Goal: Task Accomplishment & Management: Manage account settings

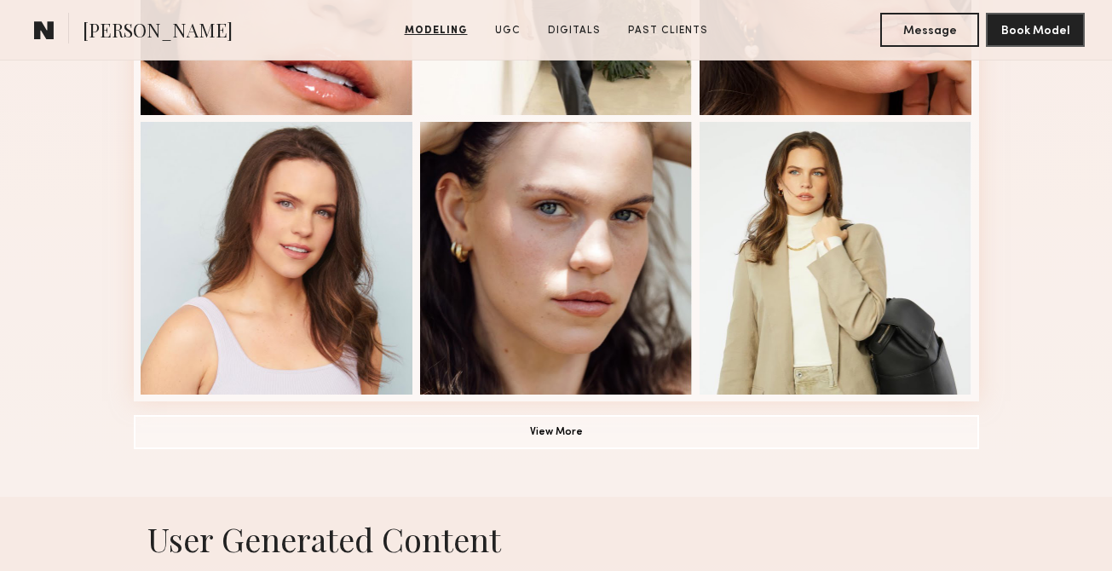
scroll to position [1271, 0]
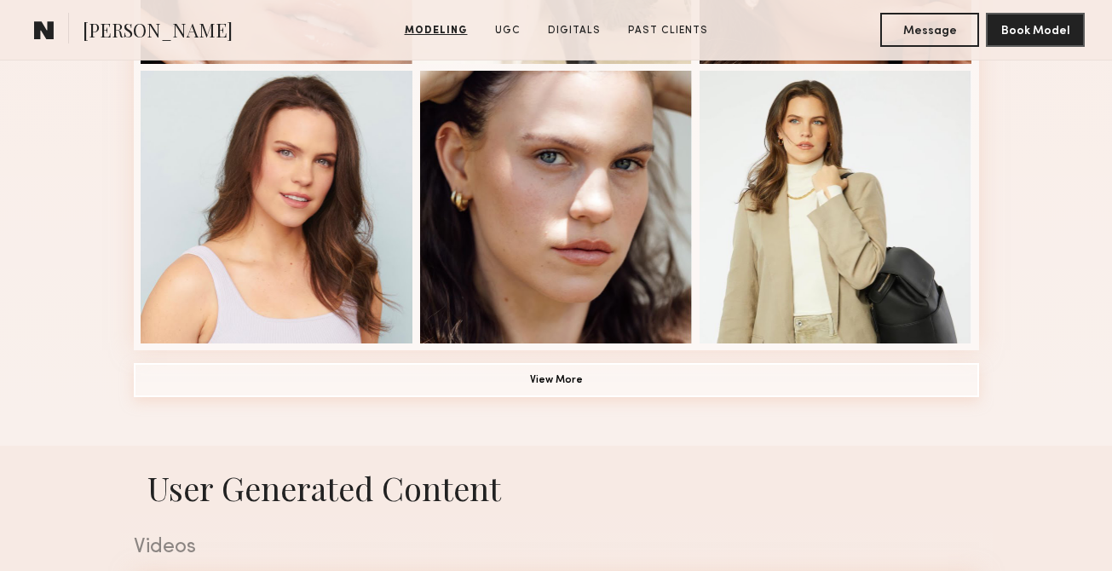
click at [647, 381] on button "View More" at bounding box center [556, 380] width 845 height 34
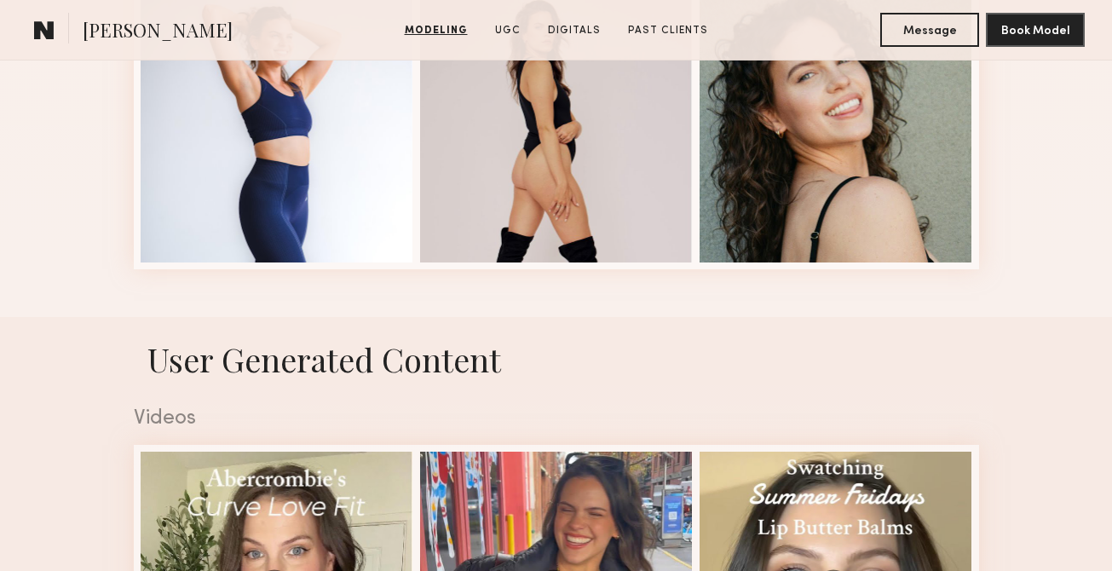
scroll to position [2830, 0]
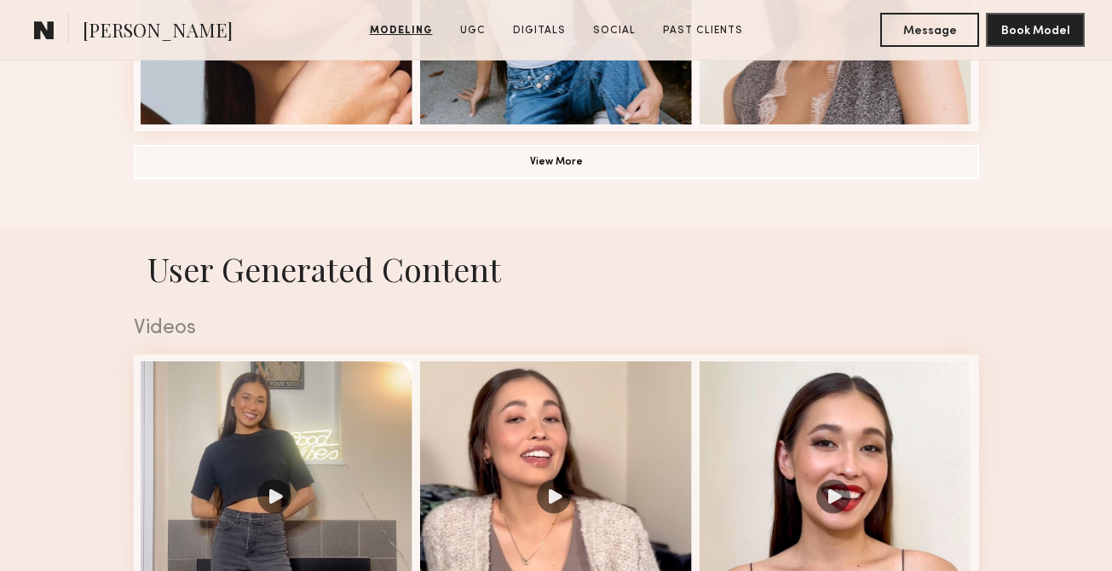
scroll to position [1685, 0]
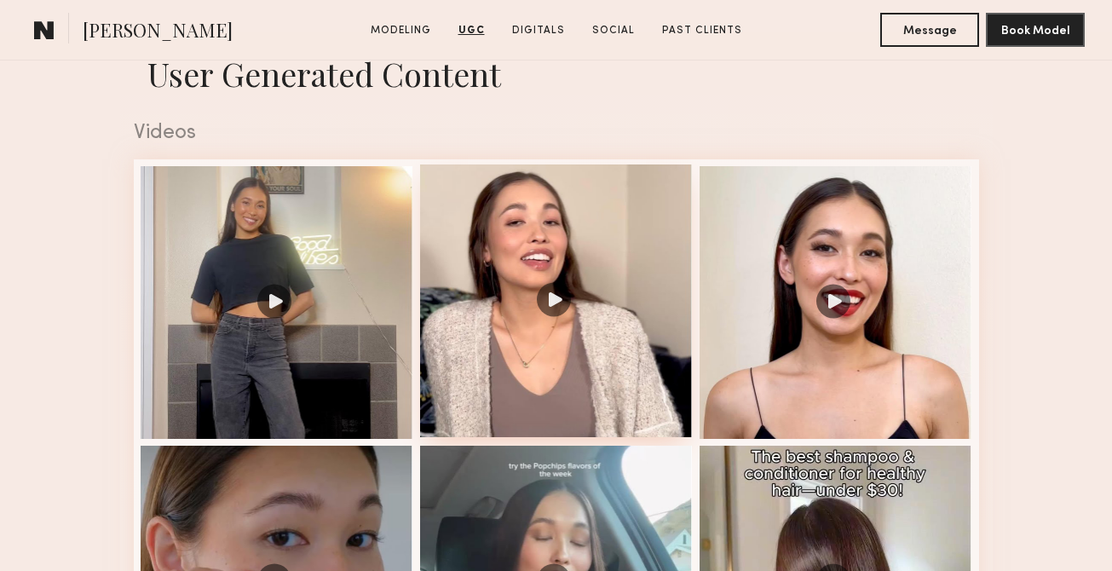
click at [544, 297] on div at bounding box center [556, 300] width 273 height 273
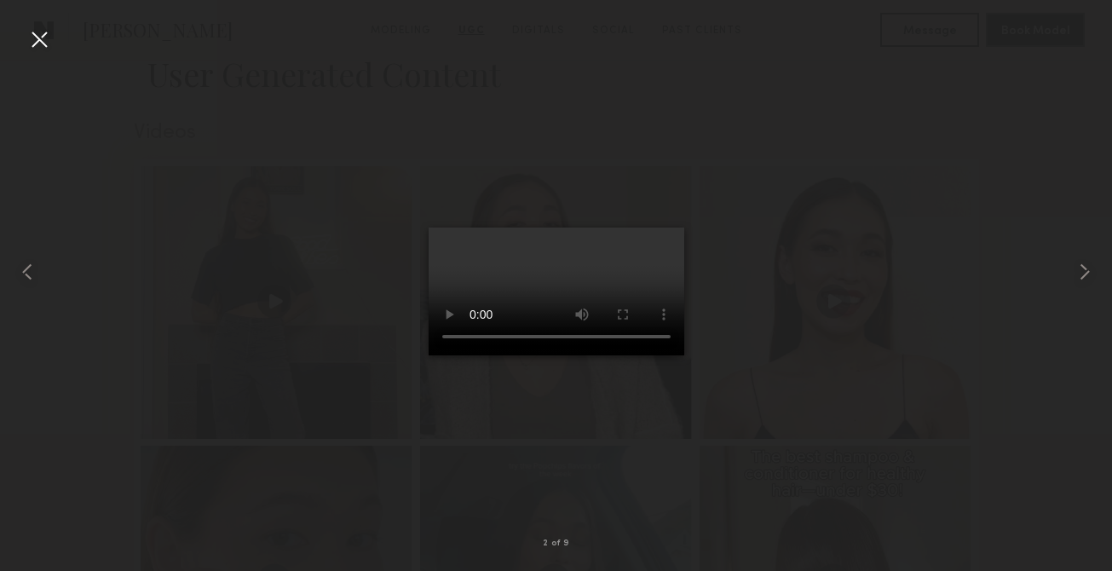
click at [825, 319] on div at bounding box center [556, 271] width 1112 height 489
click at [29, 38] on div at bounding box center [39, 39] width 27 height 27
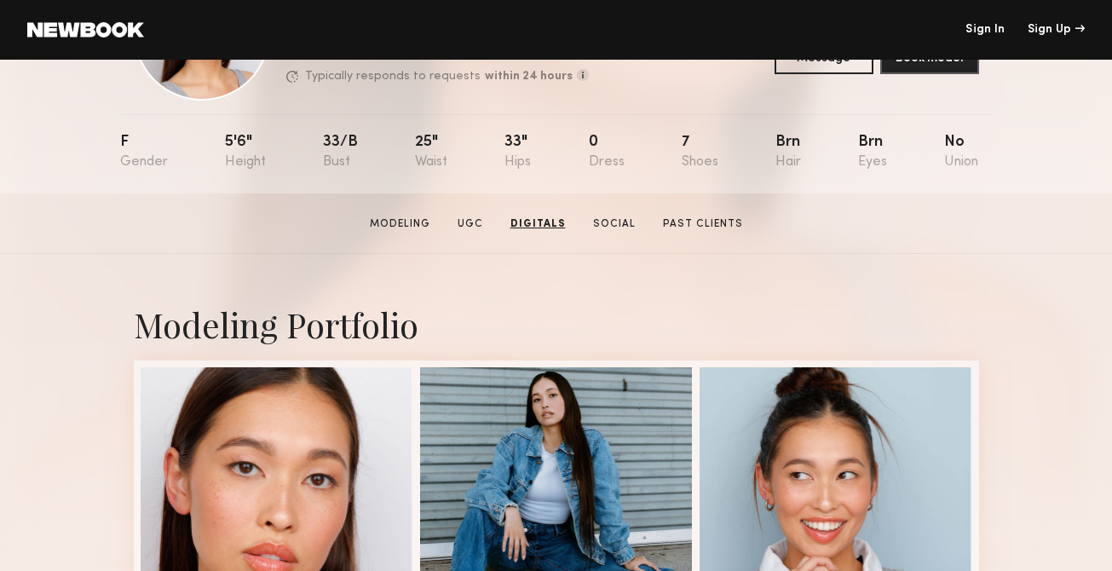
scroll to position [0, 0]
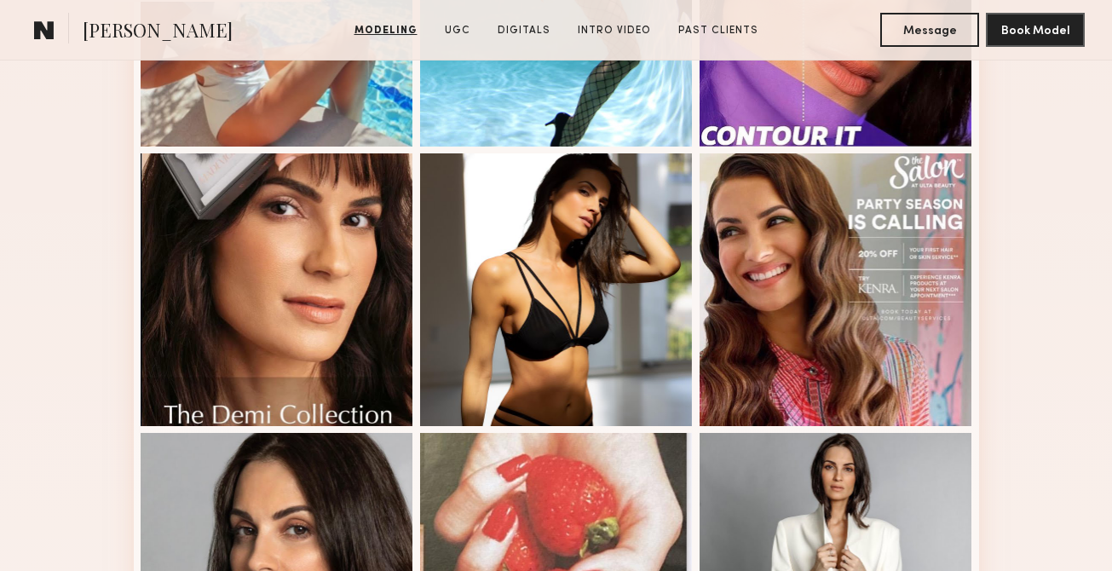
scroll to position [1123, 0]
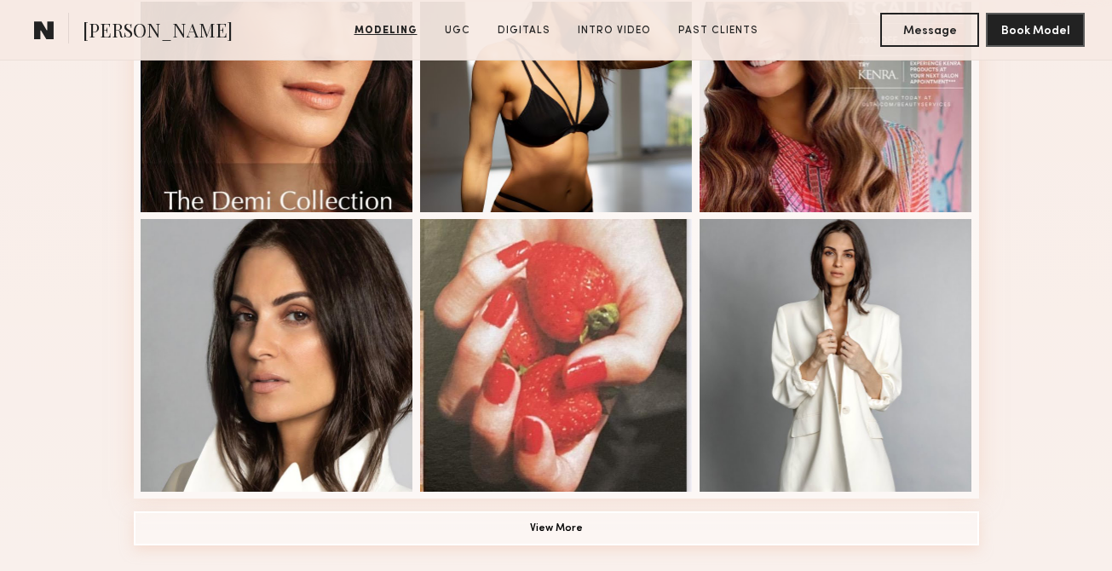
click at [557, 520] on button "View More" at bounding box center [556, 528] width 845 height 34
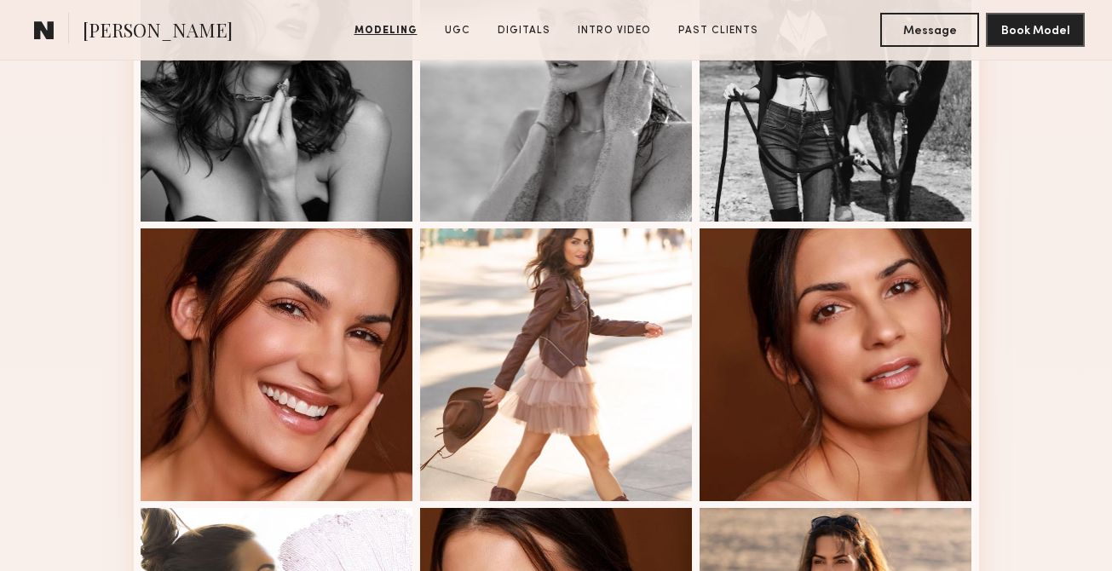
scroll to position [2194, 0]
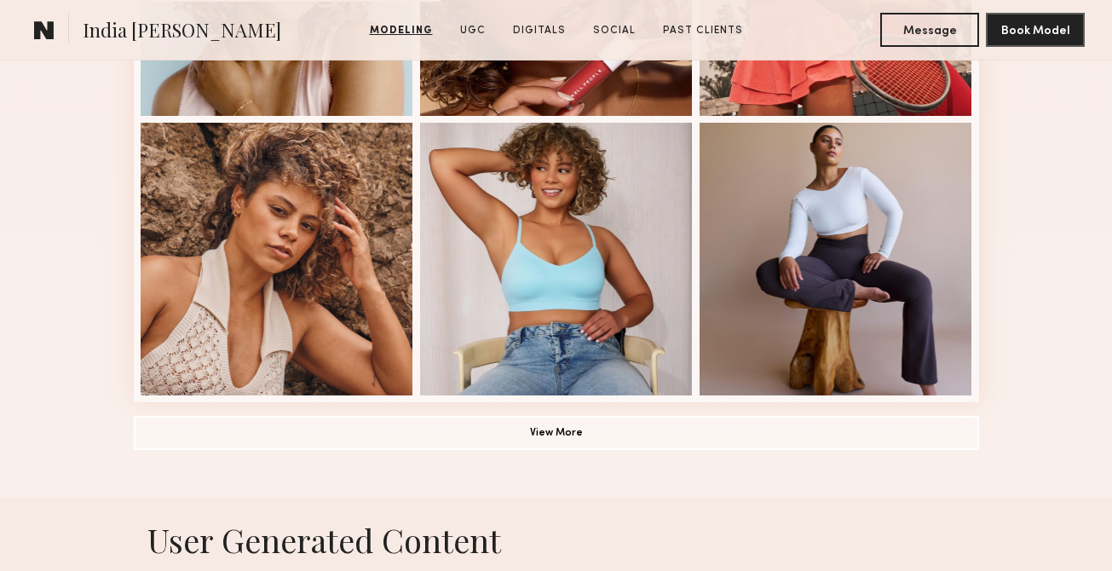
scroll to position [1224, 0]
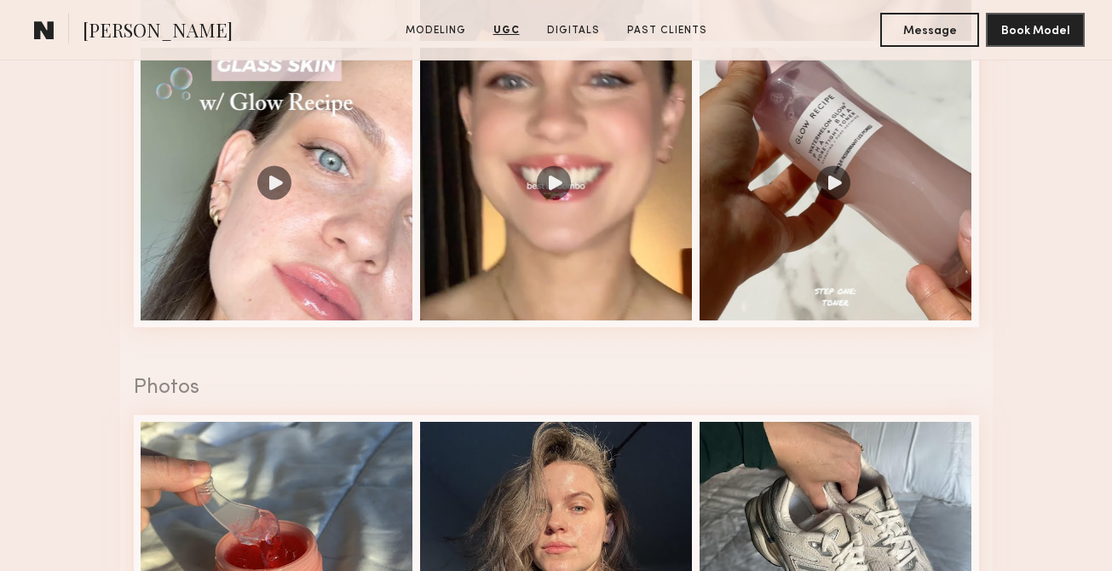
scroll to position [1846, 0]
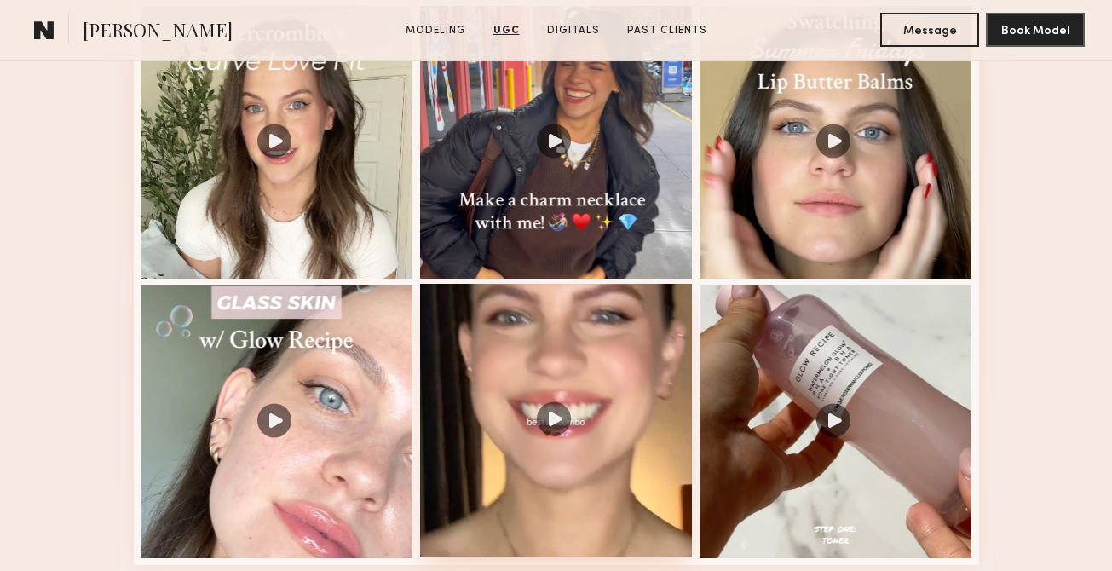
click at [546, 400] on div at bounding box center [556, 420] width 273 height 273
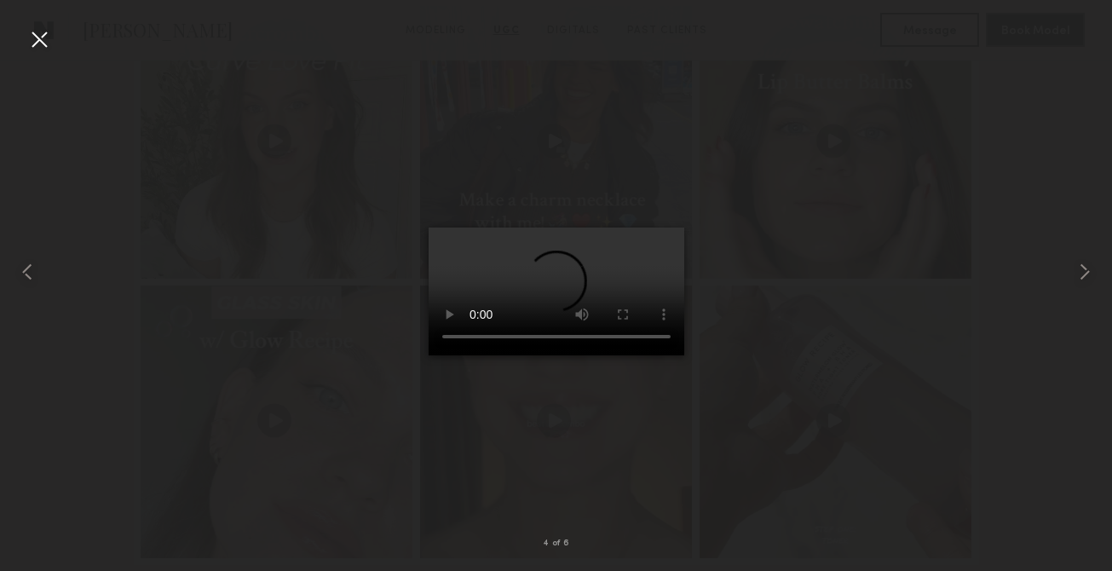
click at [740, 308] on div at bounding box center [556, 271] width 1112 height 489
click at [37, 40] on div at bounding box center [39, 39] width 27 height 27
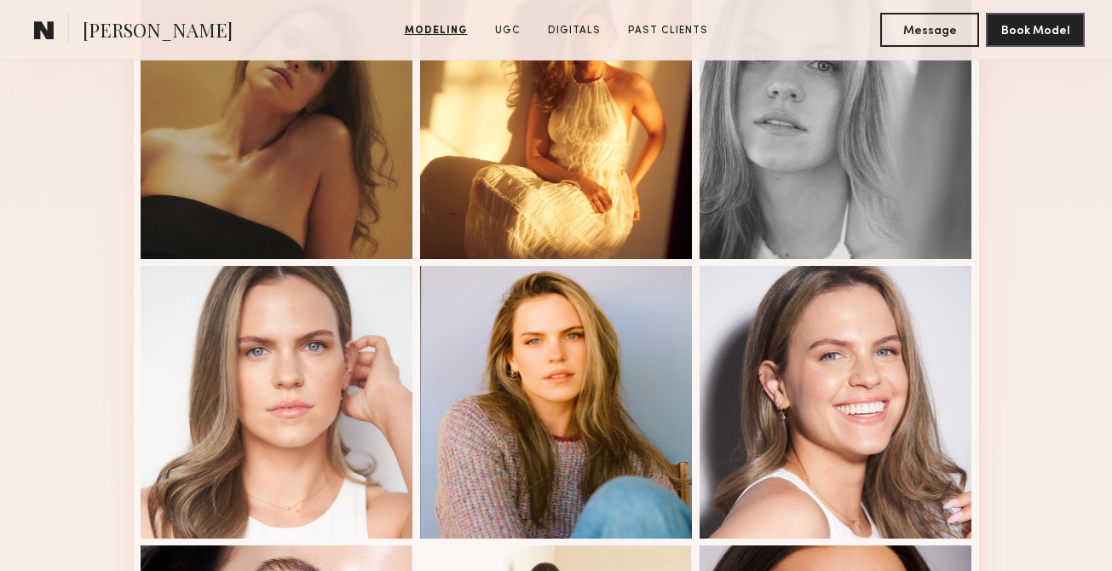
scroll to position [633, 0]
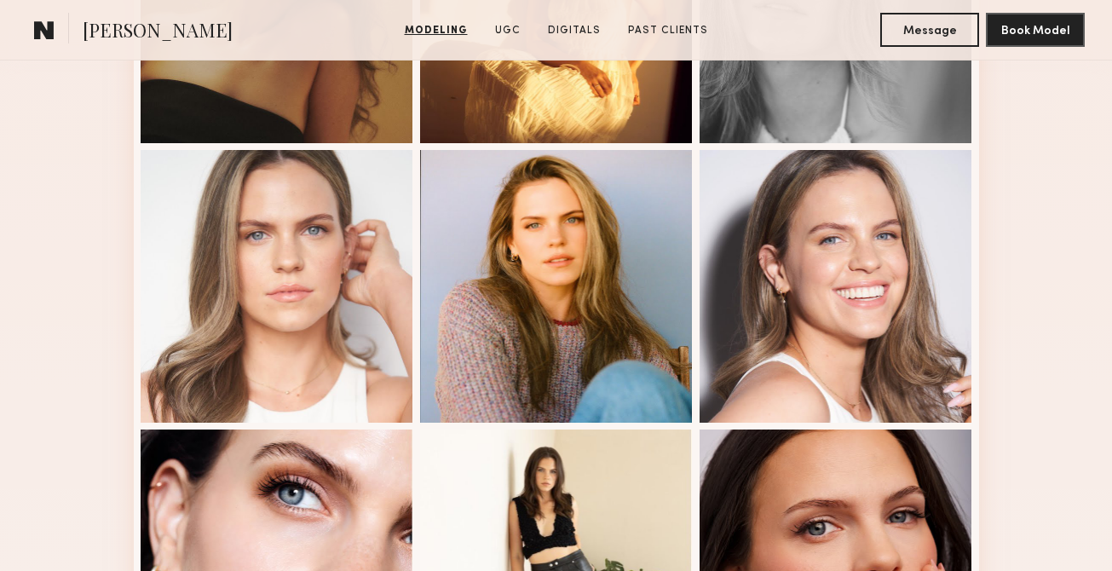
click at [308, 20] on section "Kat S." at bounding box center [169, 30] width 285 height 34
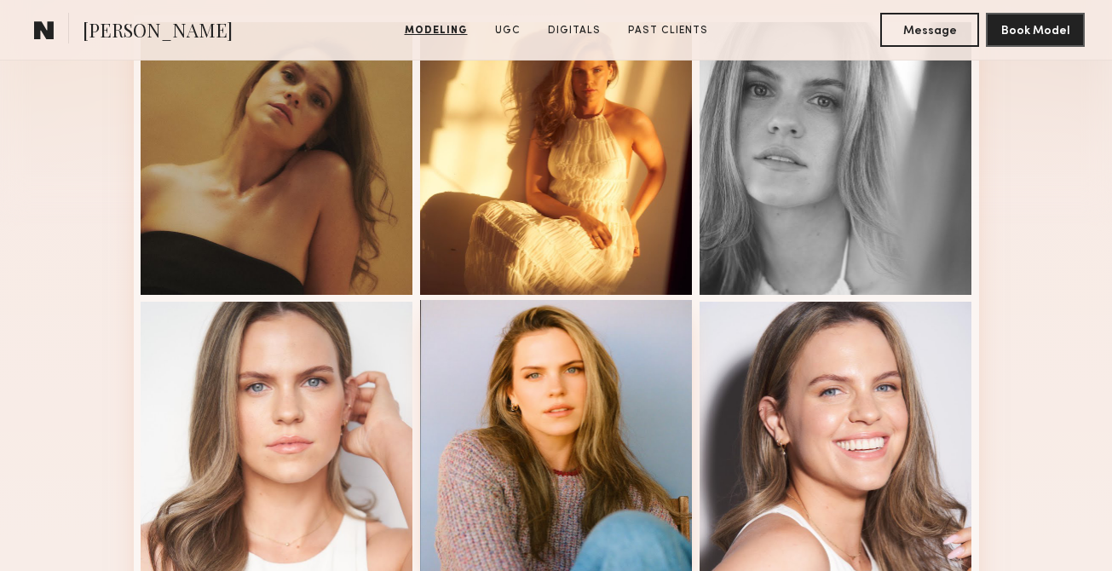
scroll to position [0, 0]
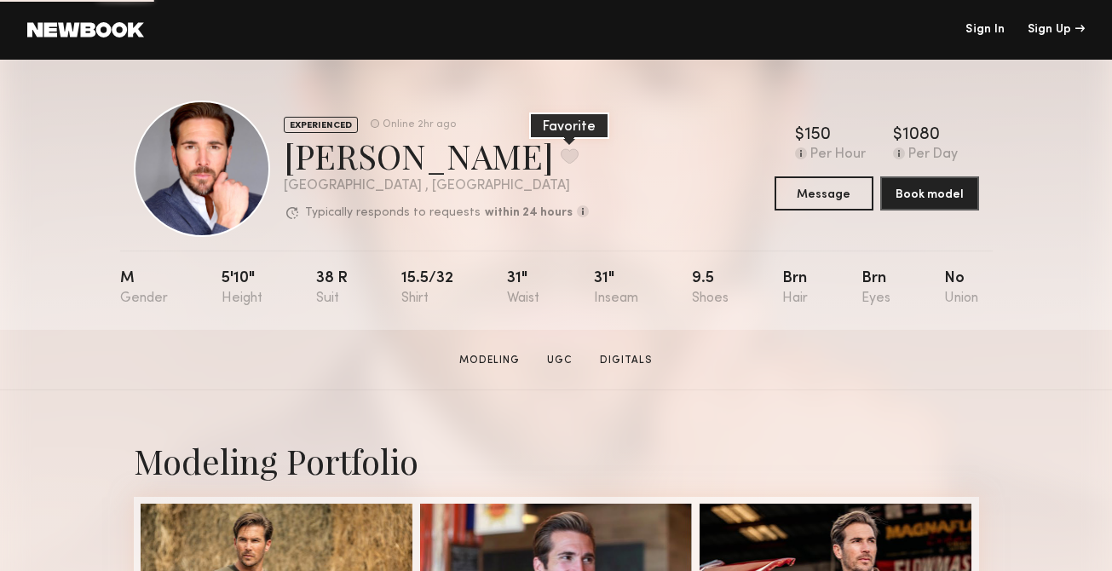
click at [561, 157] on button at bounding box center [570, 155] width 18 height 15
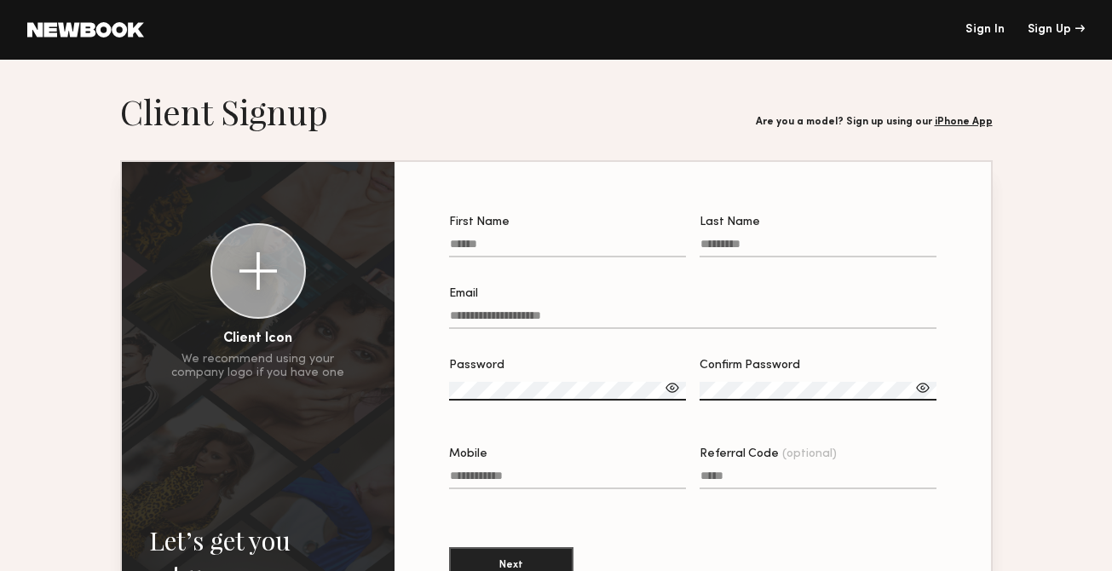
click at [998, 31] on link "Sign In" at bounding box center [984, 30] width 39 height 12
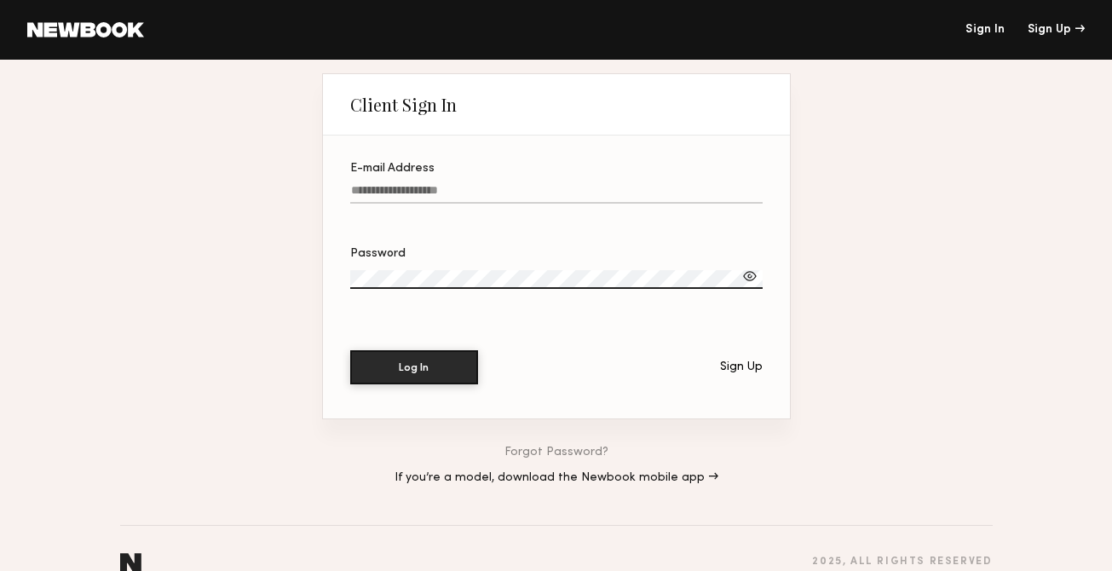
click at [556, 186] on input "E-mail Address" at bounding box center [556, 194] width 412 height 20
paste input "**********"
type input "**********"
click at [433, 373] on button "Log In" at bounding box center [414, 366] width 128 height 34
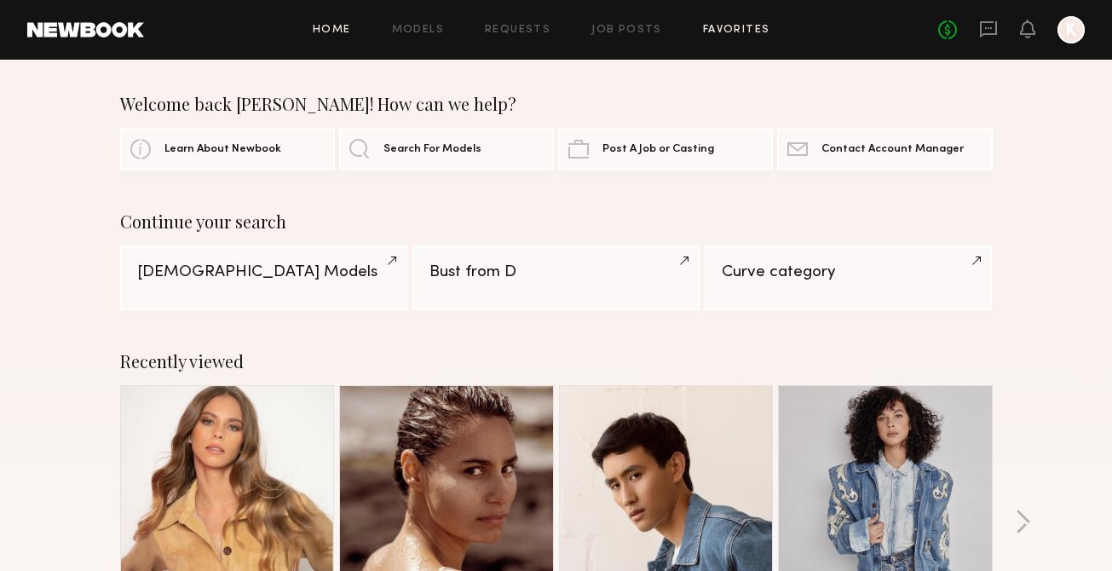
click at [736, 32] on link "Favorites" at bounding box center [736, 30] width 67 height 11
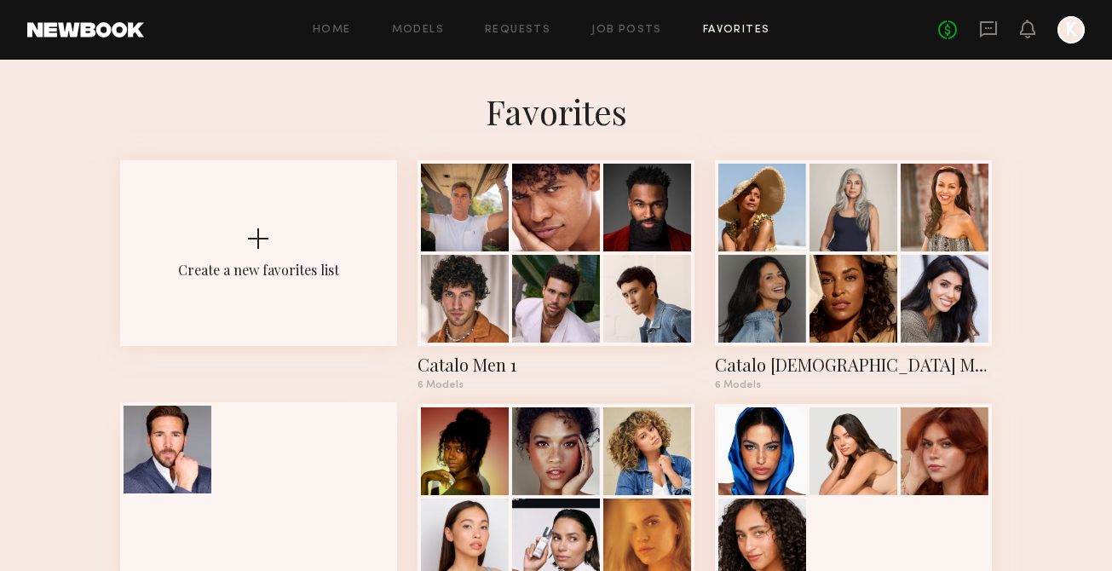
click at [190, 480] on div at bounding box center [168, 450] width 88 height 88
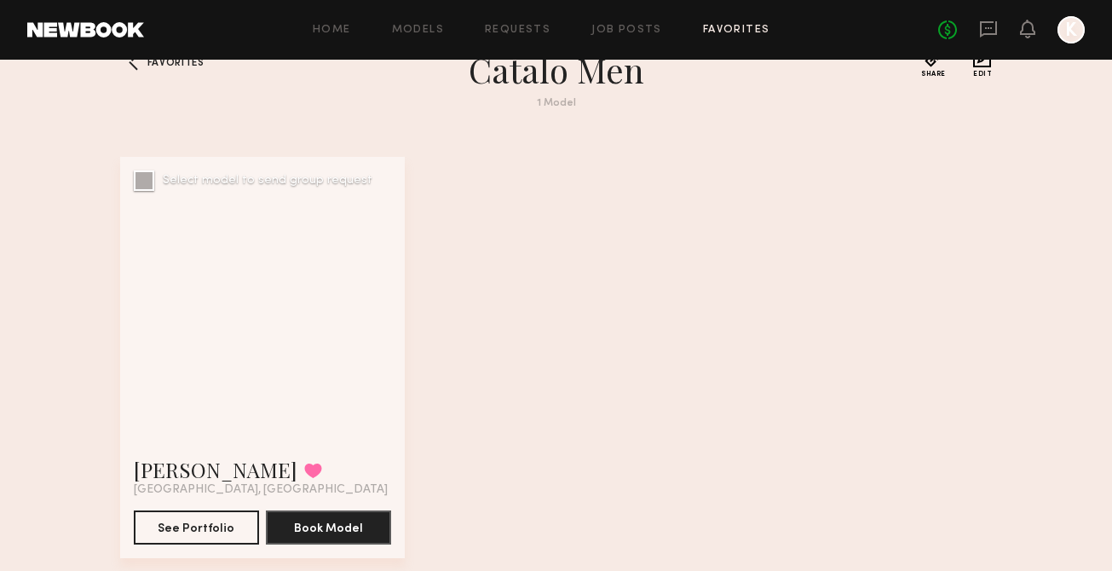
scroll to position [47, 0]
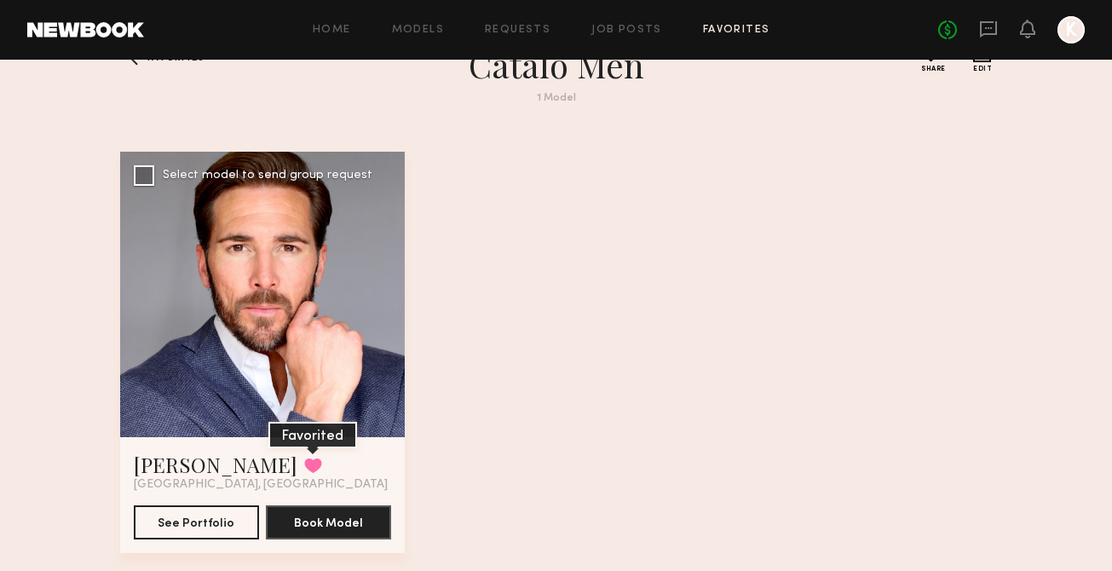
click at [310, 460] on button at bounding box center [313, 465] width 18 height 15
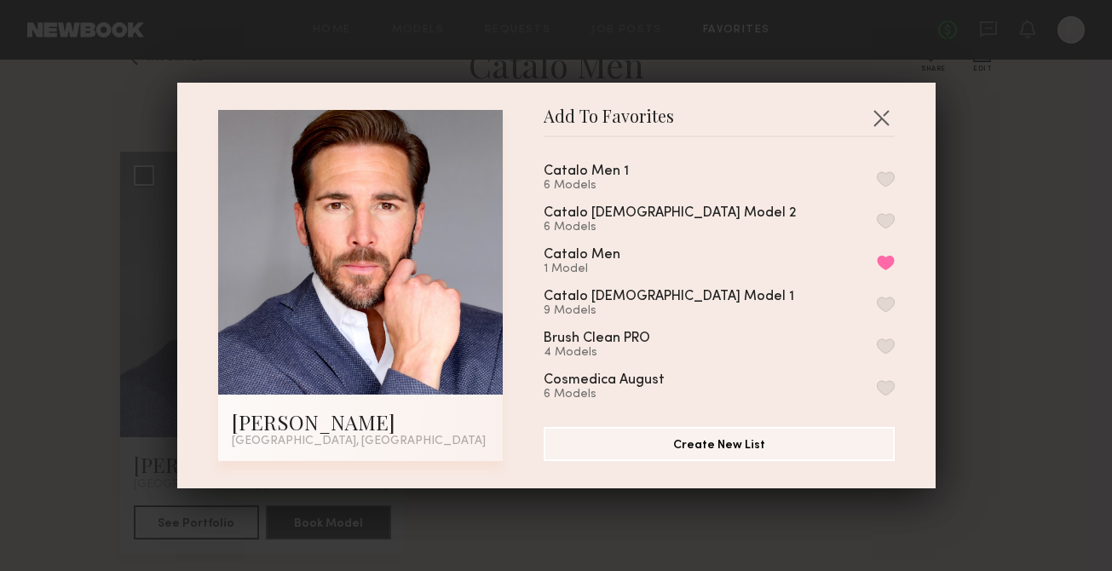
click at [883, 174] on button "button" at bounding box center [886, 178] width 18 height 15
click at [882, 258] on button "Remove from favorite list" at bounding box center [886, 262] width 18 height 15
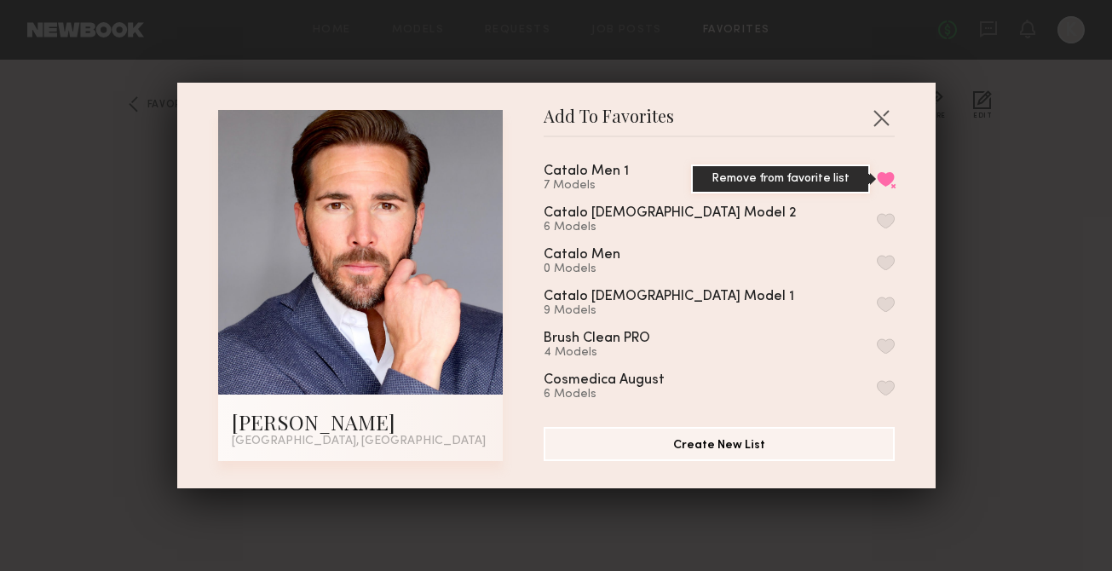
scroll to position [0, 0]
click at [877, 116] on button "button" at bounding box center [880, 117] width 27 height 27
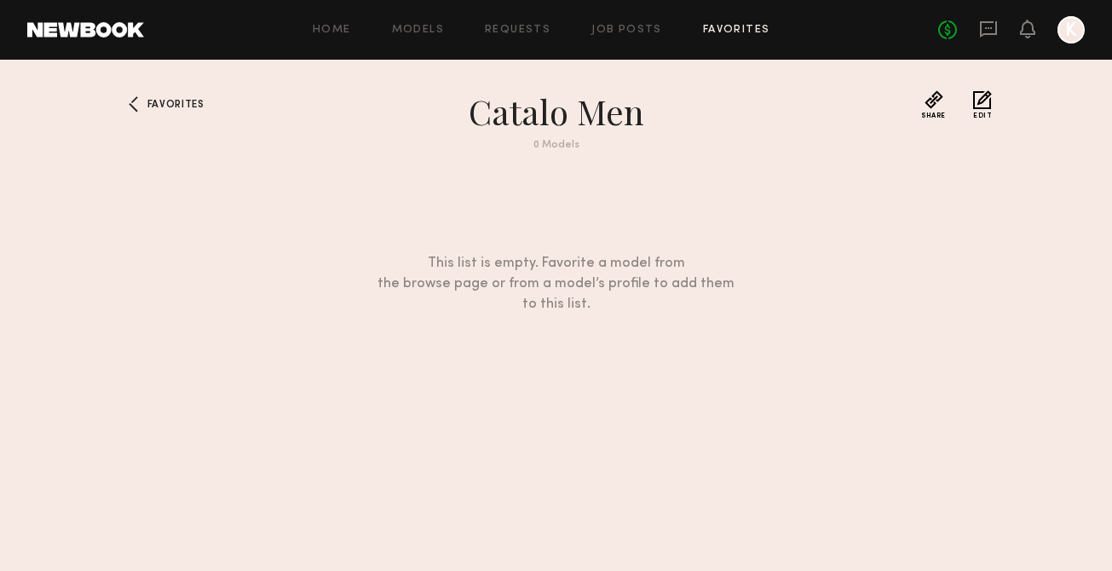
click at [986, 101] on button "Edit" at bounding box center [982, 104] width 19 height 29
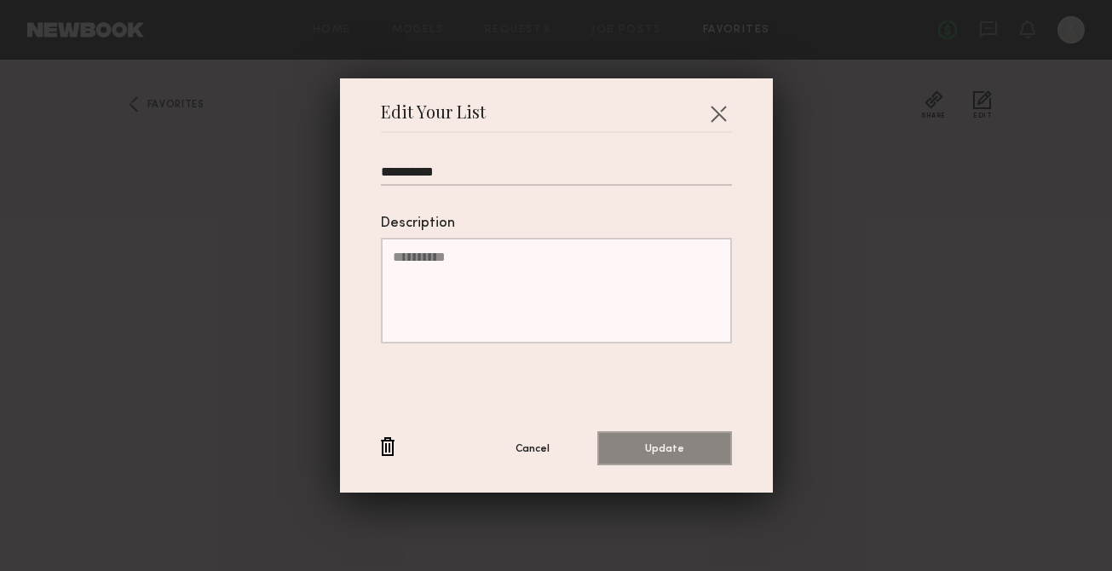
click at [385, 450] on button "button" at bounding box center [388, 447] width 14 height 21
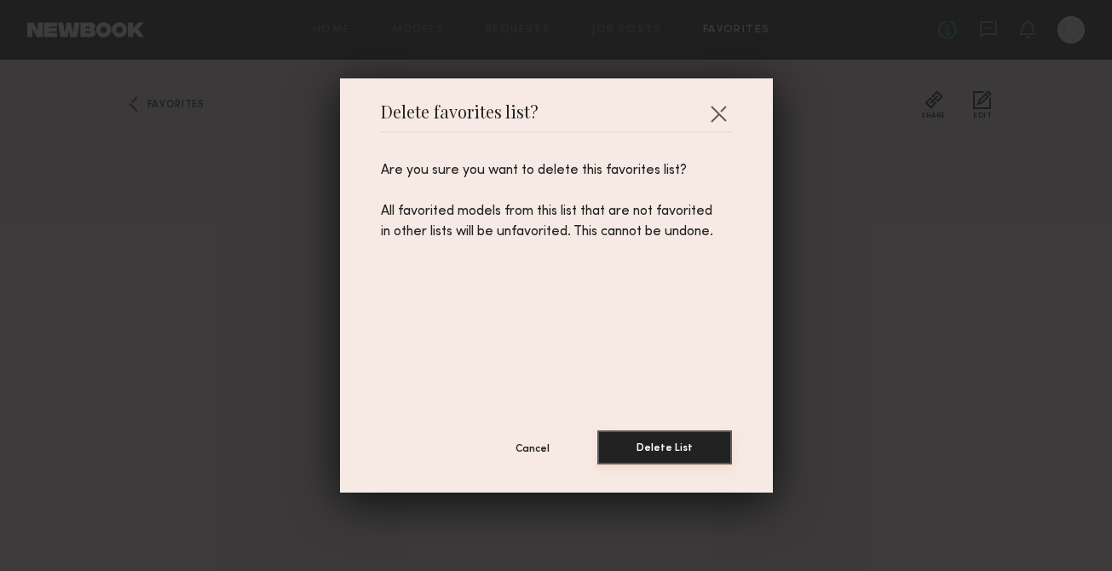
click at [638, 446] on button "Delete List" at bounding box center [664, 447] width 135 height 34
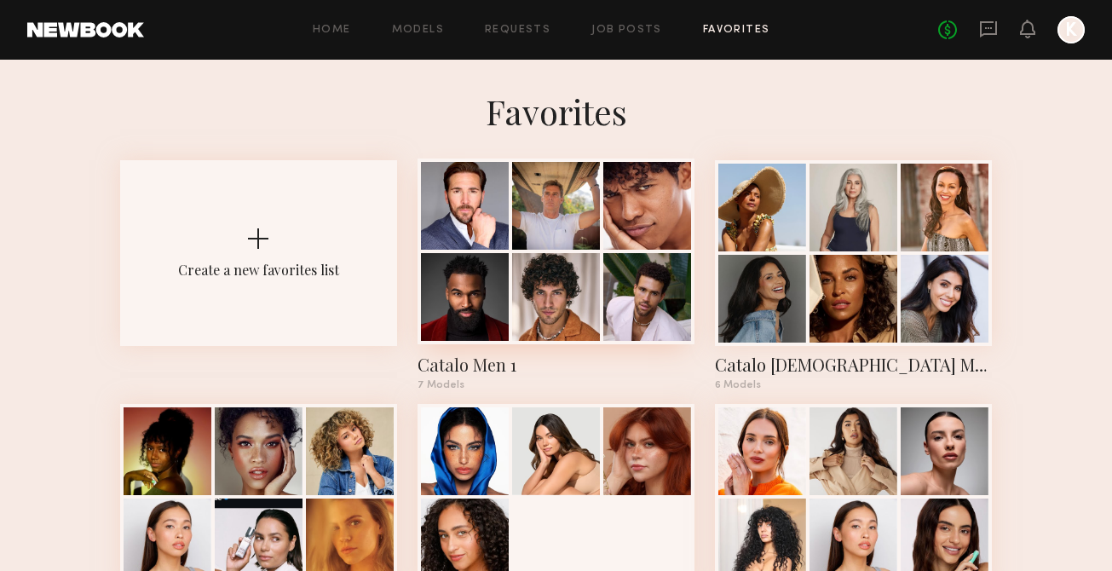
click at [472, 325] on div at bounding box center [465, 297] width 88 height 88
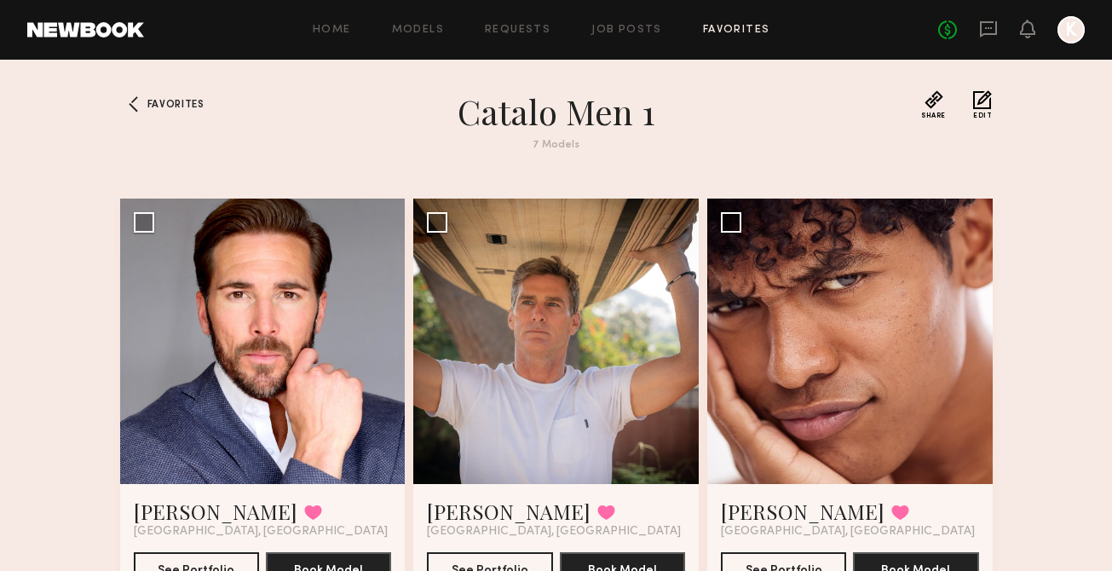
click at [978, 103] on button "Edit" at bounding box center [982, 104] width 19 height 29
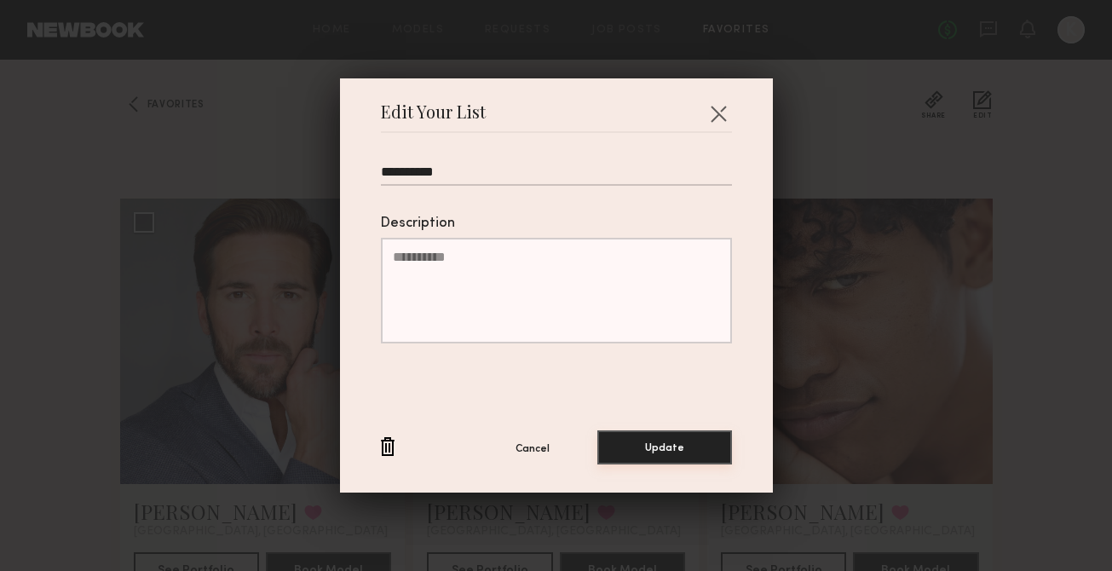
click at [613, 444] on button "Update" at bounding box center [664, 447] width 135 height 34
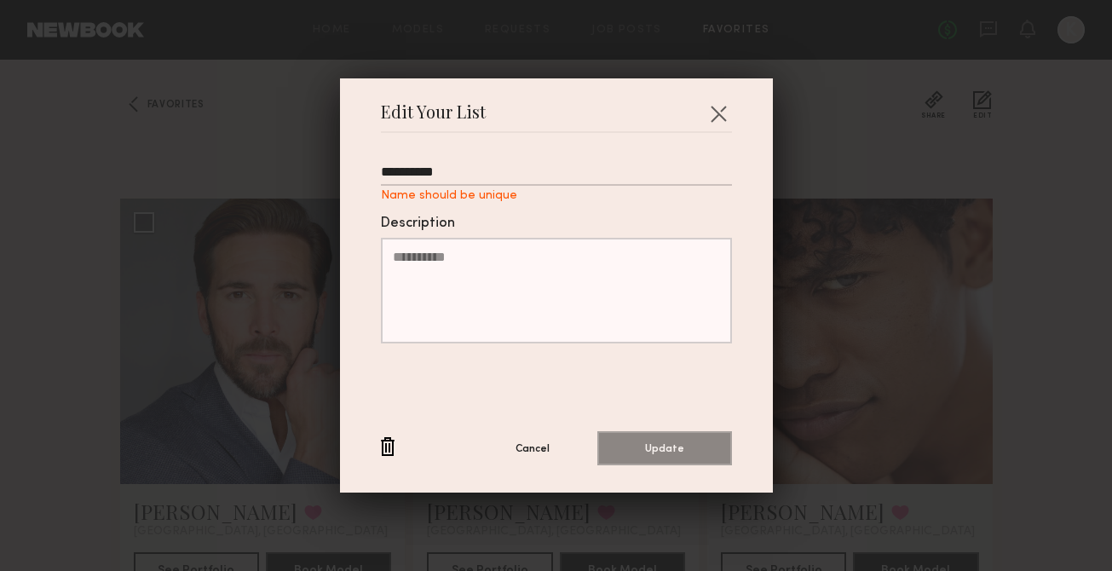
click at [514, 170] on input "**********" at bounding box center [556, 174] width 351 height 21
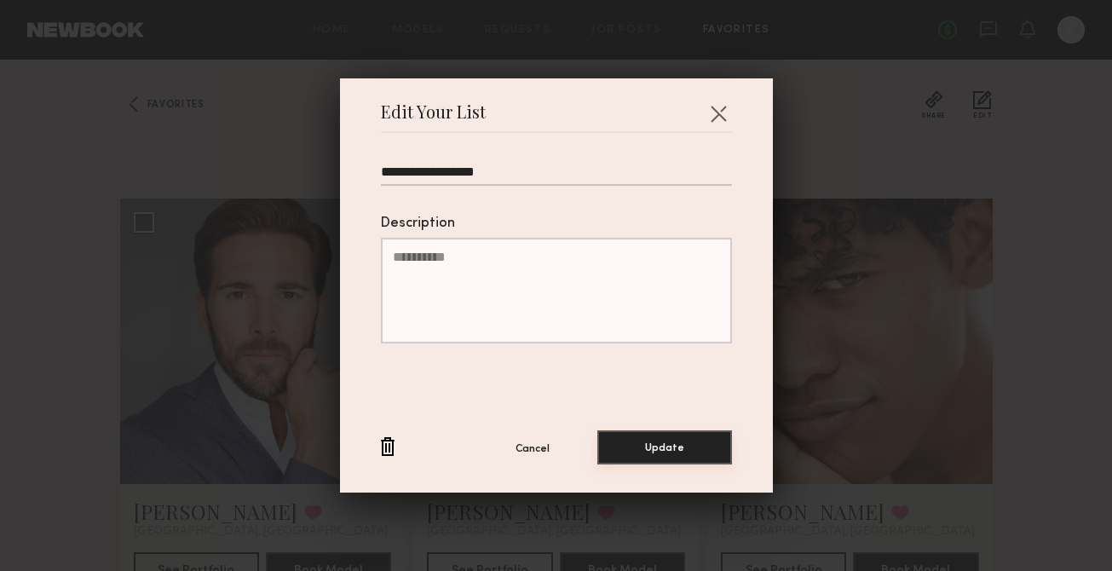
type input "**********"
click at [617, 447] on button "Update" at bounding box center [664, 447] width 135 height 34
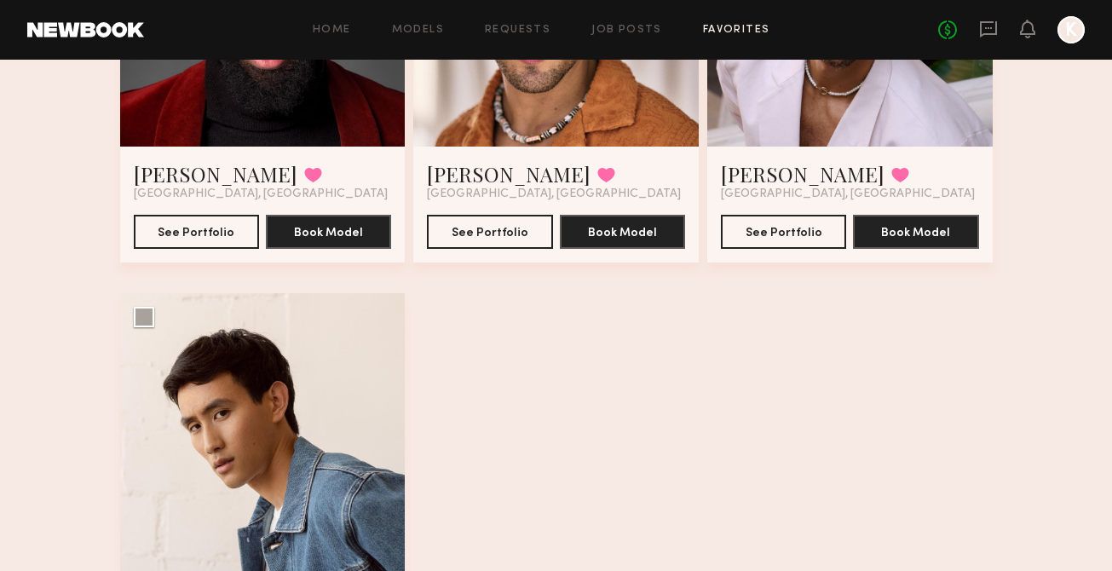
scroll to position [913, 0]
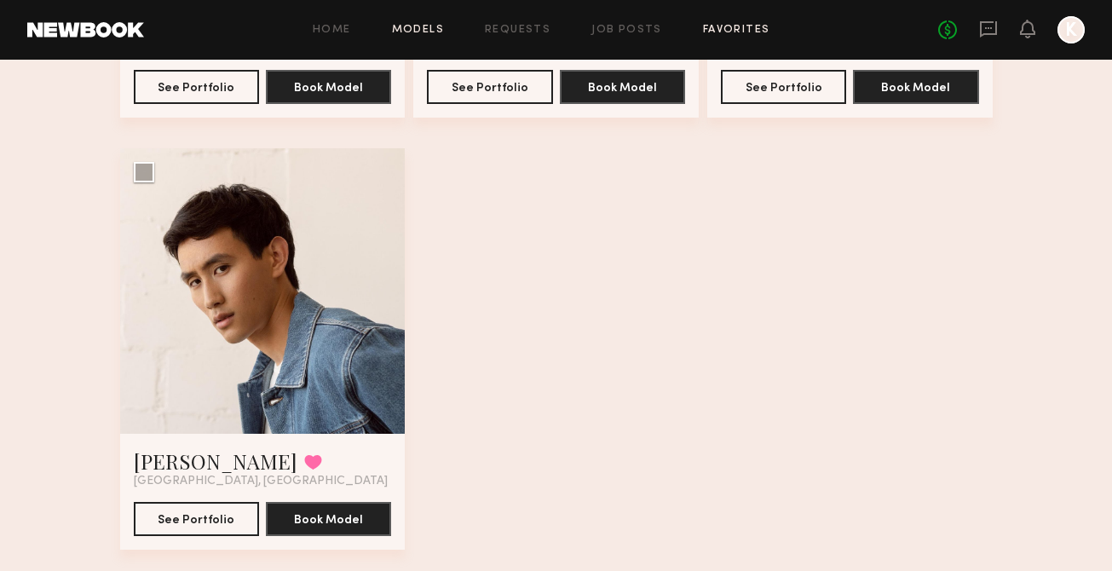
click at [418, 32] on link "Models" at bounding box center [418, 30] width 52 height 11
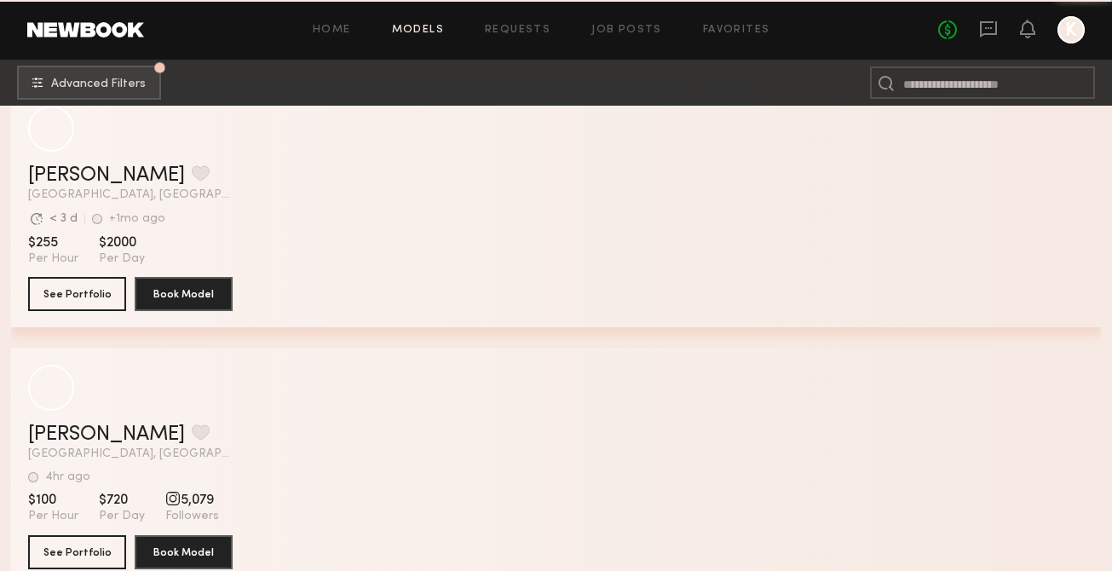
scroll to position [297, 0]
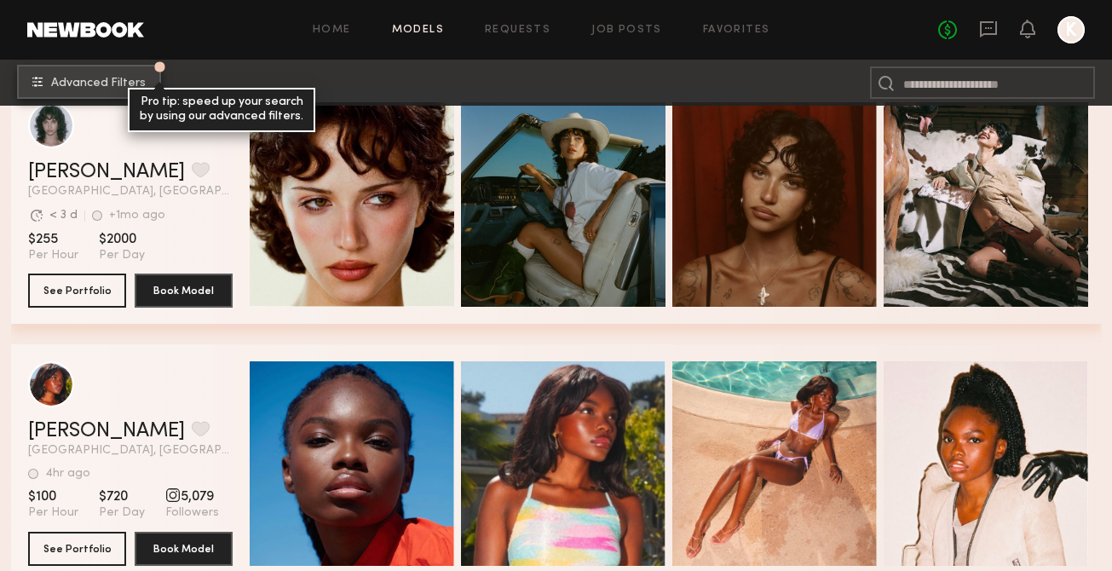
click at [67, 85] on span "Advanced Filters" at bounding box center [98, 84] width 95 height 12
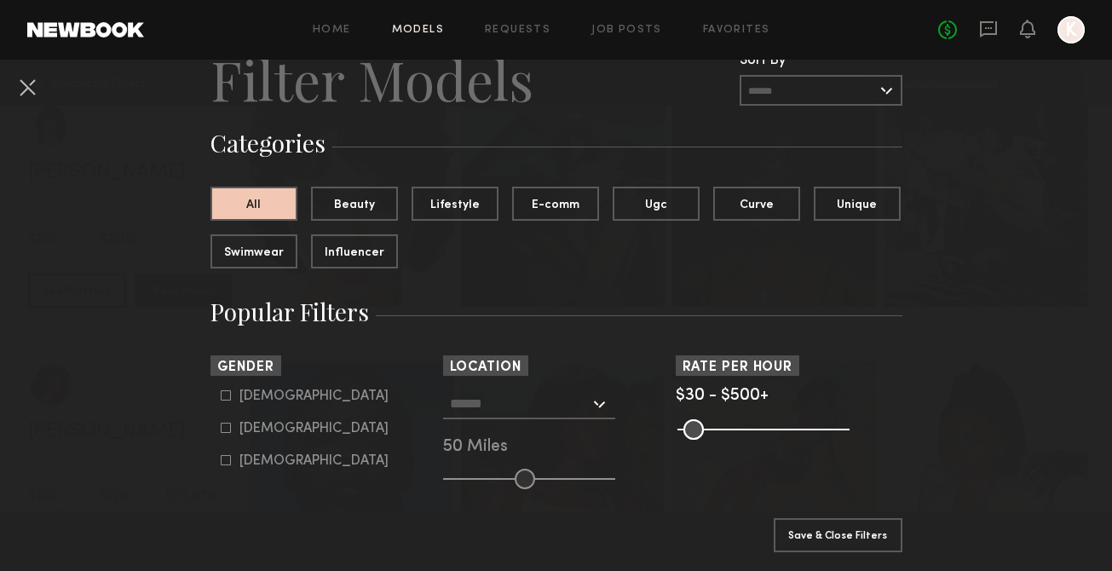
scroll to position [72, 0]
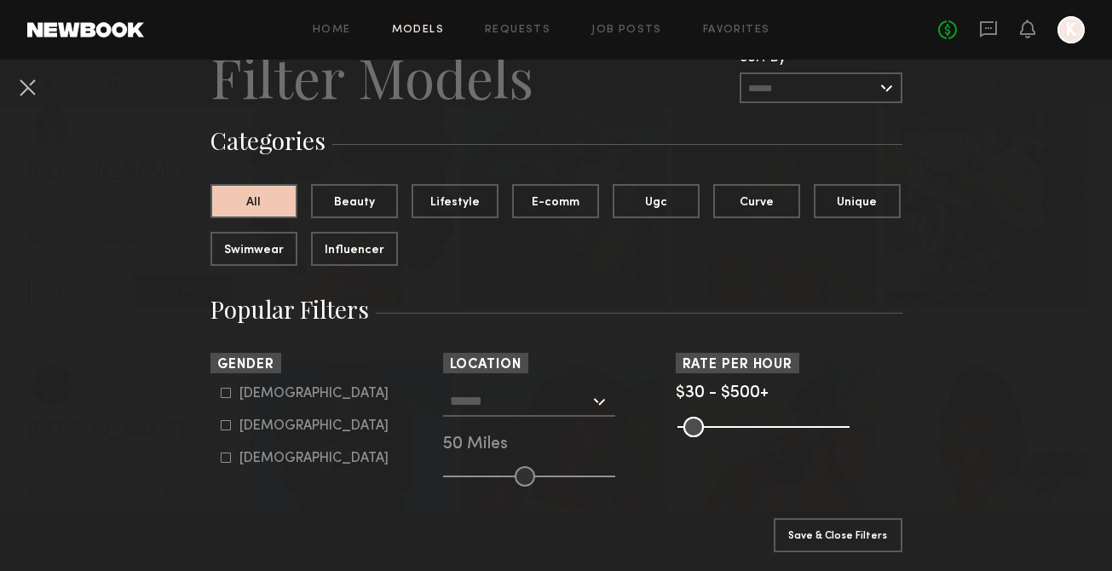
click at [226, 392] on icon at bounding box center [226, 393] width 10 height 10
type input "*"
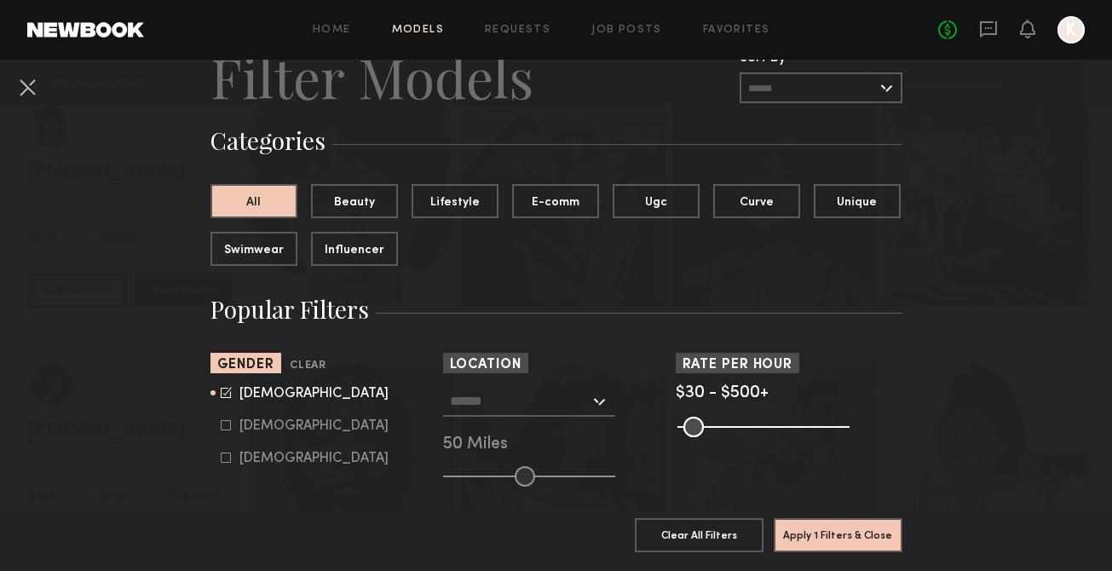
click at [550, 412] on input "text" at bounding box center [520, 400] width 140 height 29
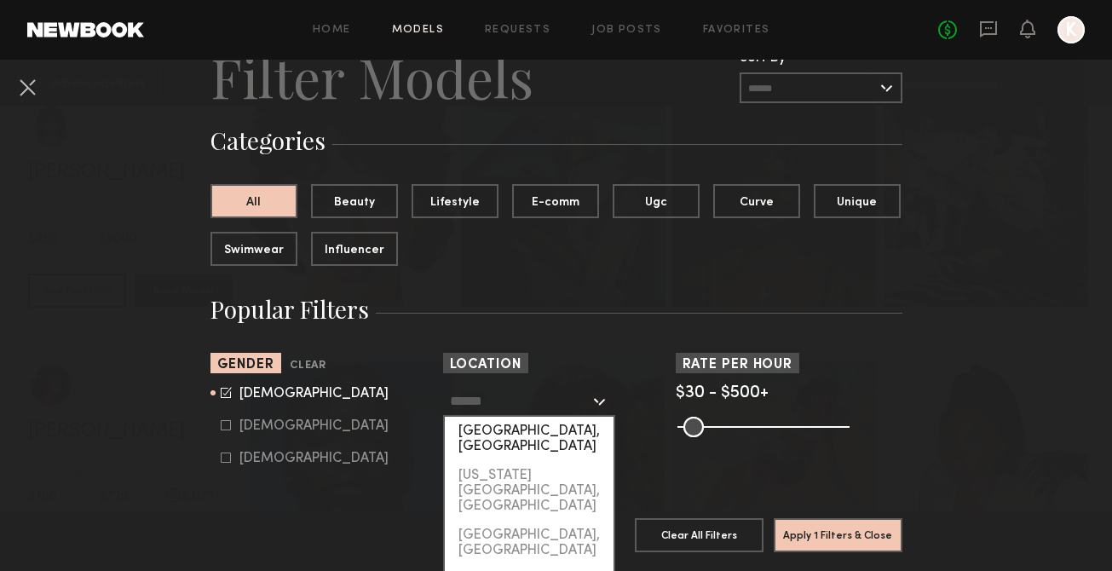
click at [529, 430] on div "[GEOGRAPHIC_DATA], [GEOGRAPHIC_DATA]" at bounding box center [529, 439] width 169 height 44
type input "**********"
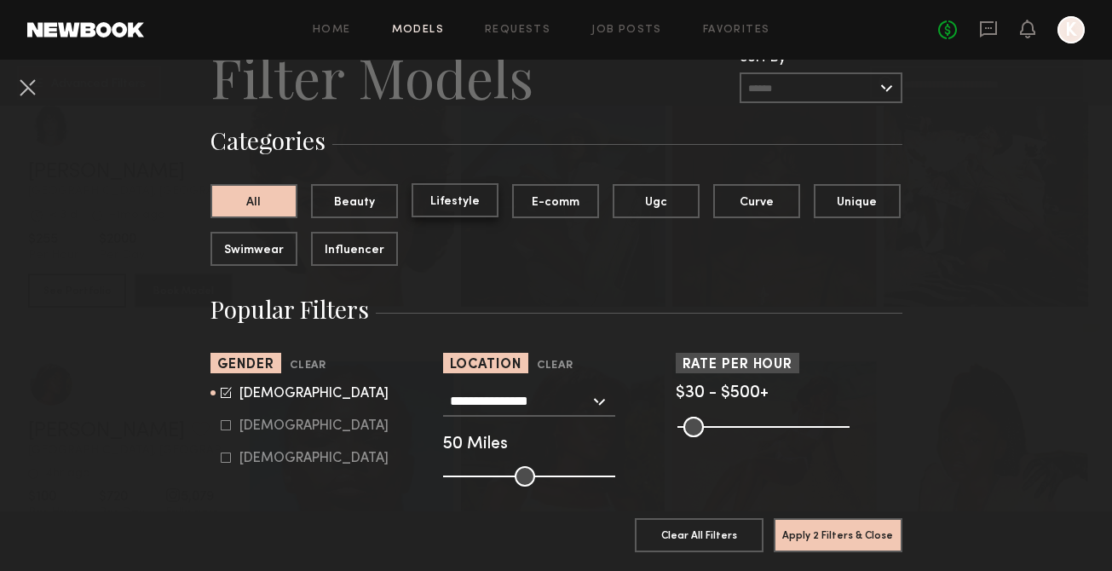
click at [451, 205] on button "Lifestyle" at bounding box center [455, 200] width 87 height 34
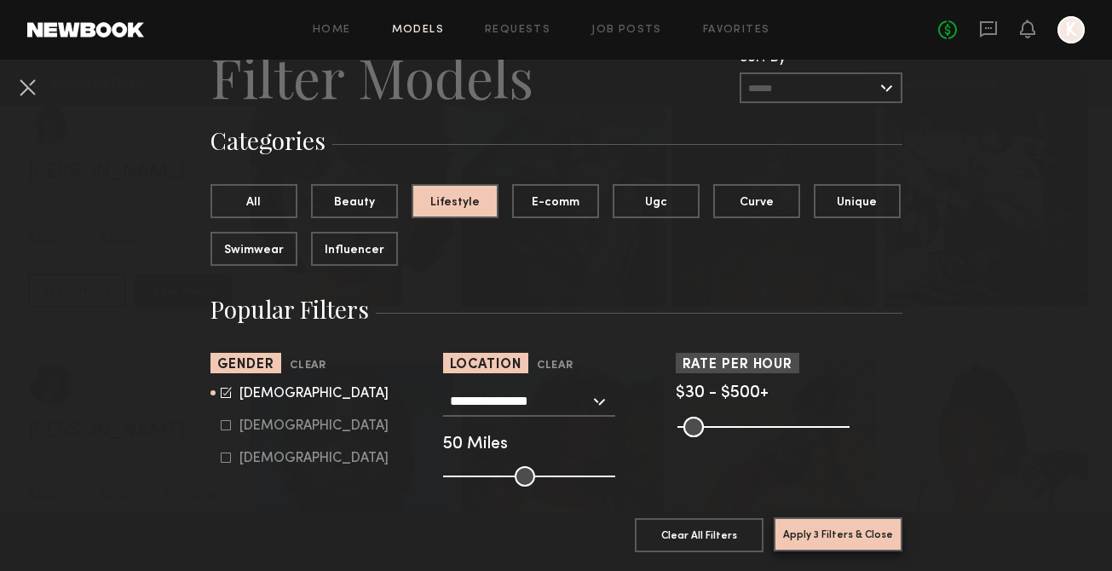
click at [788, 537] on button "Apply 3 Filters & Close" at bounding box center [838, 534] width 129 height 34
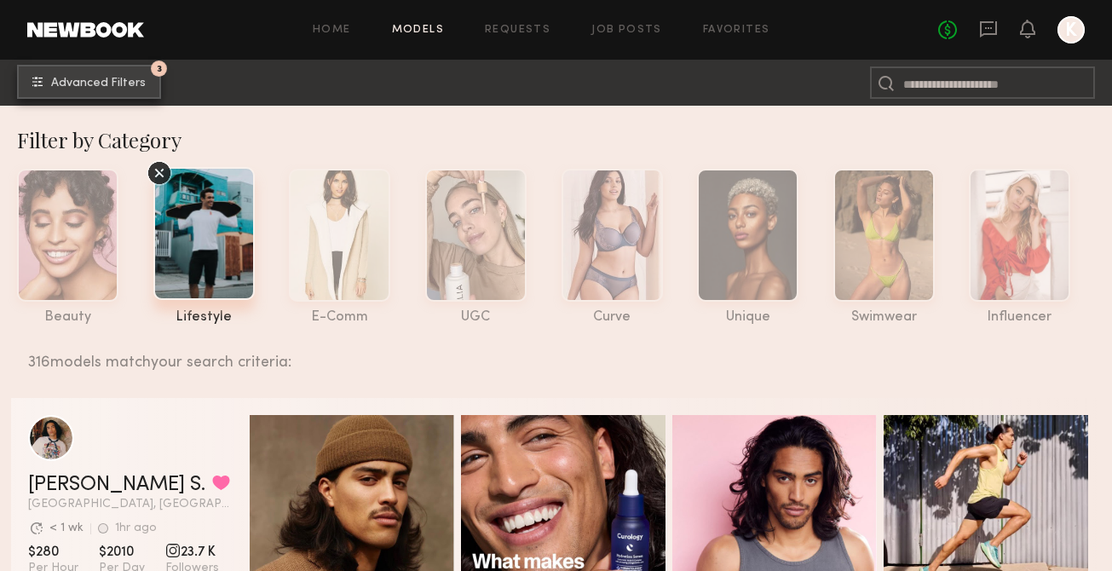
click at [125, 82] on span "Advanced Filters" at bounding box center [98, 84] width 95 height 12
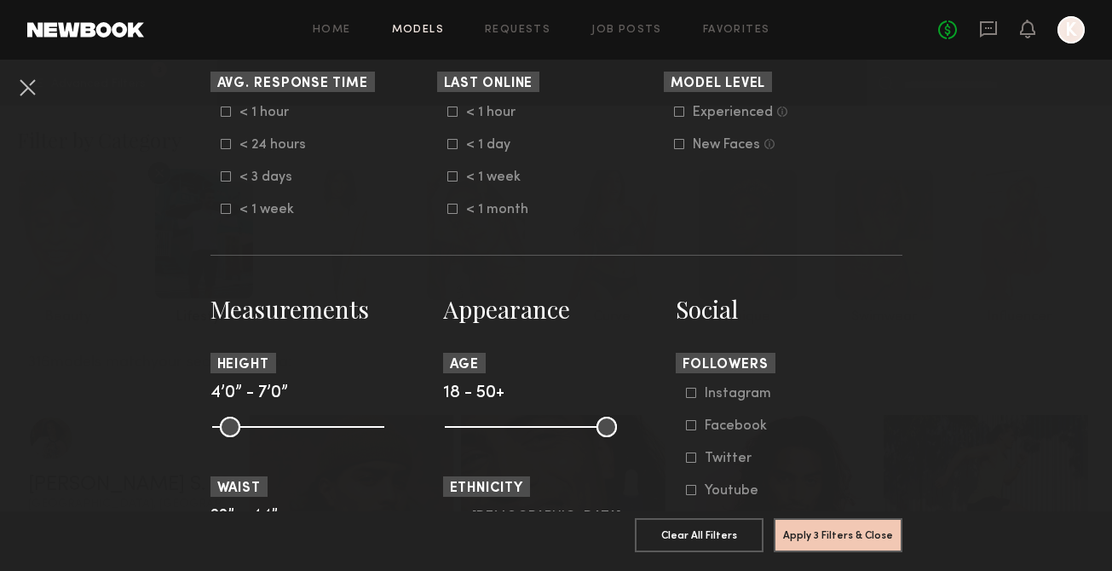
scroll to position [532, 0]
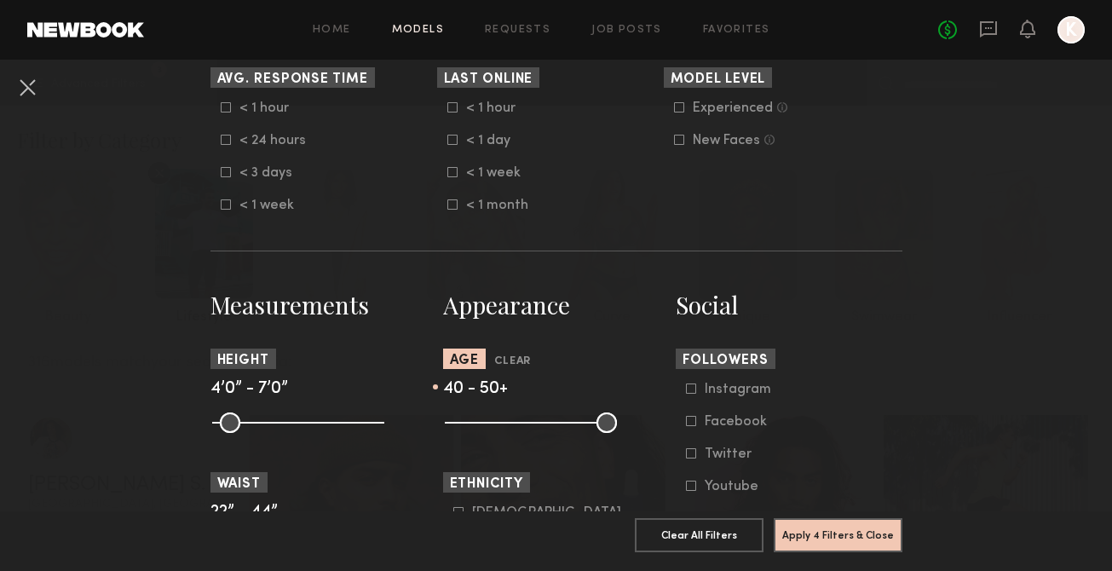
type input "**"
drag, startPoint x: 457, startPoint y: 427, endPoint x: 557, endPoint y: 429, distance: 100.6
click at [557, 429] on input "range" at bounding box center [531, 422] width 172 height 20
click at [803, 538] on button "Apply 4 Filters & Close" at bounding box center [838, 534] width 129 height 34
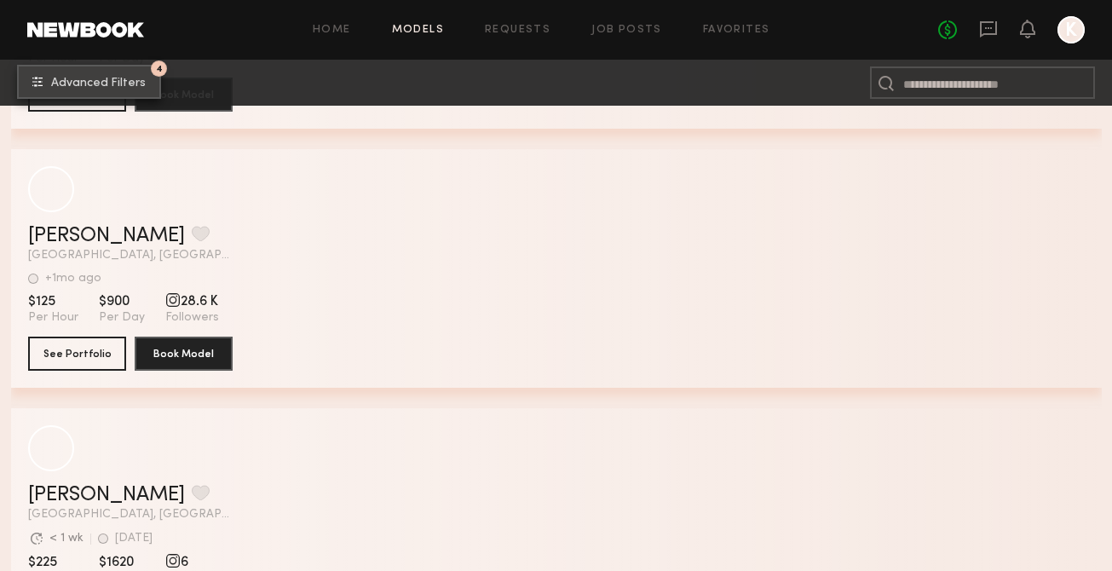
scroll to position [4185, 0]
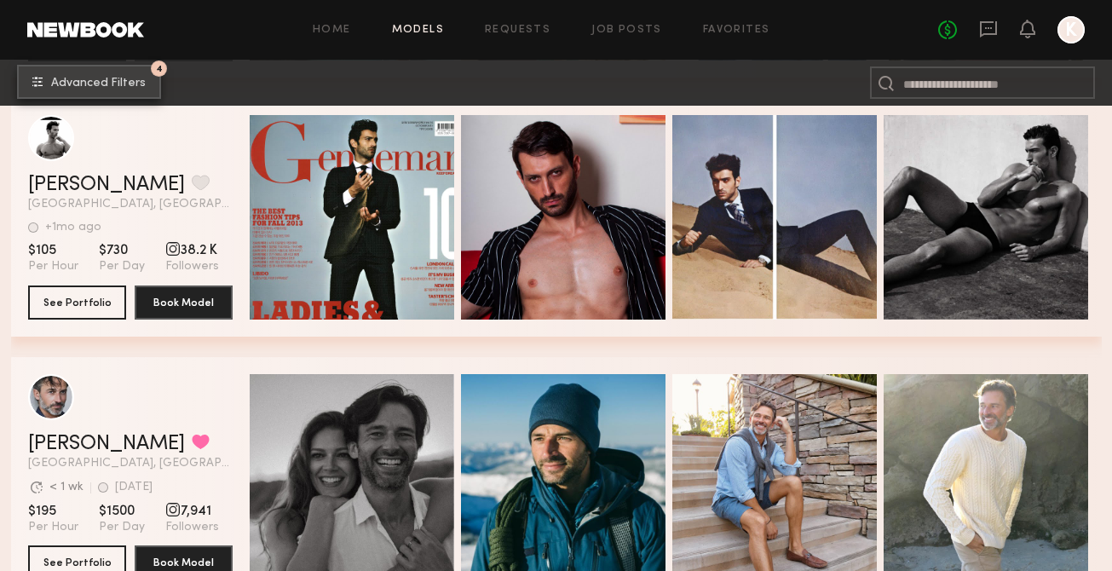
click at [101, 71] on button "4 Advanced Filters" at bounding box center [89, 82] width 144 height 34
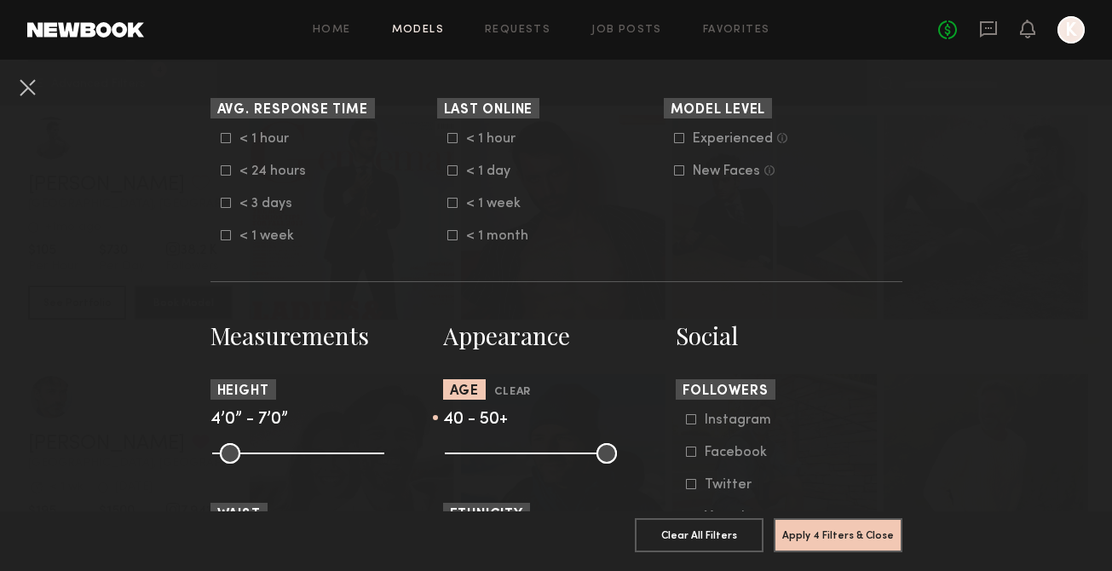
scroll to position [520, 0]
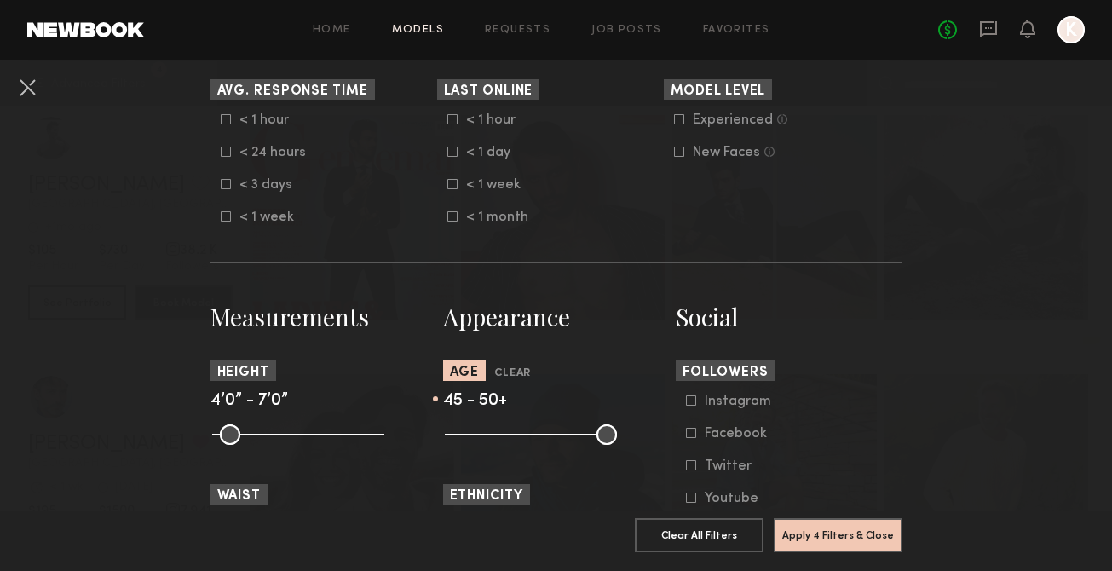
drag, startPoint x: 558, startPoint y: 440, endPoint x: 582, endPoint y: 440, distance: 23.9
type input "**"
click at [582, 440] on input "range" at bounding box center [531, 434] width 172 height 20
click at [883, 537] on button "Apply 4 Filters & Close" at bounding box center [838, 534] width 129 height 34
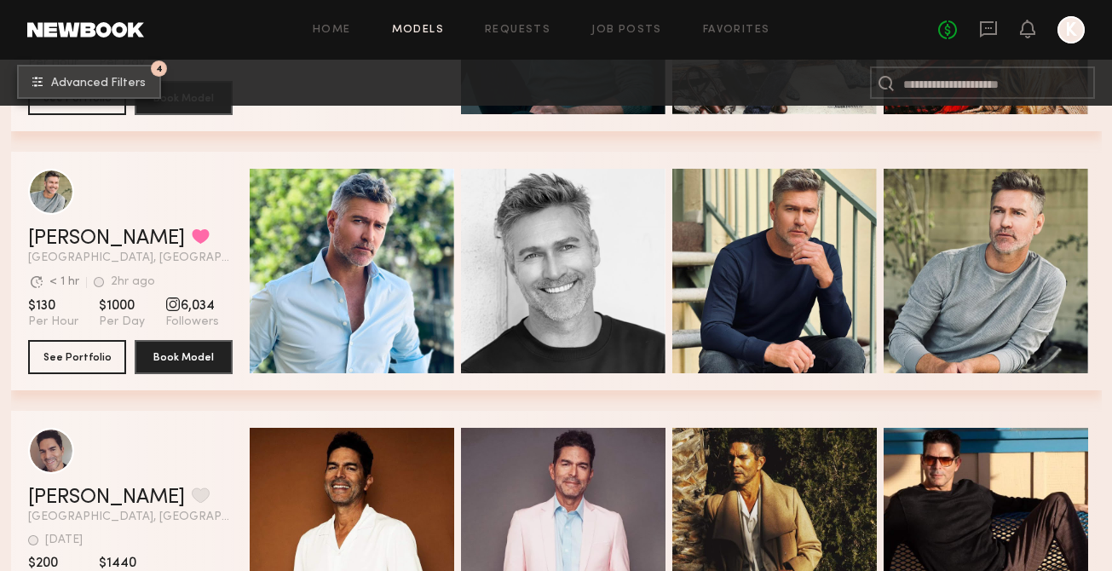
scroll to position [762, 0]
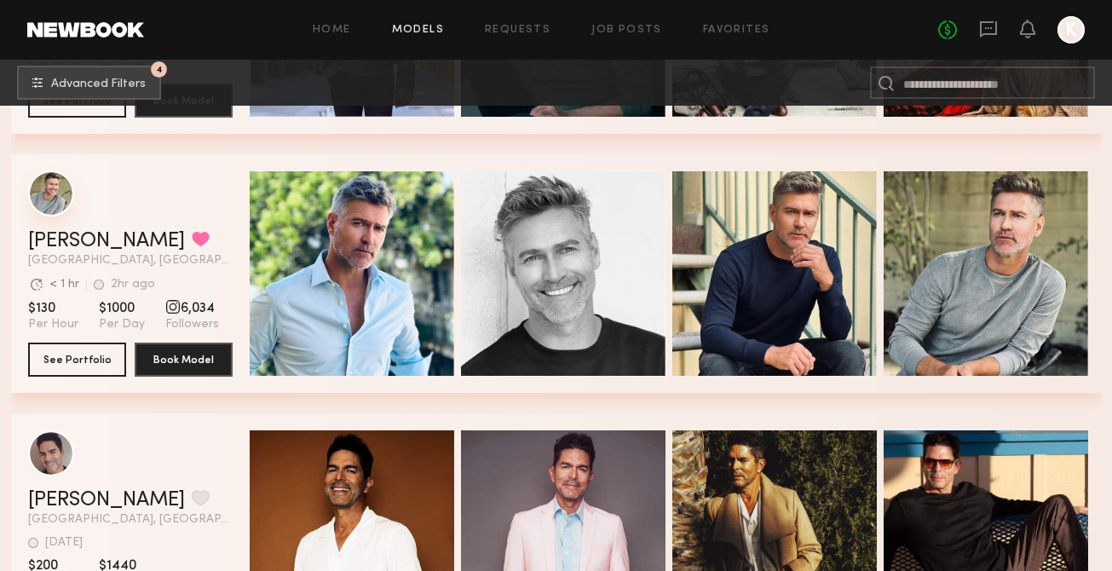
click at [48, 201] on div "grid" at bounding box center [51, 193] width 46 height 46
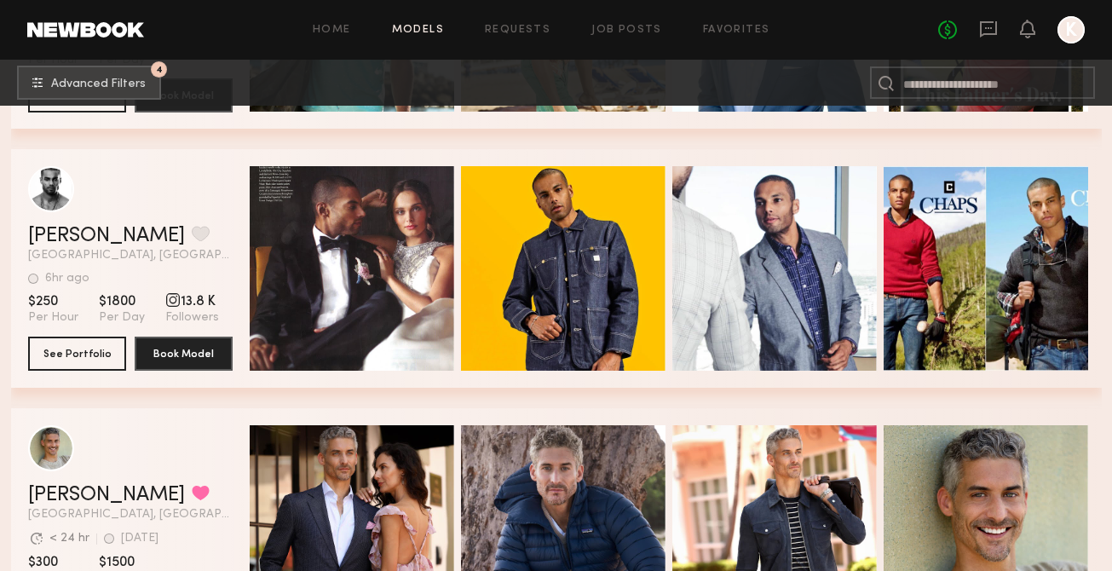
scroll to position [1880, 0]
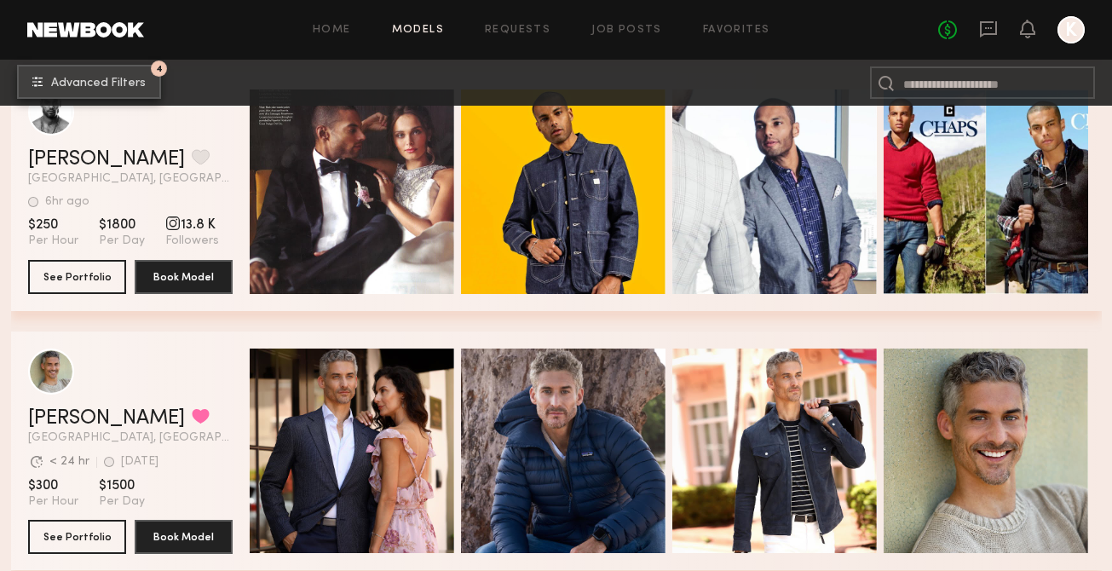
click at [69, 81] on span "Advanced Filters" at bounding box center [98, 84] width 95 height 12
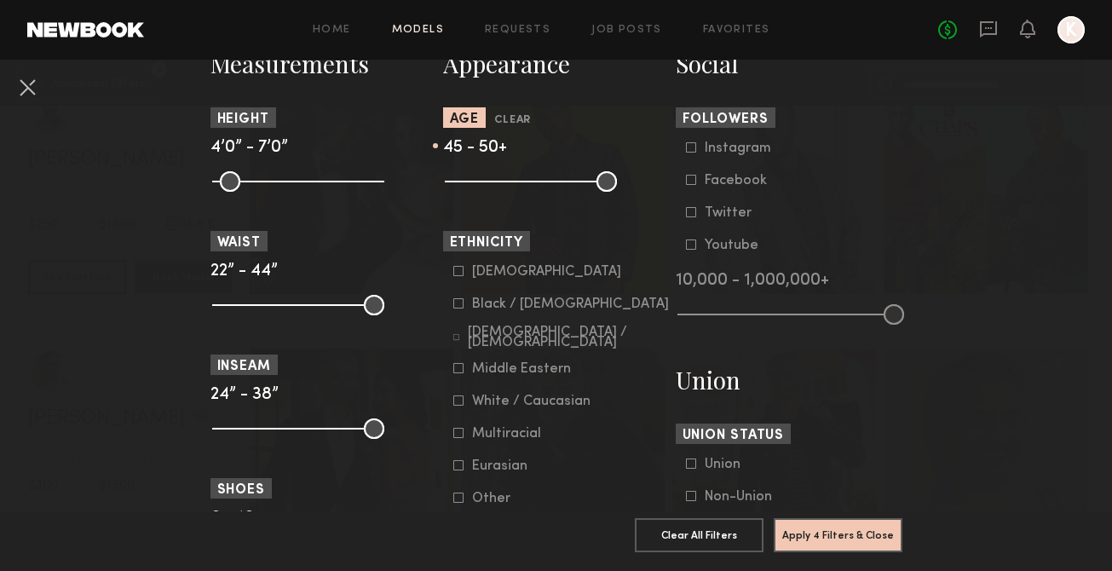
scroll to position [780, 0]
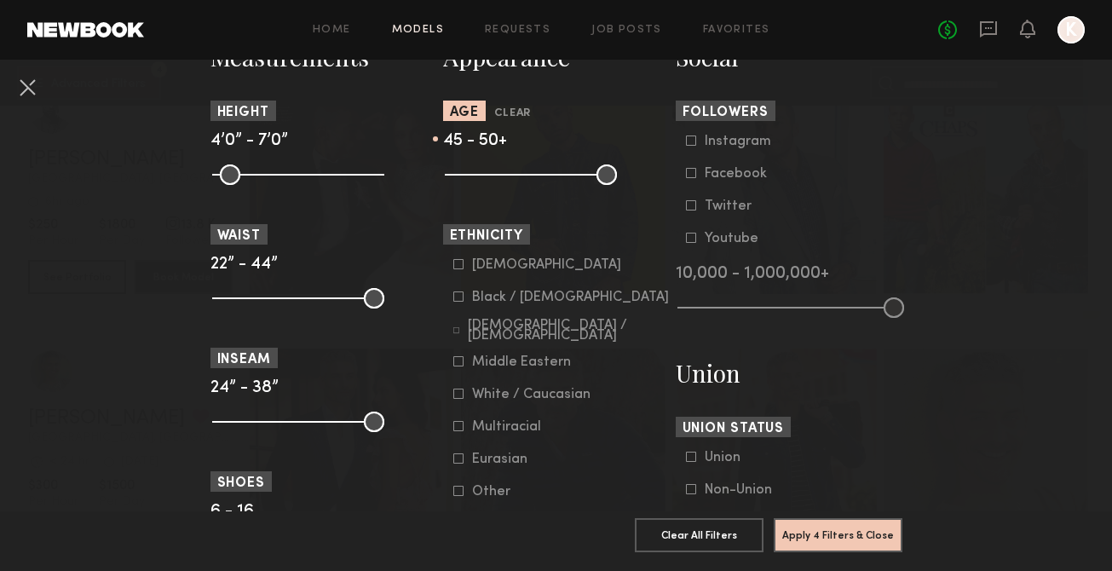
click at [460, 302] on icon at bounding box center [458, 296] width 10 height 10
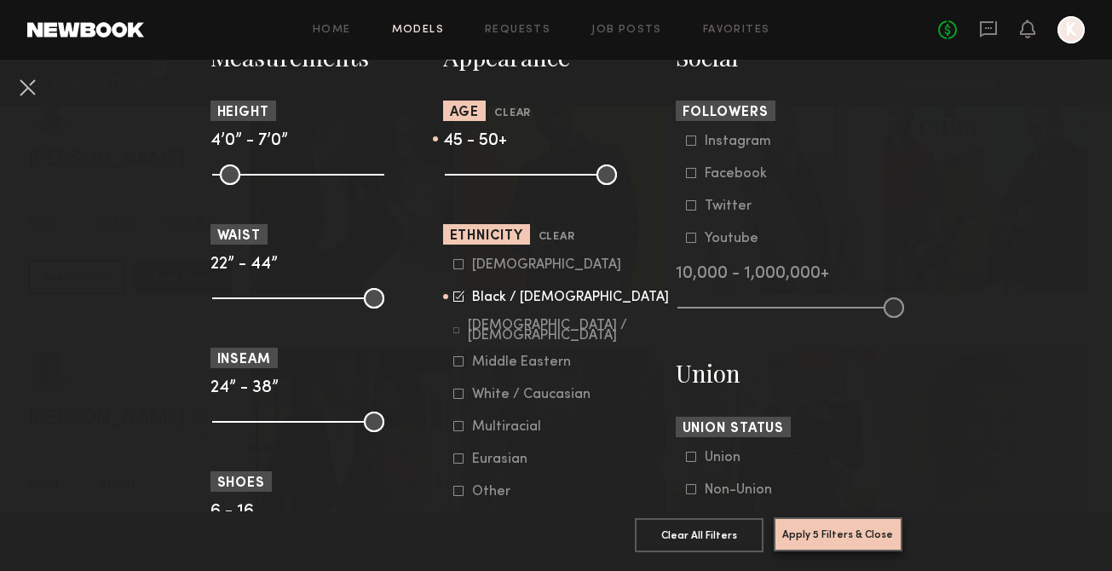
click at [827, 536] on button "Apply 5 Filters & Close" at bounding box center [838, 534] width 129 height 34
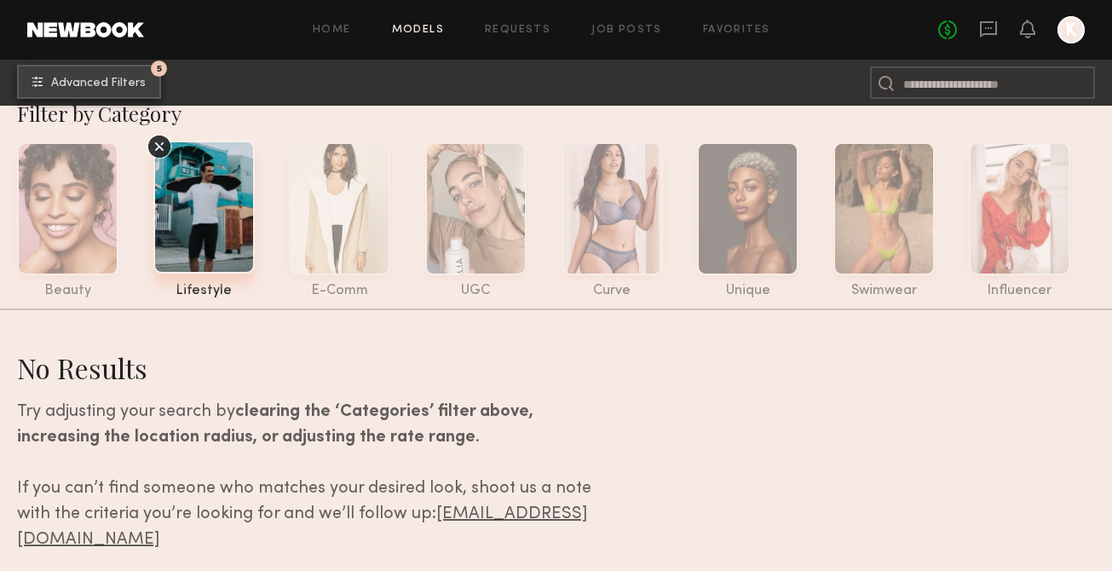
scroll to position [25, 0]
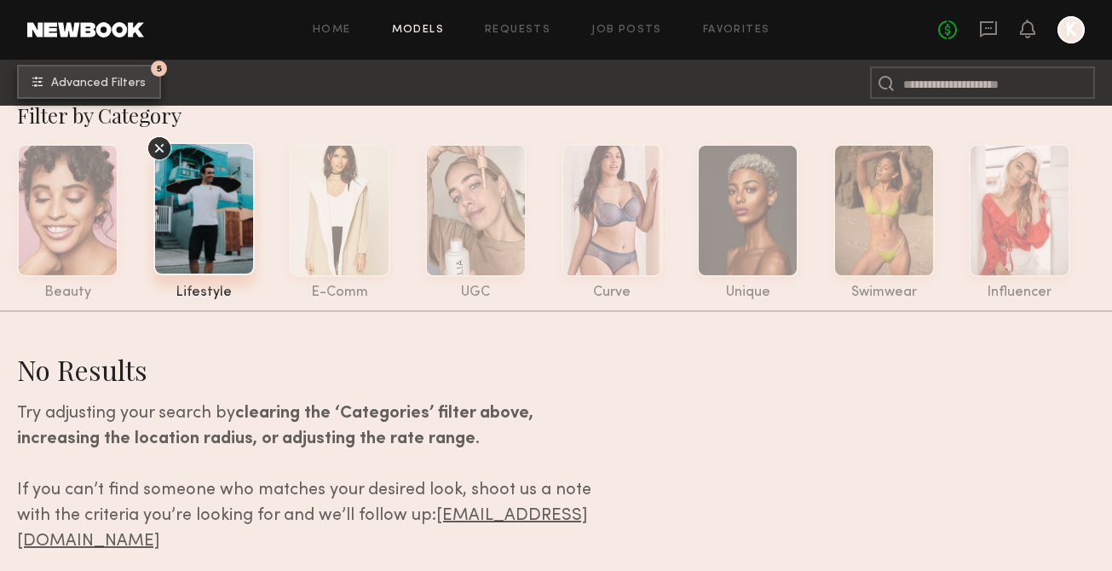
click at [55, 91] on button "5 Advanced Filters" at bounding box center [89, 82] width 144 height 34
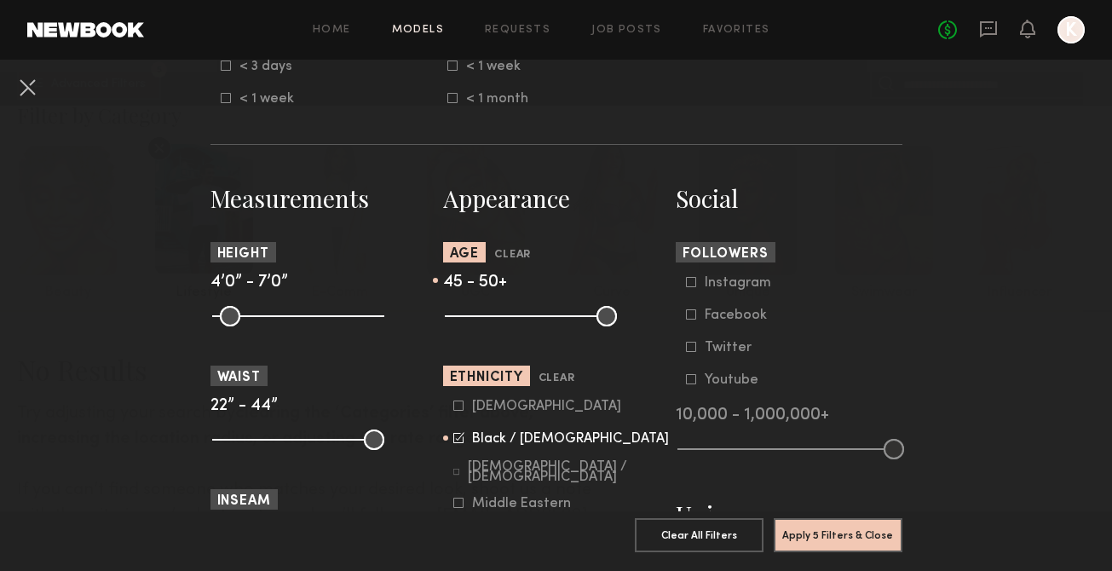
scroll to position [656, 0]
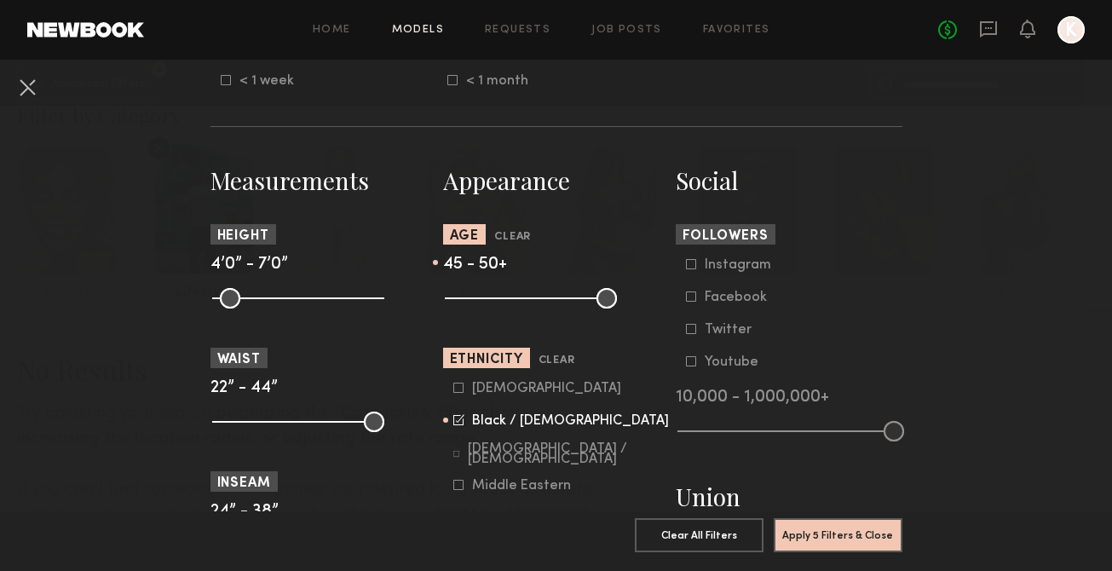
click at [453, 423] on icon at bounding box center [458, 419] width 11 height 11
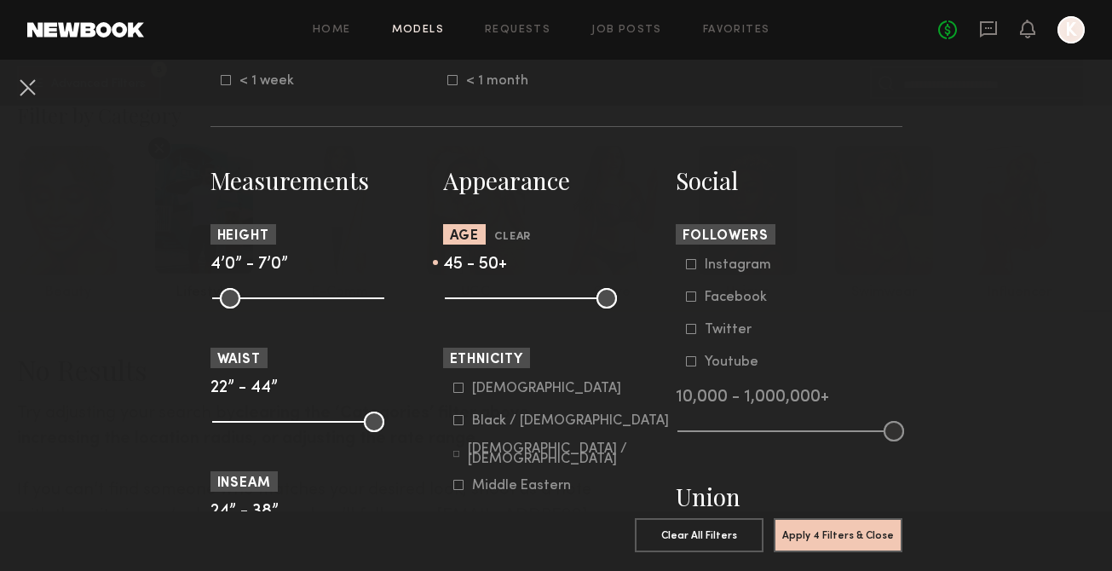
click at [460, 389] on icon at bounding box center [458, 388] width 10 height 10
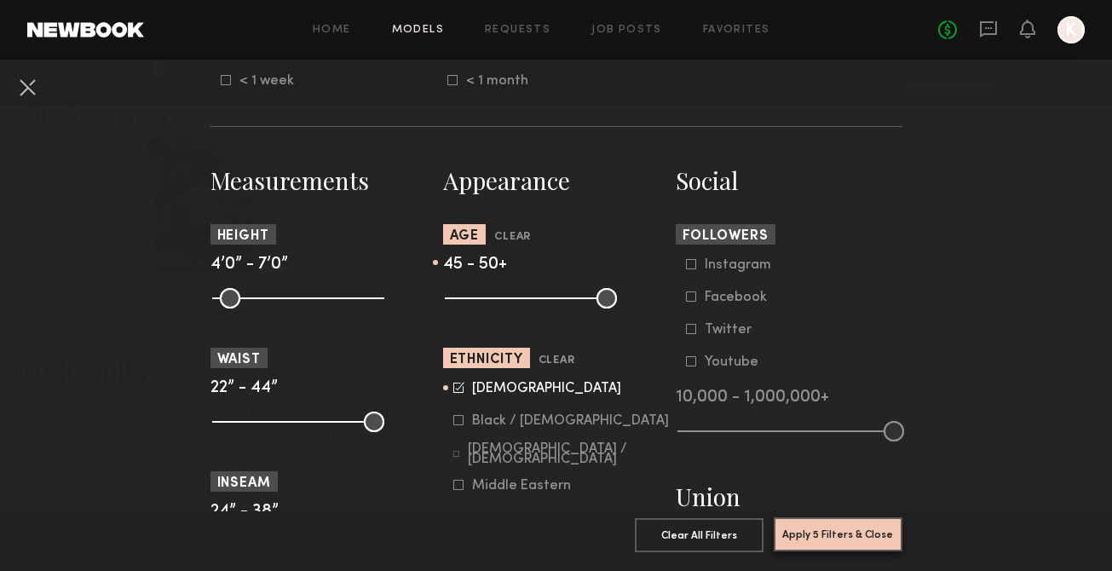
click at [806, 528] on button "Apply 5 Filters & Close" at bounding box center [838, 534] width 129 height 34
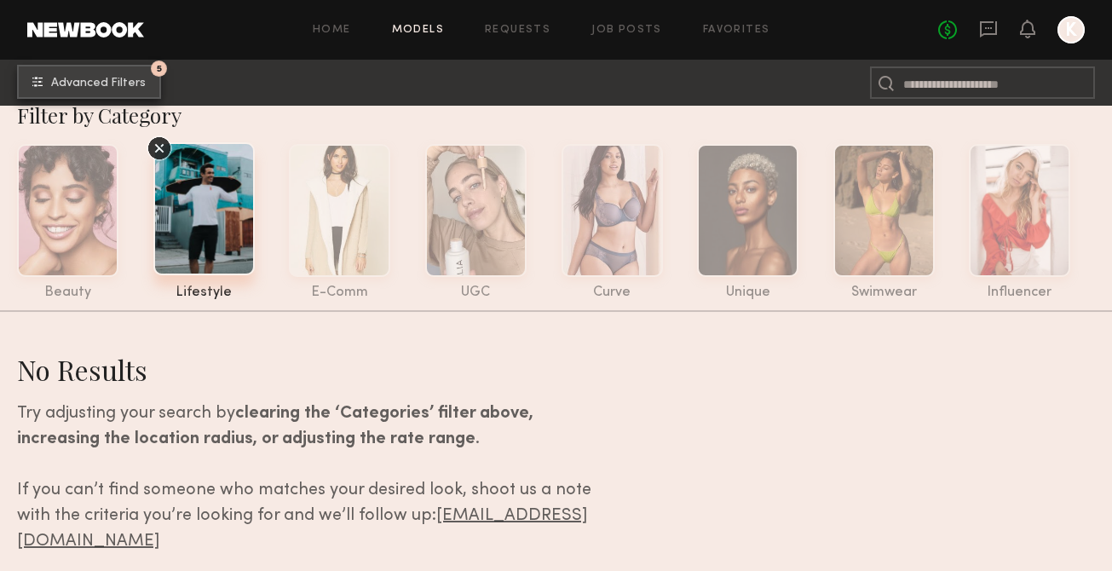
click at [139, 89] on span "Advanced Filters" at bounding box center [98, 84] width 95 height 12
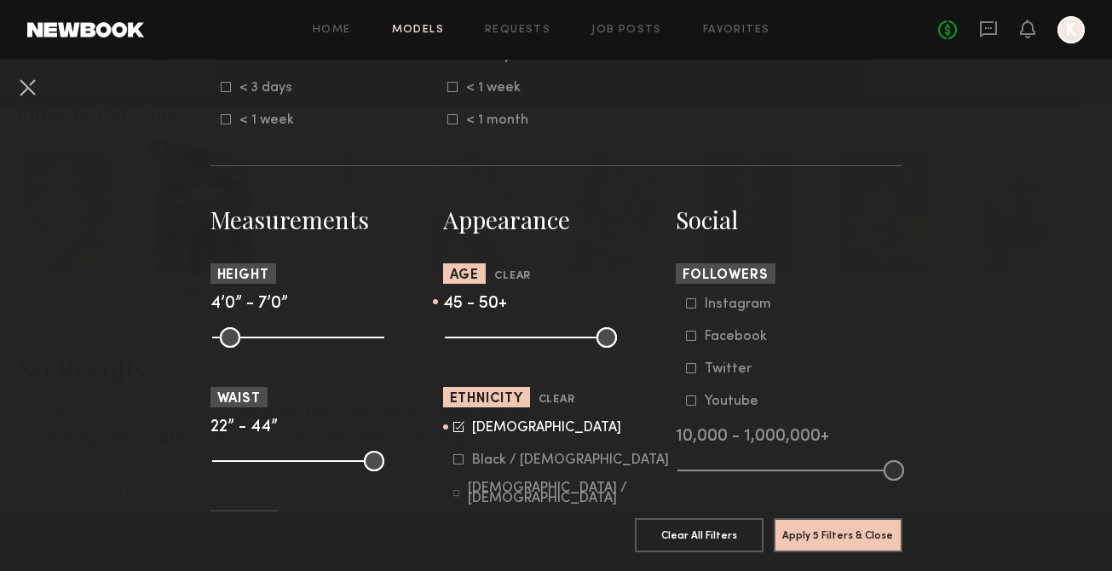
scroll to position [661, 0]
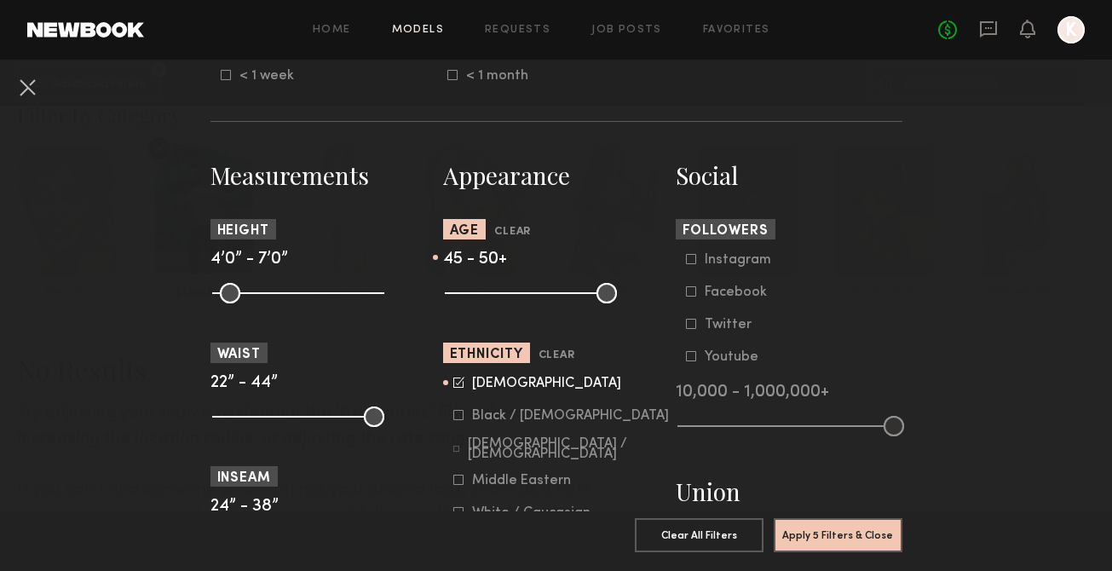
click at [459, 381] on icon at bounding box center [458, 382] width 11 height 11
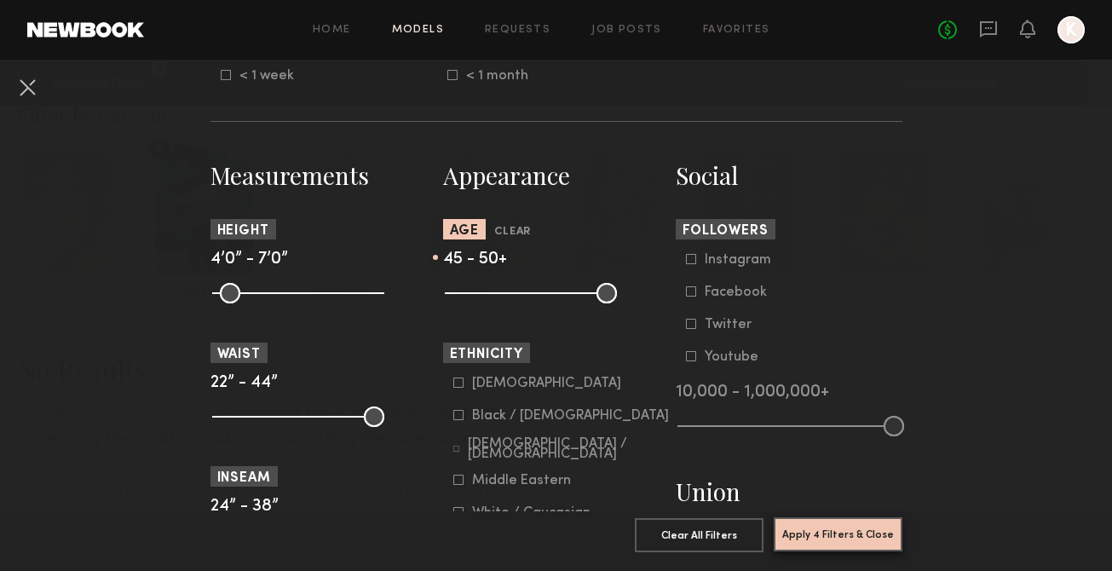
click at [837, 532] on button "Apply 4 Filters & Close" at bounding box center [838, 534] width 129 height 34
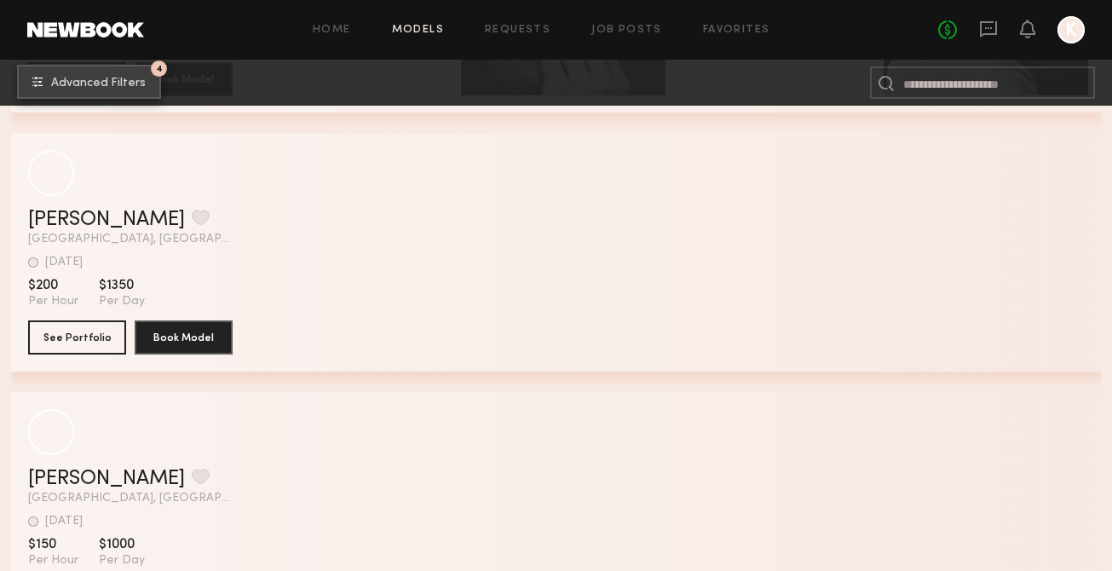
scroll to position [4150, 0]
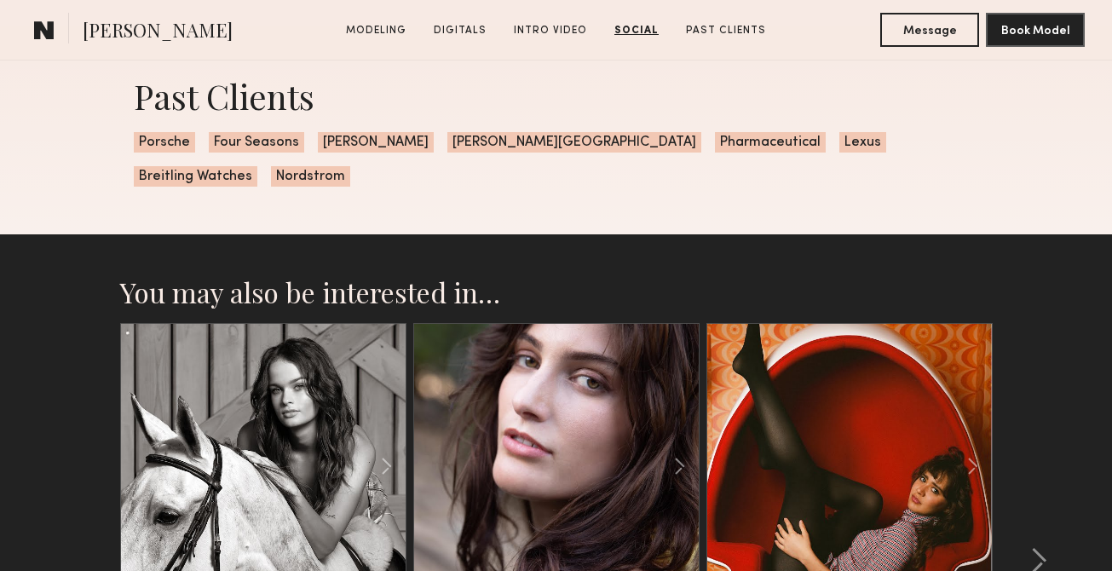
scroll to position [3638, 0]
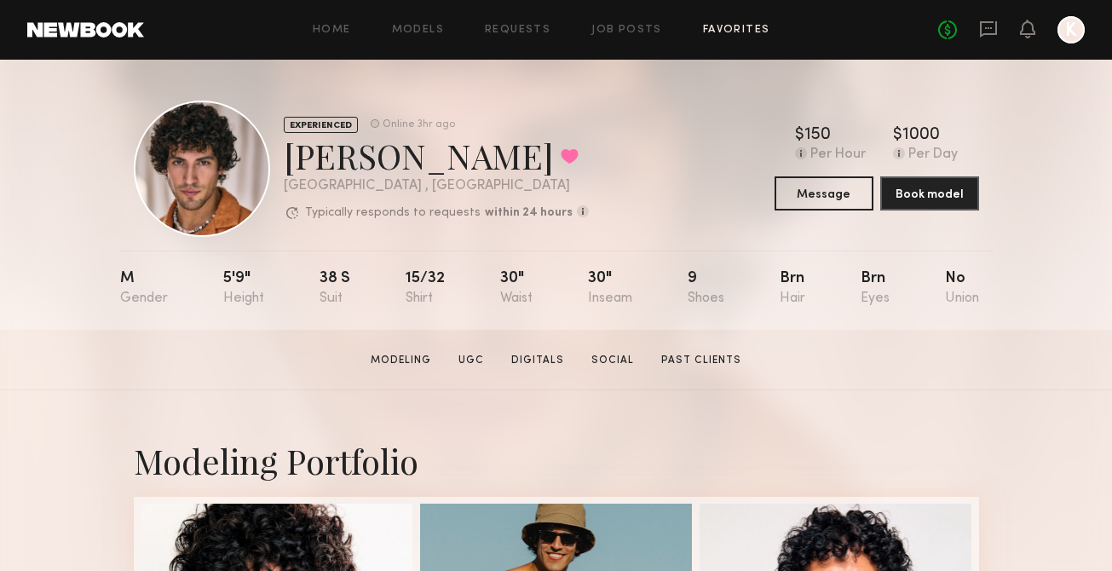
click at [748, 27] on link "Favorites" at bounding box center [736, 30] width 67 height 11
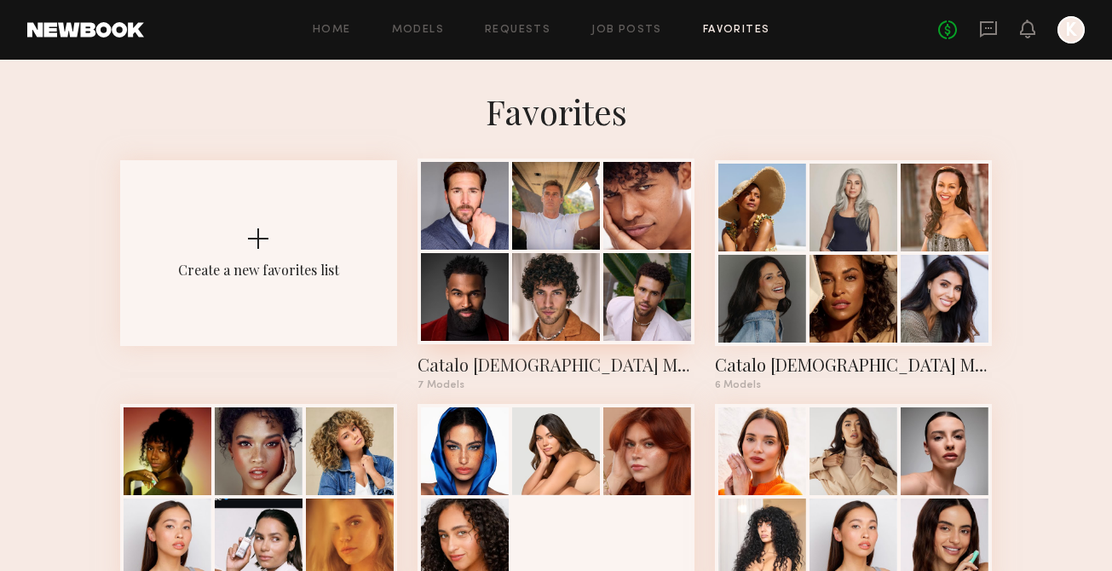
click at [597, 255] on div at bounding box center [556, 297] width 88 height 88
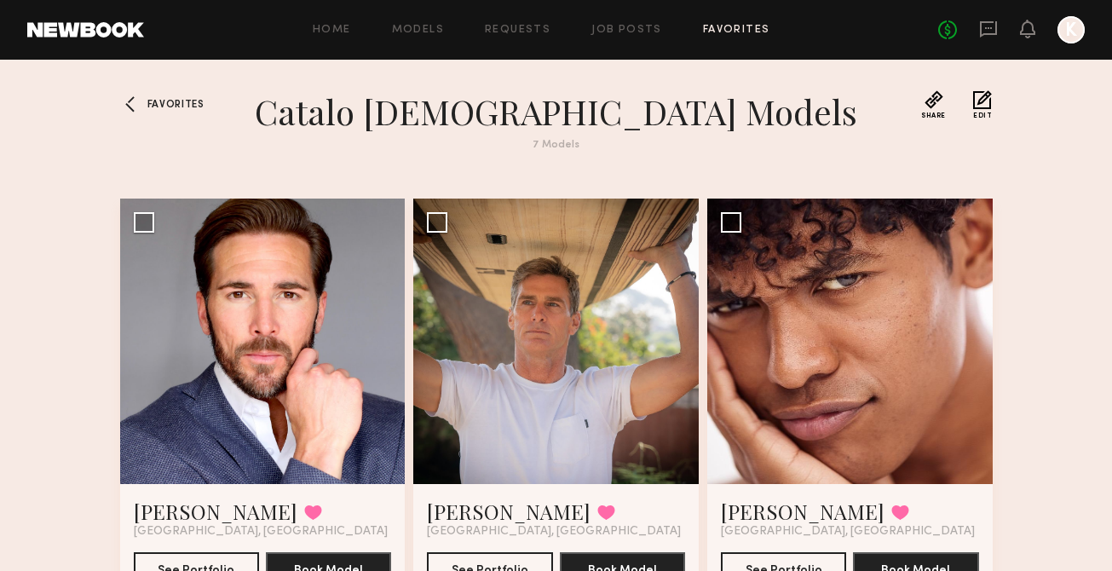
click at [138, 93] on div at bounding box center [133, 103] width 27 height 27
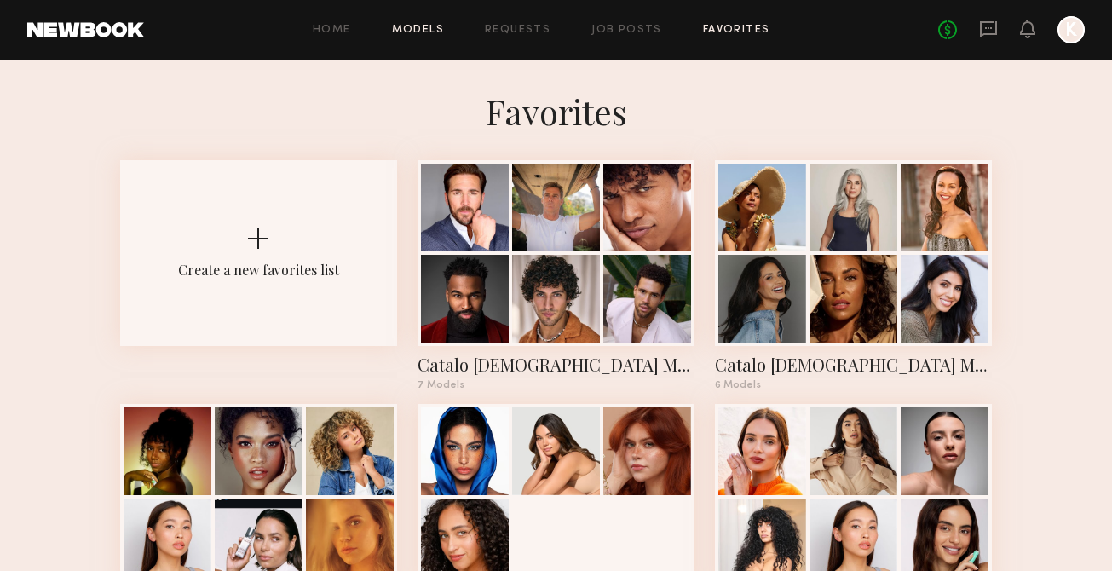
click at [412, 27] on link "Models" at bounding box center [418, 30] width 52 height 11
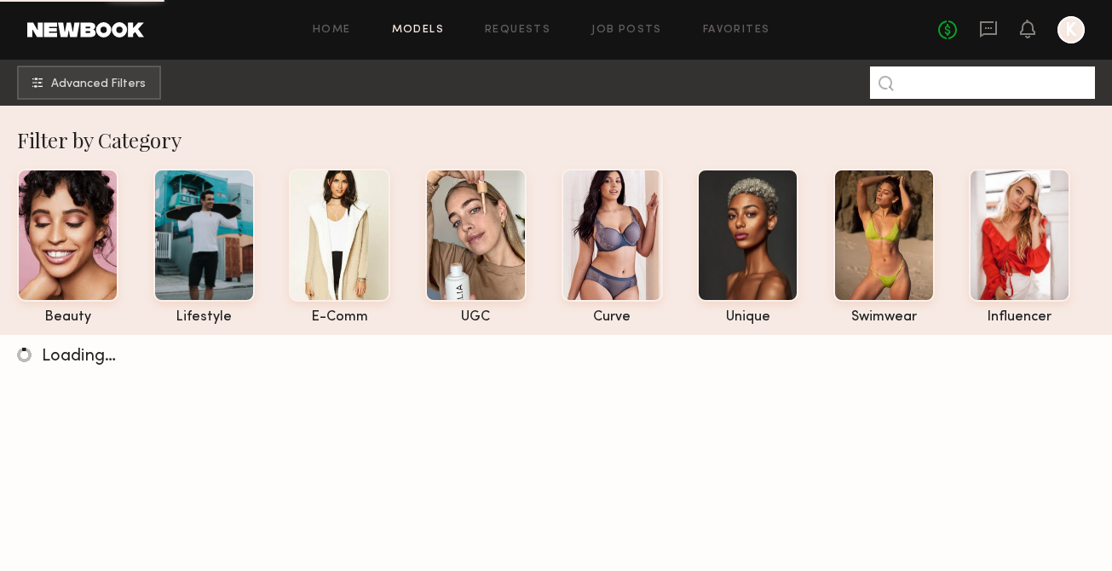
click at [948, 75] on input at bounding box center [982, 82] width 225 height 32
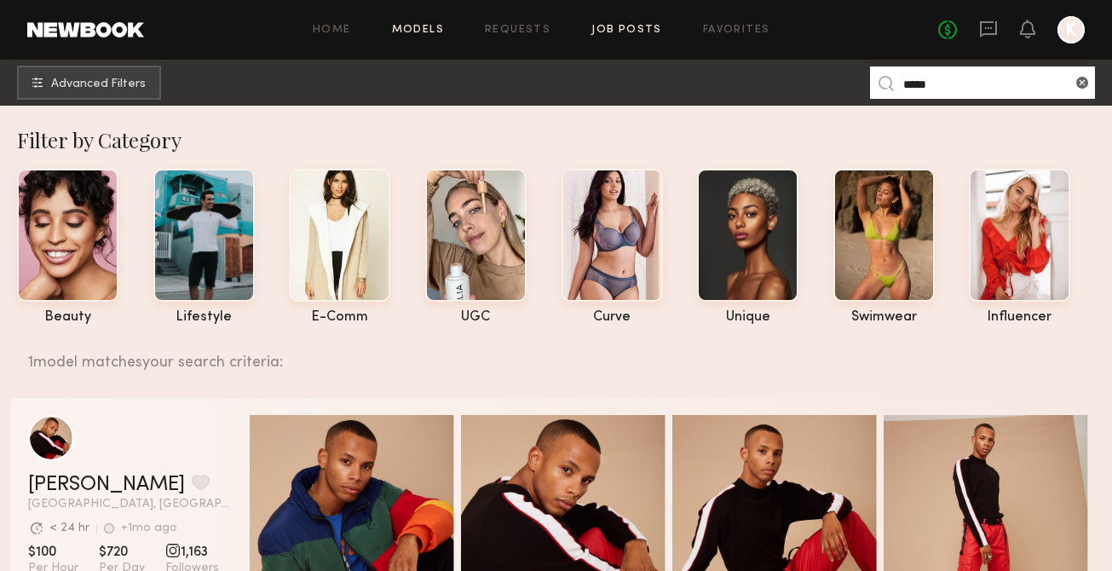
type input "*****"
click at [607, 27] on link "Job Posts" at bounding box center [626, 30] width 71 height 11
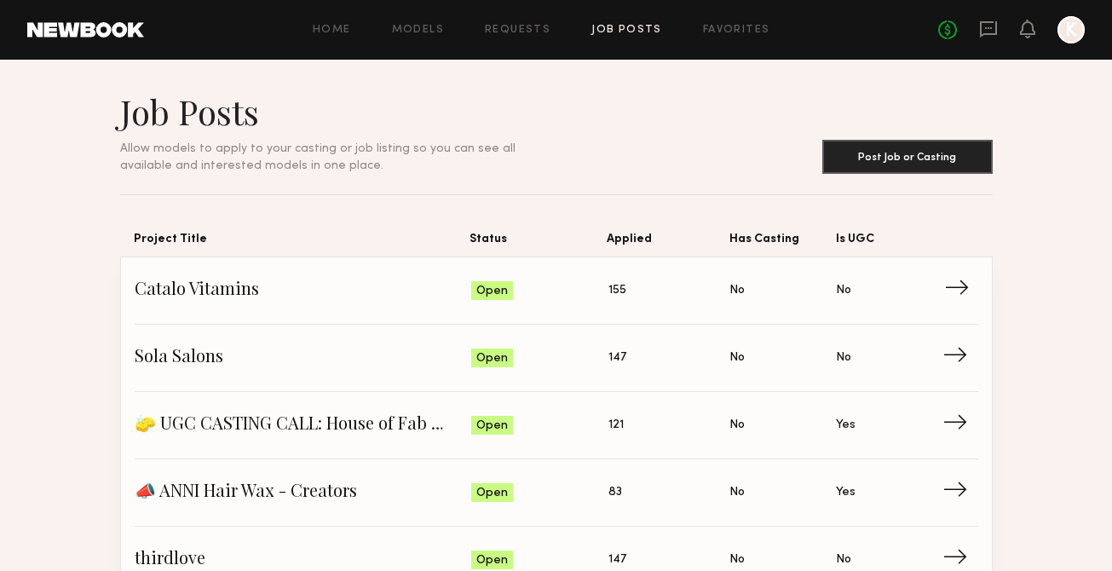
click at [610, 291] on span "155" at bounding box center [617, 290] width 18 height 19
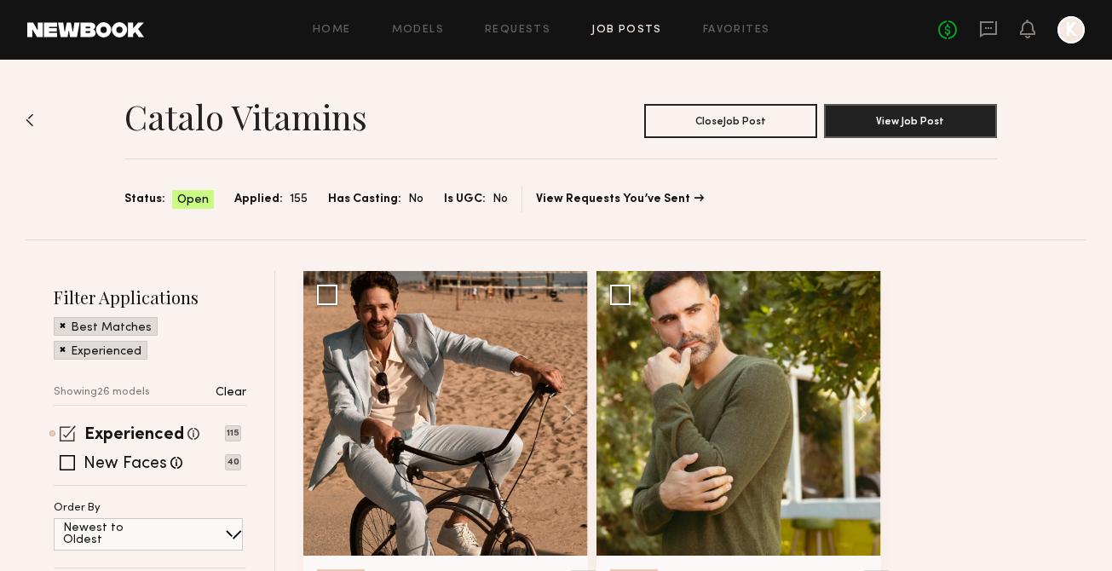
click at [62, 439] on span at bounding box center [68, 433] width 16 height 16
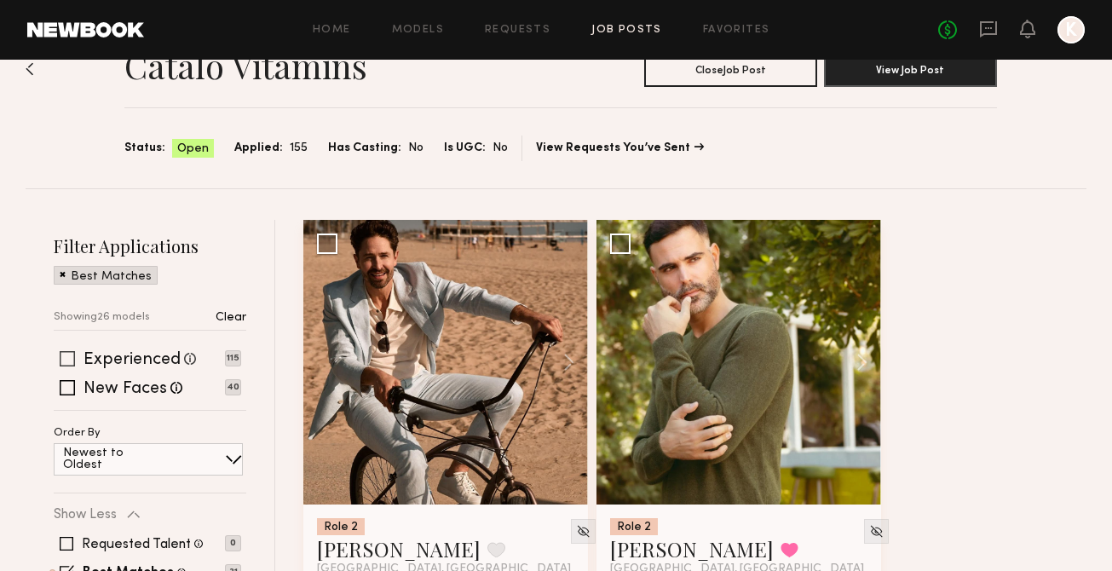
scroll to position [236, 0]
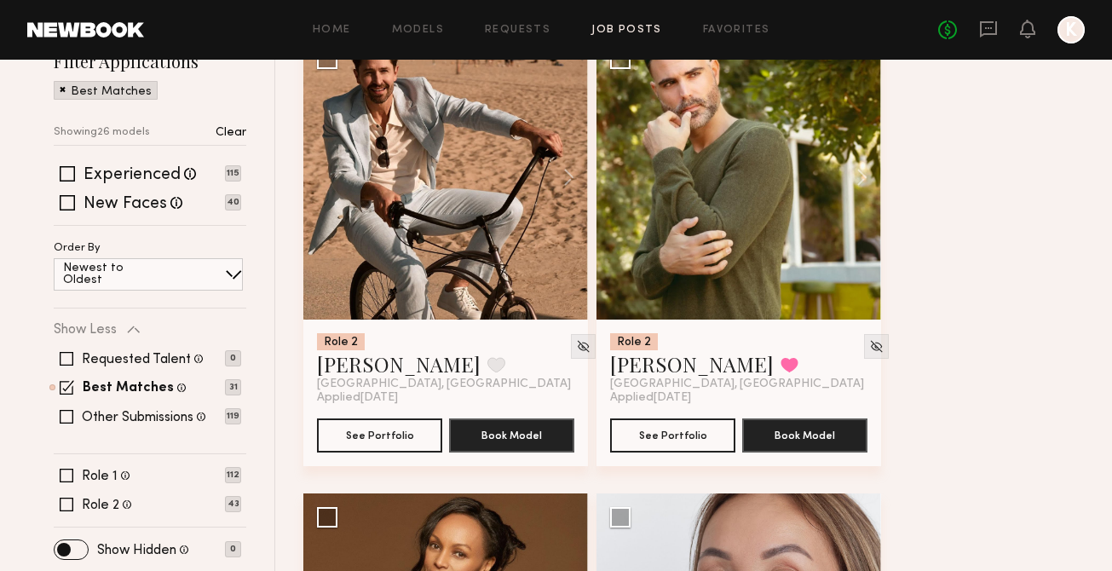
click at [60, 376] on div "Requested Talent Models you have reached out to with requests 0 Best Matches Mo…" at bounding box center [147, 388] width 187 height 102
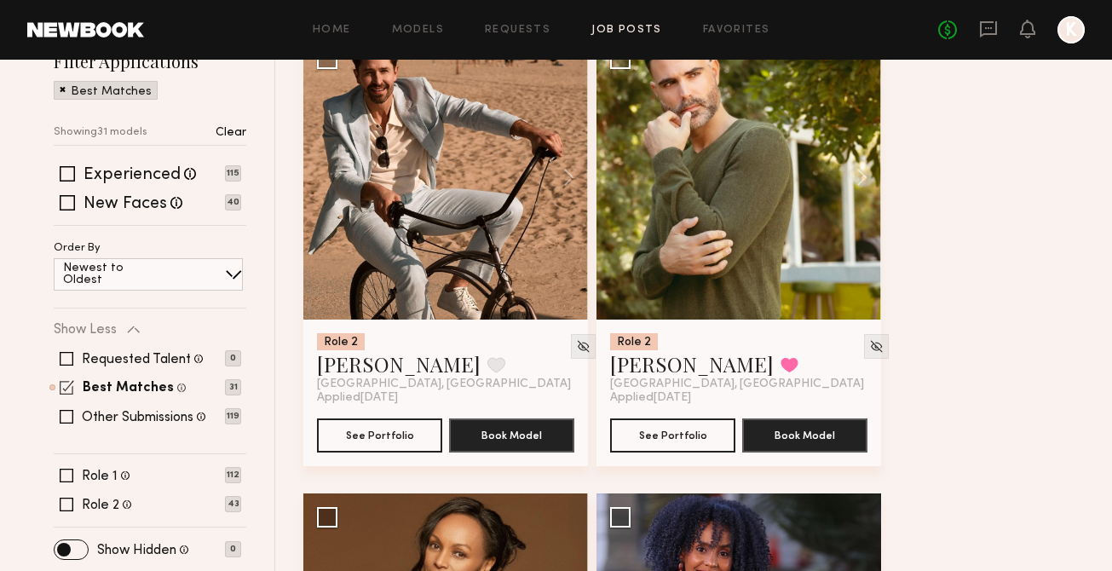
click at [65, 380] on span at bounding box center [67, 387] width 14 height 14
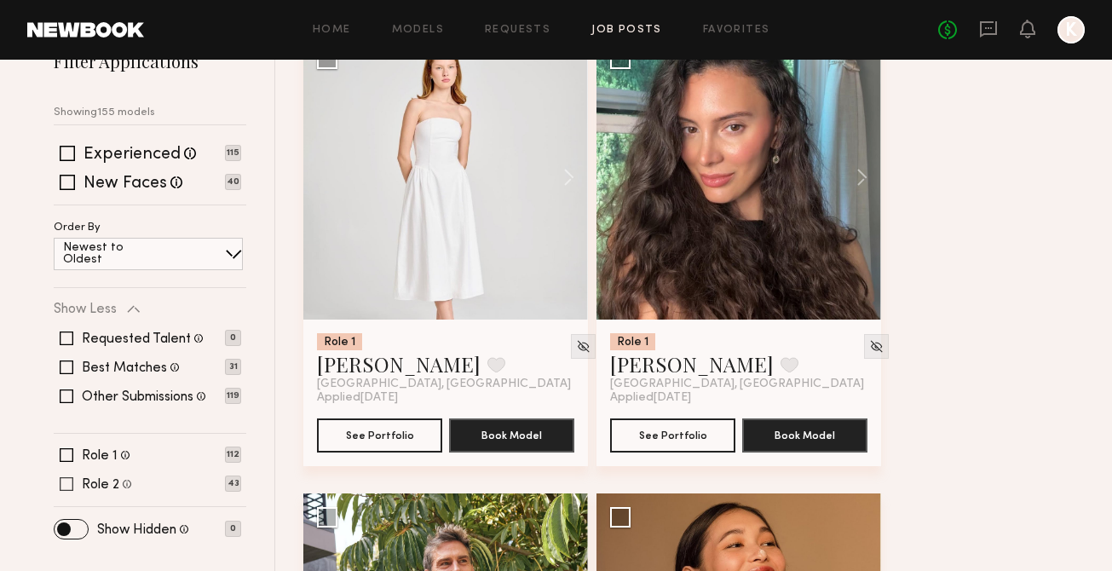
click at [69, 488] on span at bounding box center [67, 484] width 14 height 14
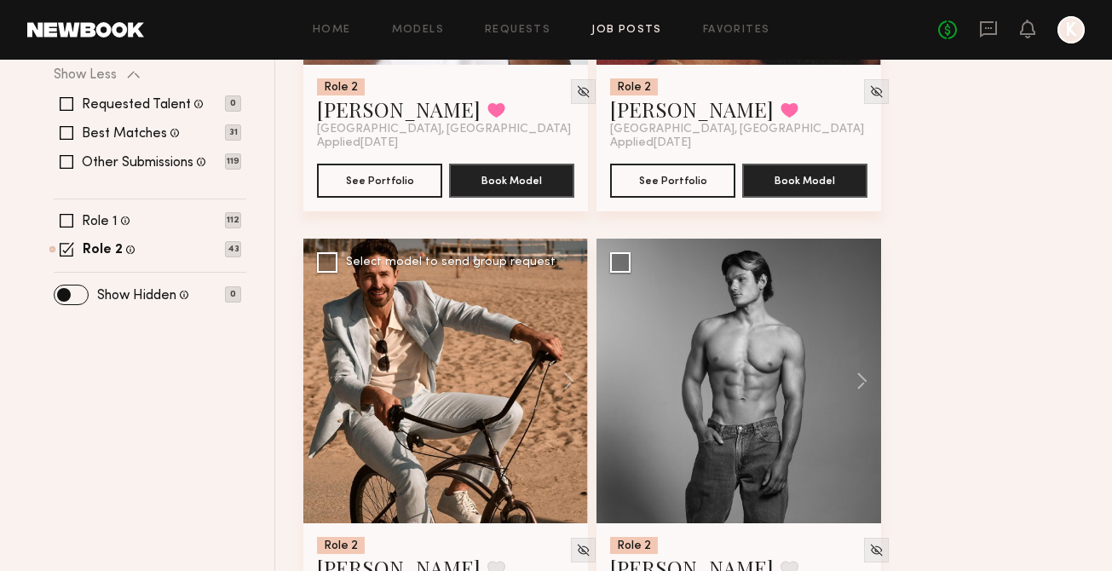
scroll to position [539, 0]
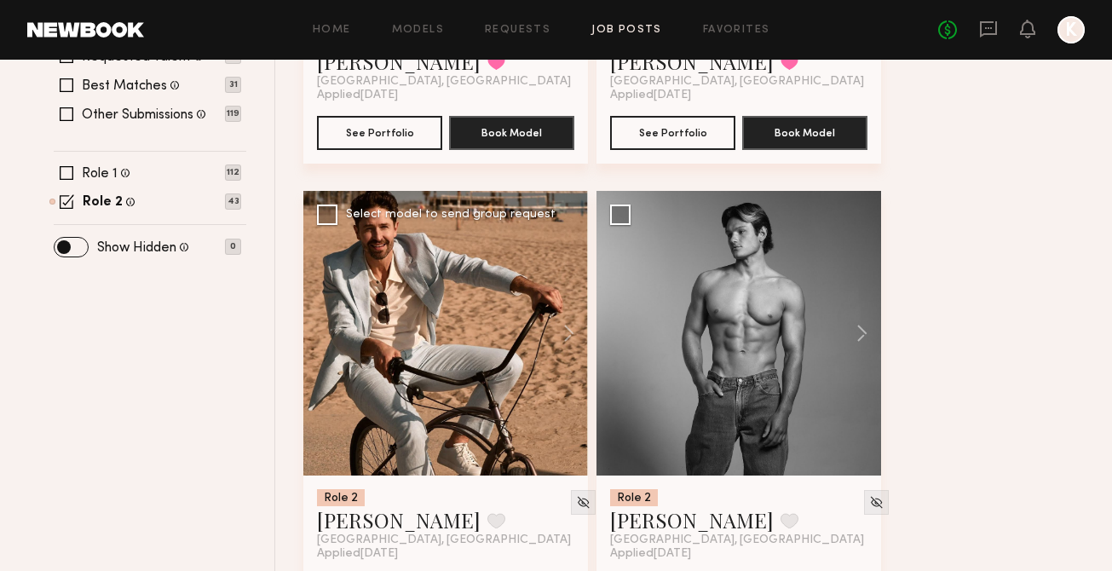
click at [401, 357] on div at bounding box center [445, 333] width 285 height 285
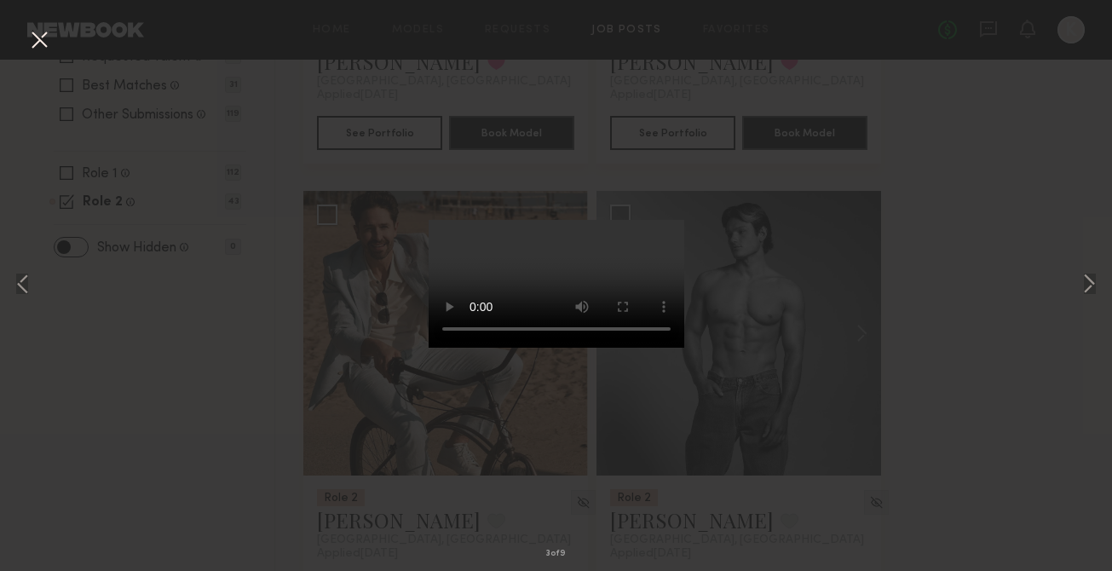
click at [41, 34] on button at bounding box center [39, 41] width 27 height 31
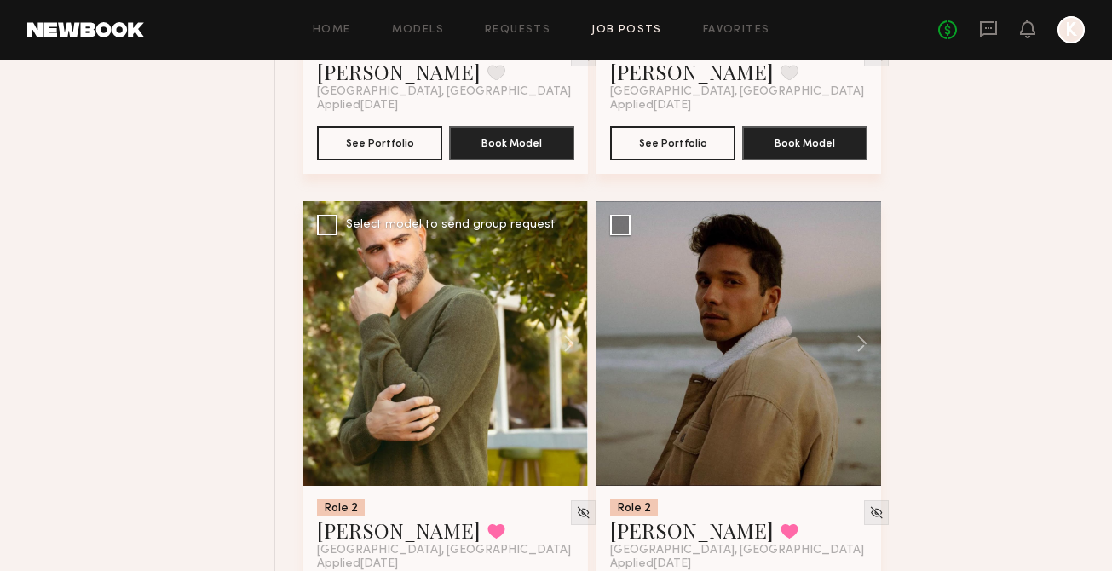
scroll to position [1017, 0]
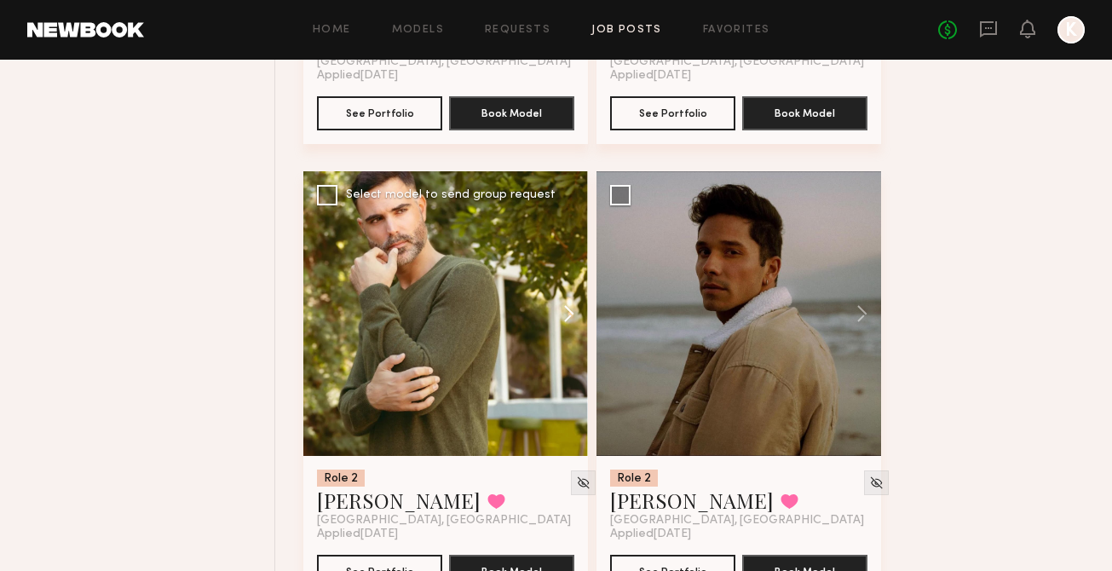
click at [573, 322] on button at bounding box center [560, 313] width 55 height 285
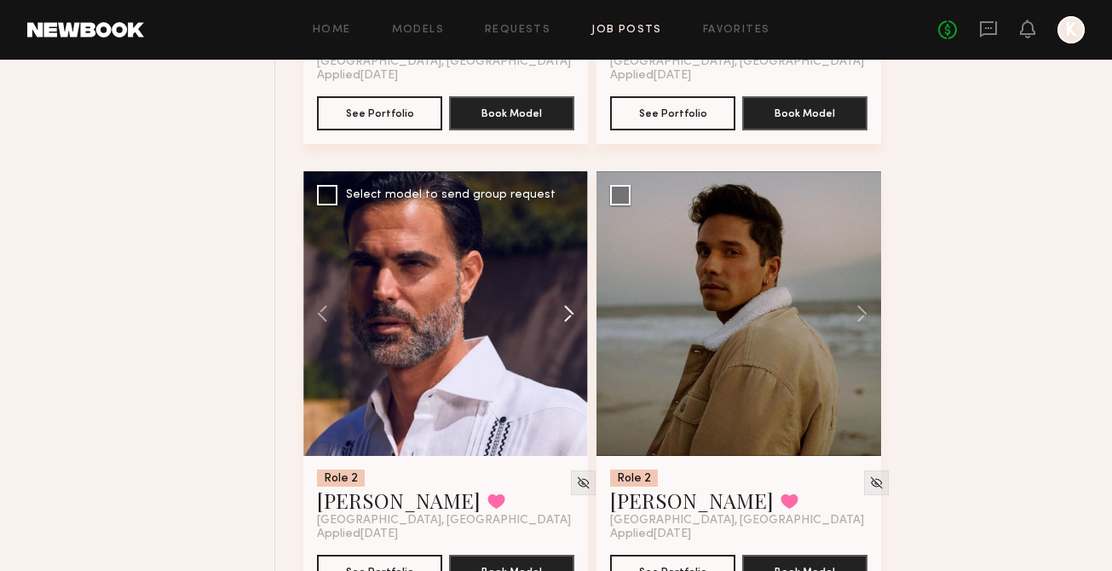
click at [573, 322] on button at bounding box center [560, 313] width 55 height 285
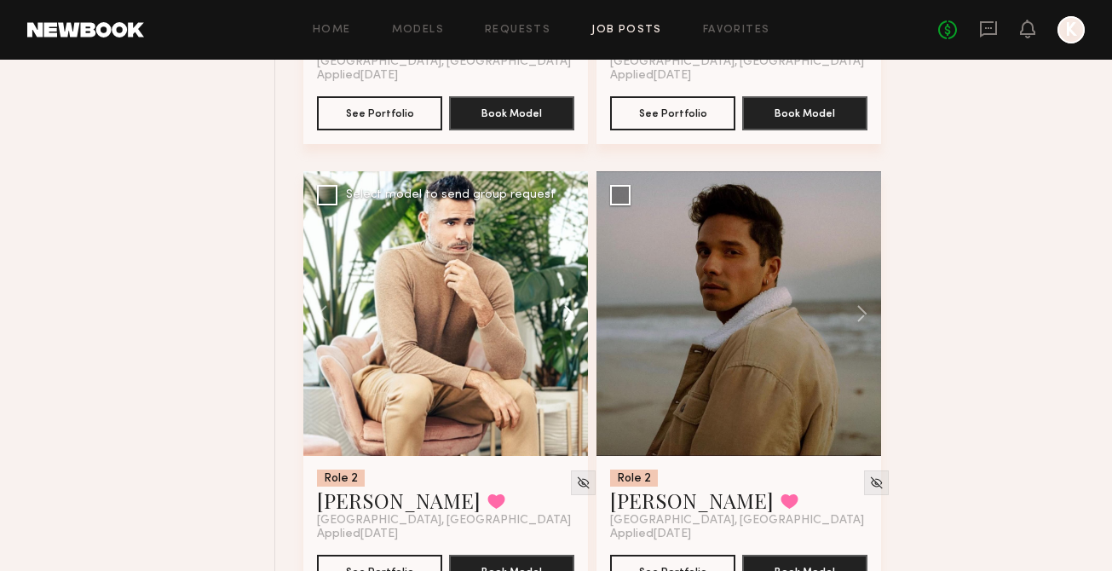
click at [572, 321] on button at bounding box center [560, 313] width 55 height 285
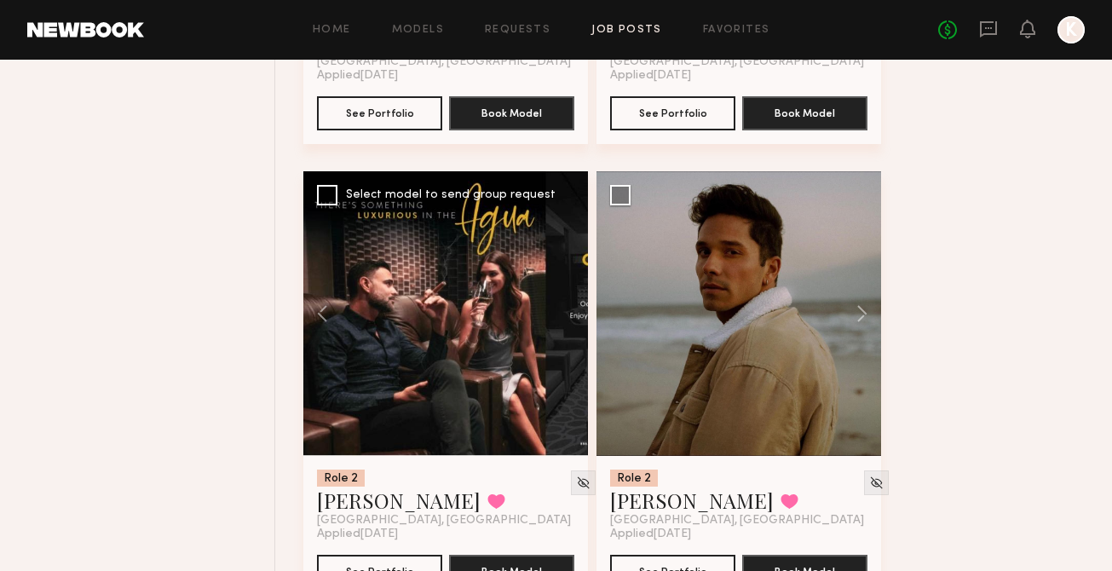
click at [572, 321] on div at bounding box center [445, 313] width 285 height 285
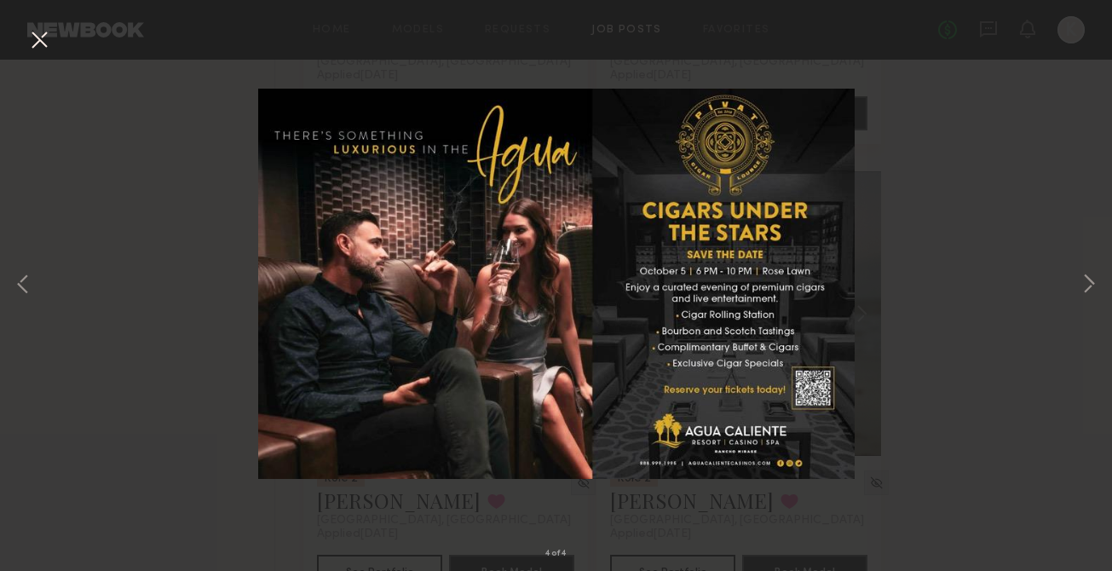
click at [41, 39] on button at bounding box center [39, 41] width 27 height 31
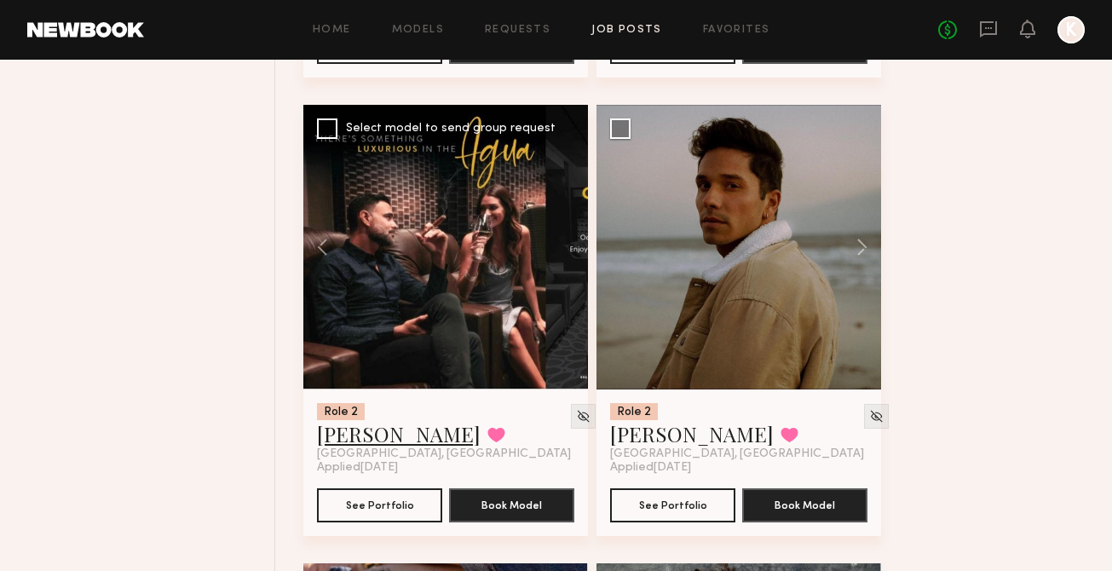
scroll to position [1147, 0]
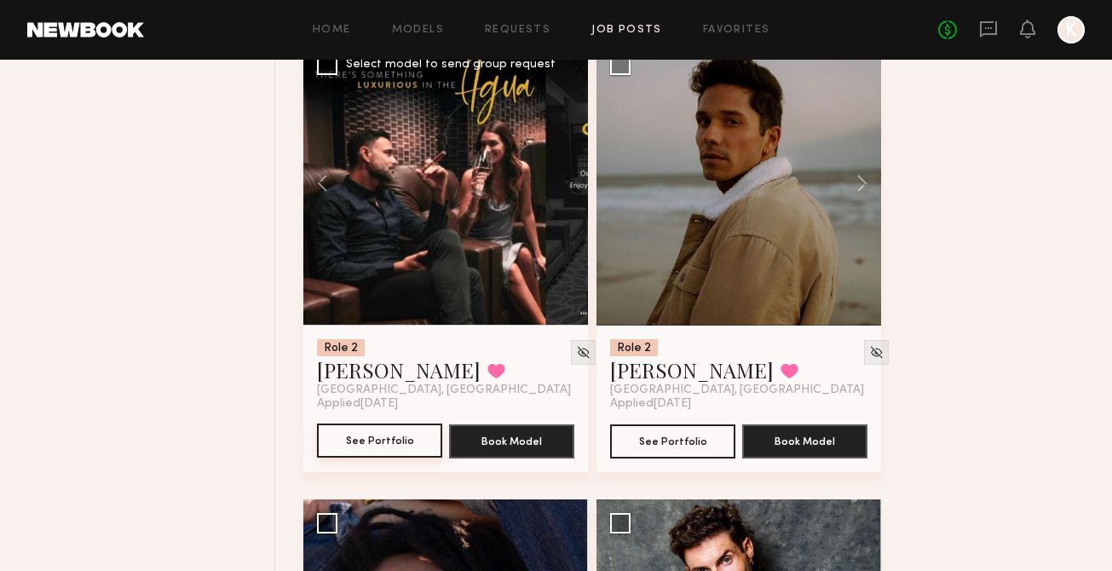
click at [386, 442] on button "See Portfolio" at bounding box center [379, 440] width 125 height 34
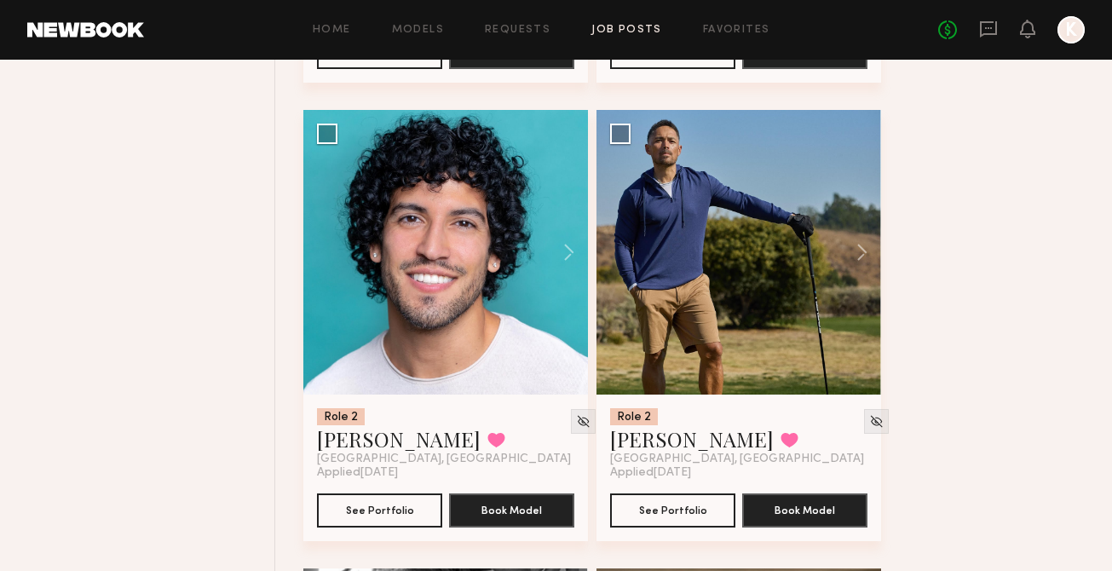
scroll to position [1996, 0]
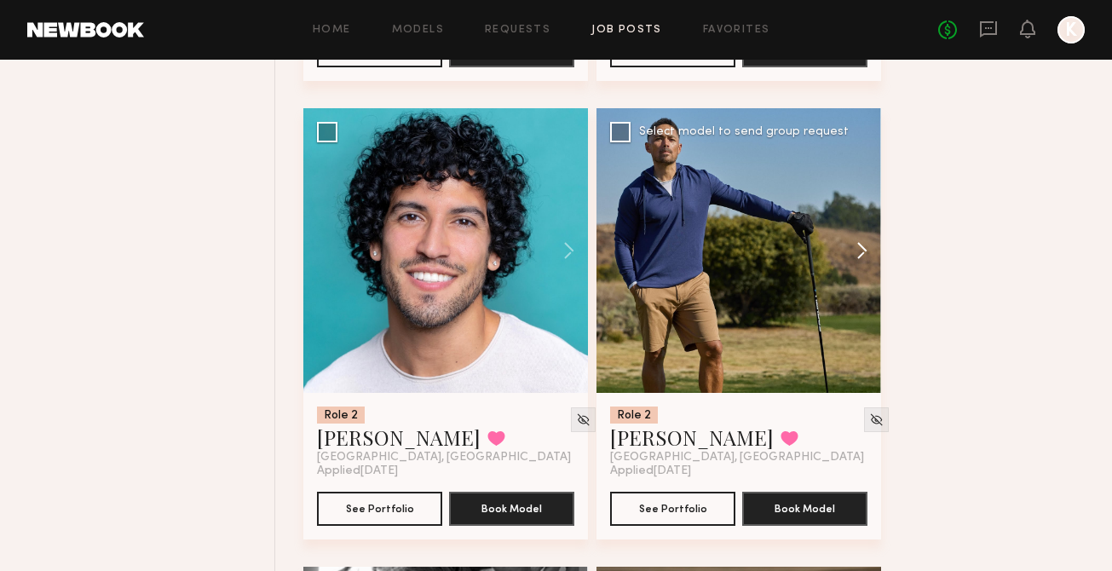
click at [855, 250] on button at bounding box center [854, 250] width 55 height 285
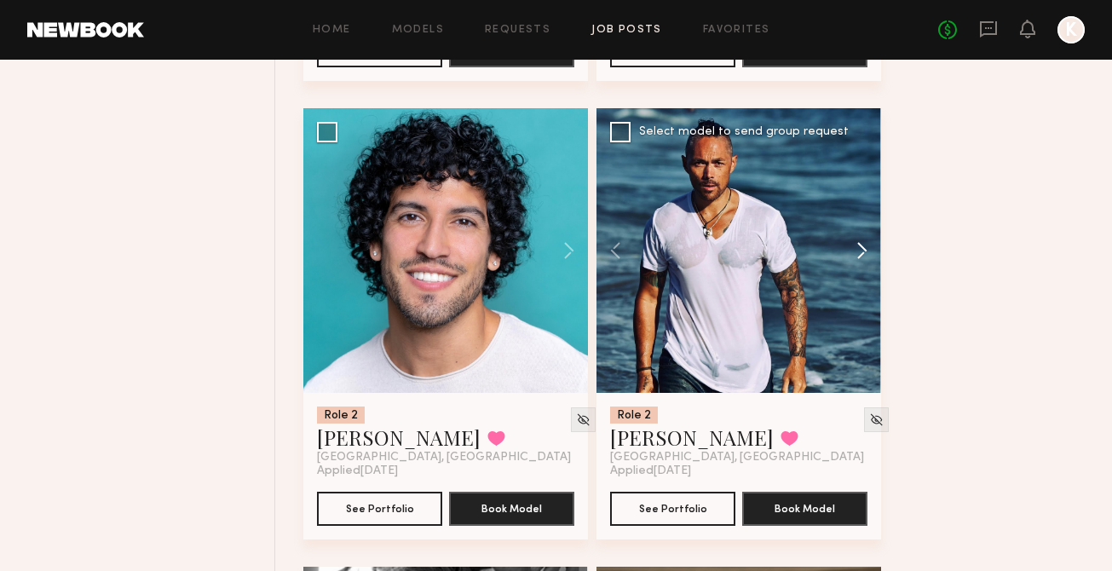
click at [855, 251] on button at bounding box center [854, 250] width 55 height 285
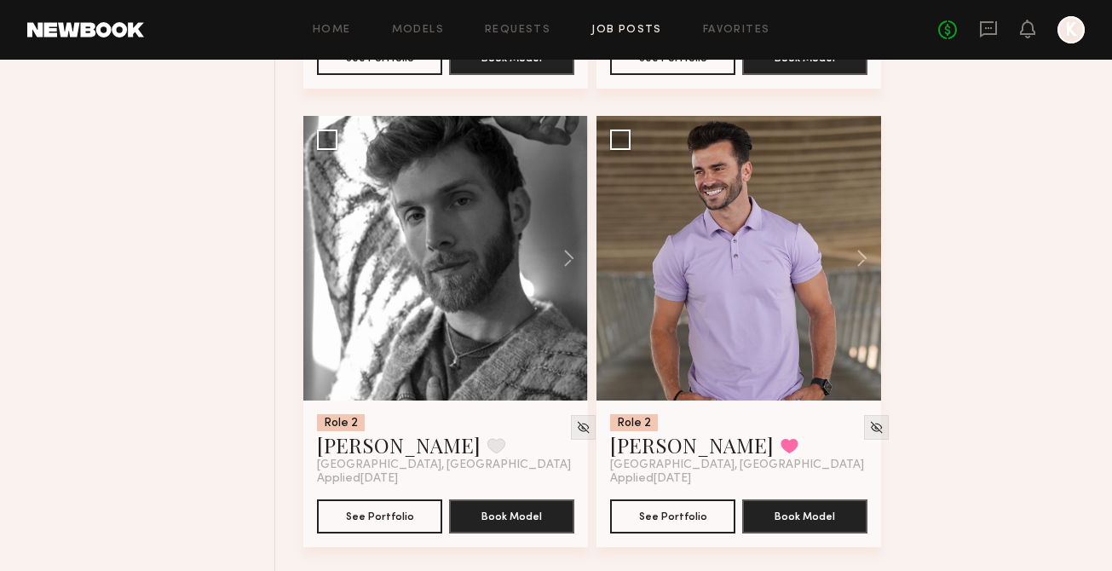
click at [855, 251] on button at bounding box center [854, 258] width 55 height 285
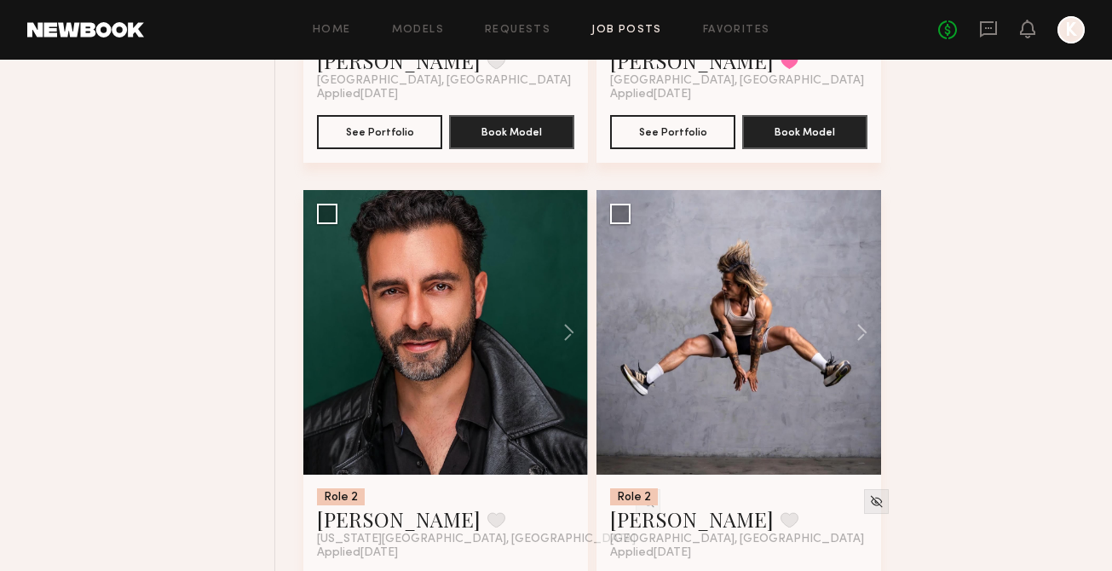
scroll to position [2845, 0]
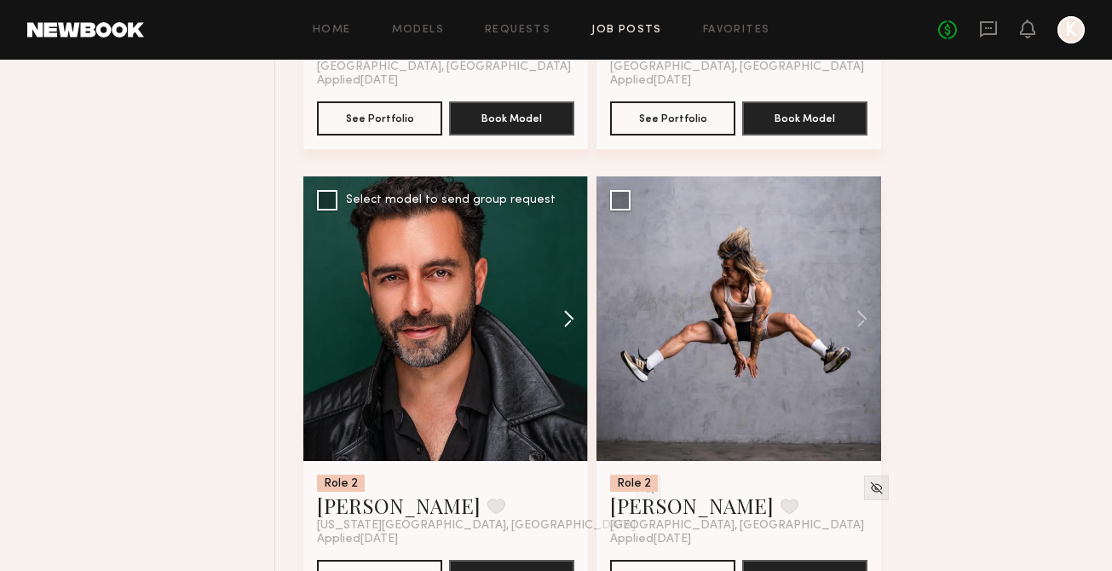
click at [556, 320] on button at bounding box center [560, 318] width 55 height 285
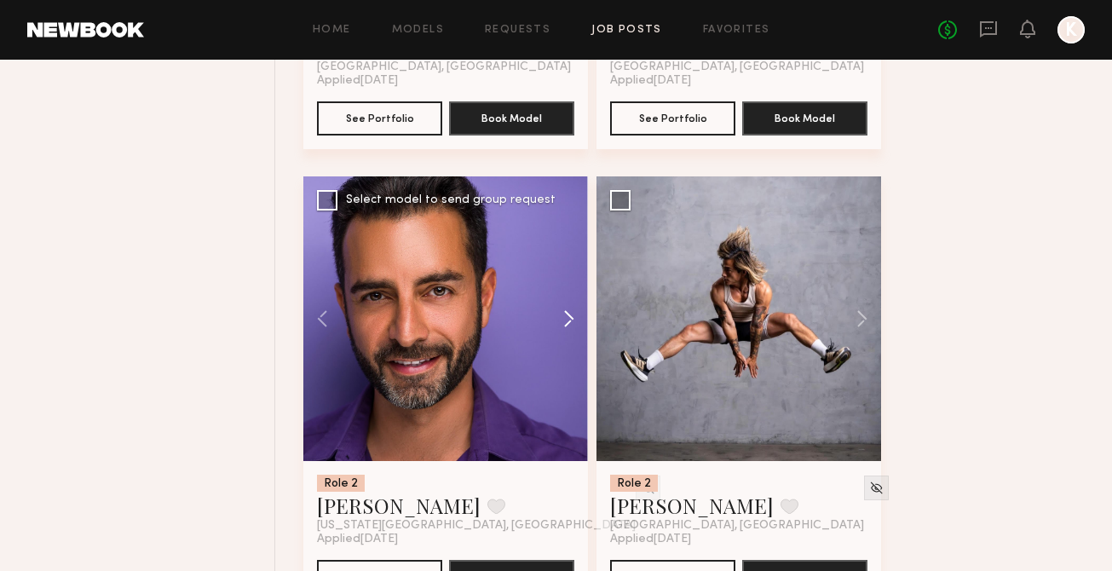
click at [556, 320] on button at bounding box center [560, 318] width 55 height 285
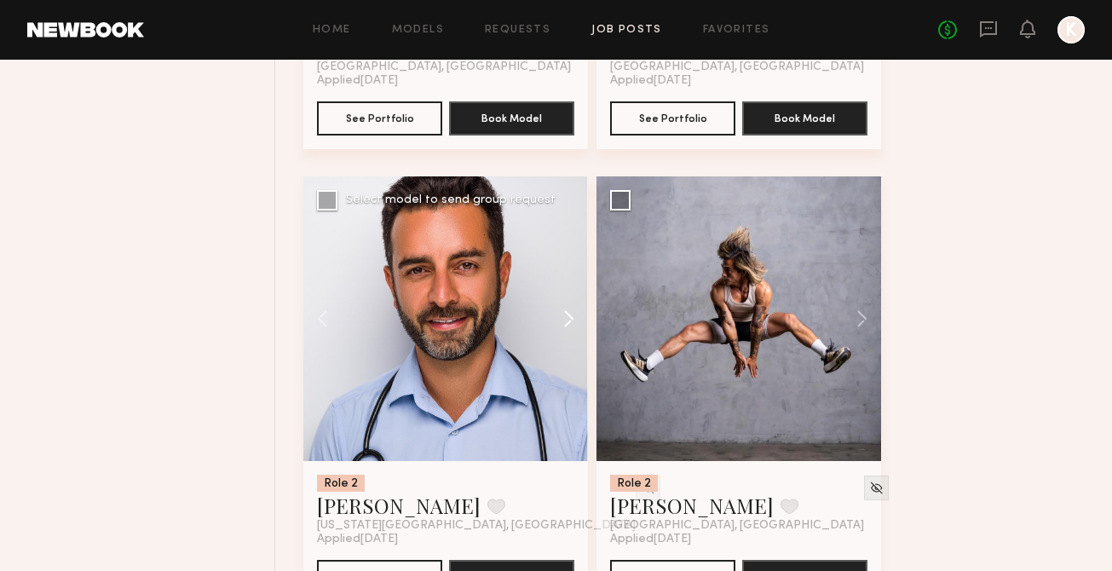
click at [556, 320] on button at bounding box center [560, 318] width 55 height 285
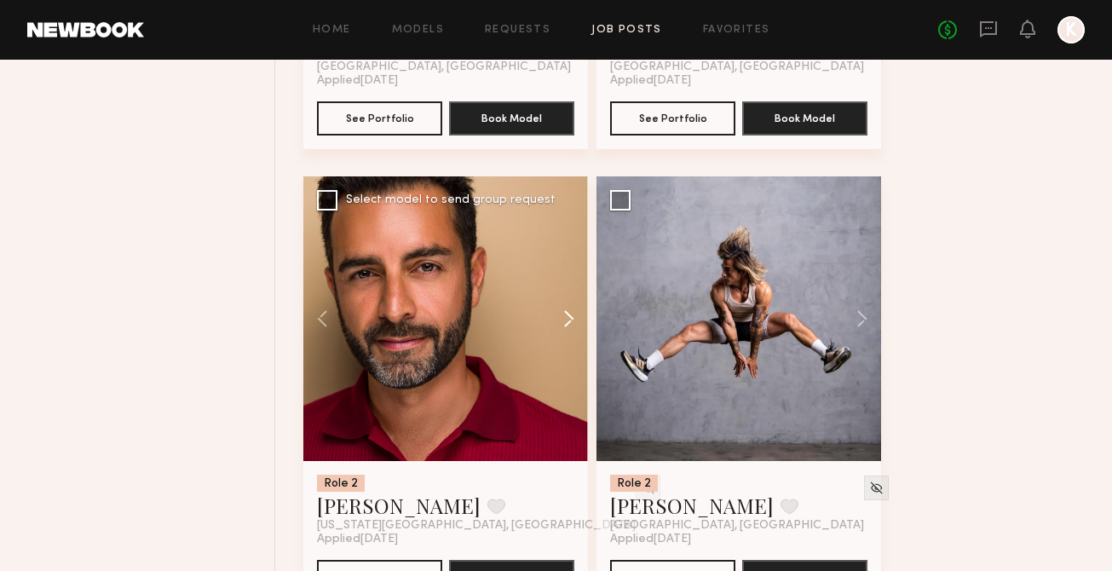
click at [556, 320] on button at bounding box center [560, 318] width 55 height 285
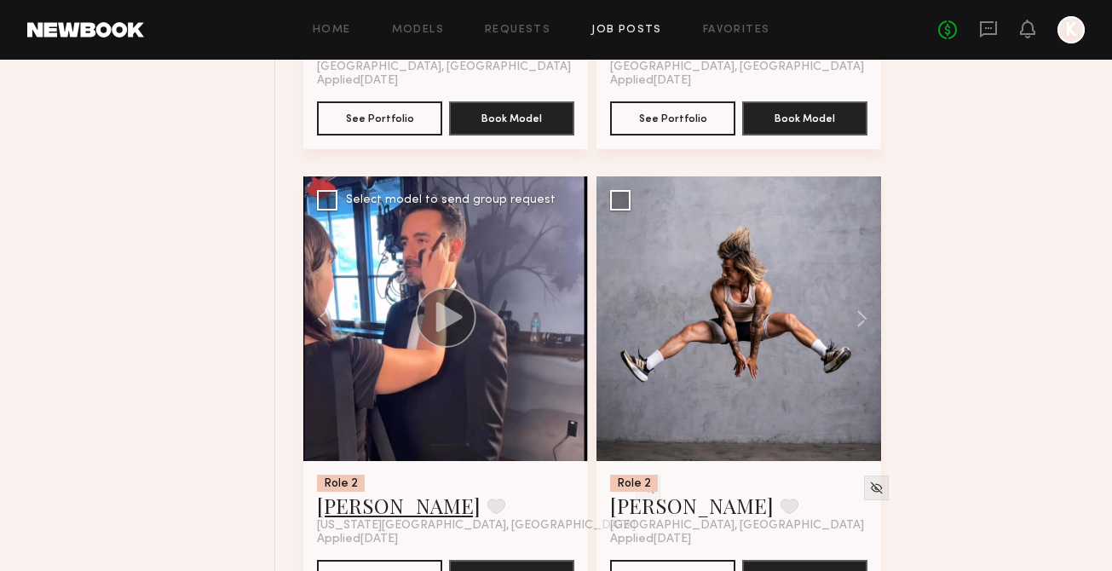
click at [359, 512] on link "Arsi N." at bounding box center [399, 505] width 164 height 27
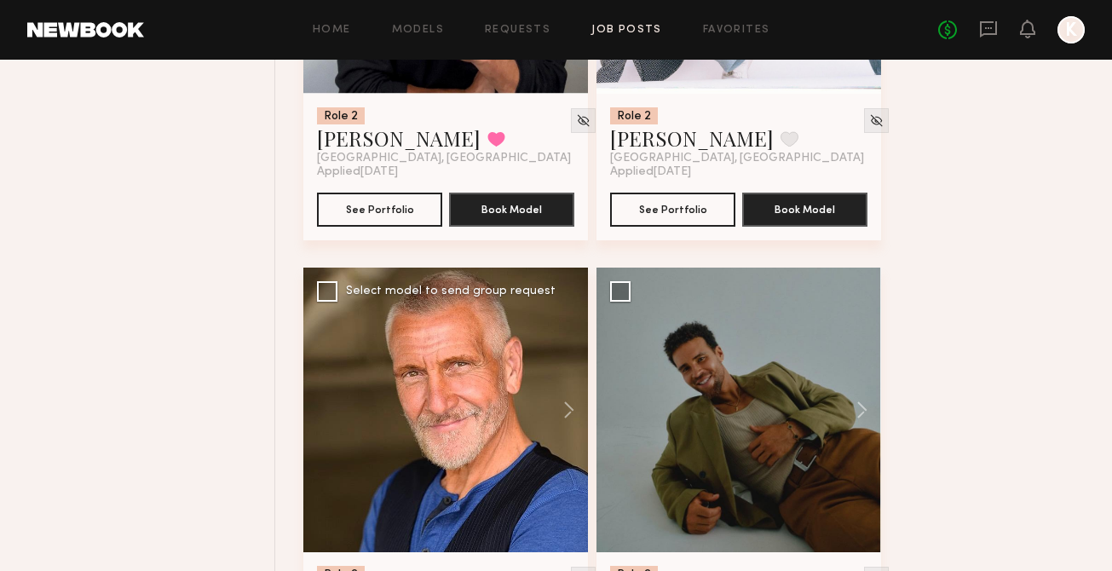
scroll to position [6965, 0]
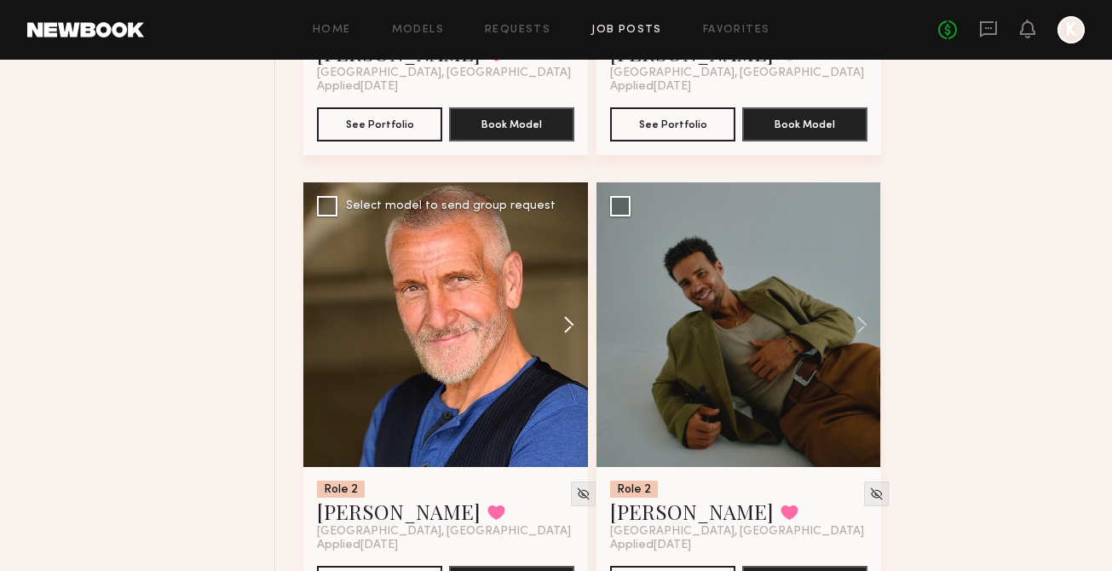
click at [562, 329] on button at bounding box center [560, 324] width 55 height 285
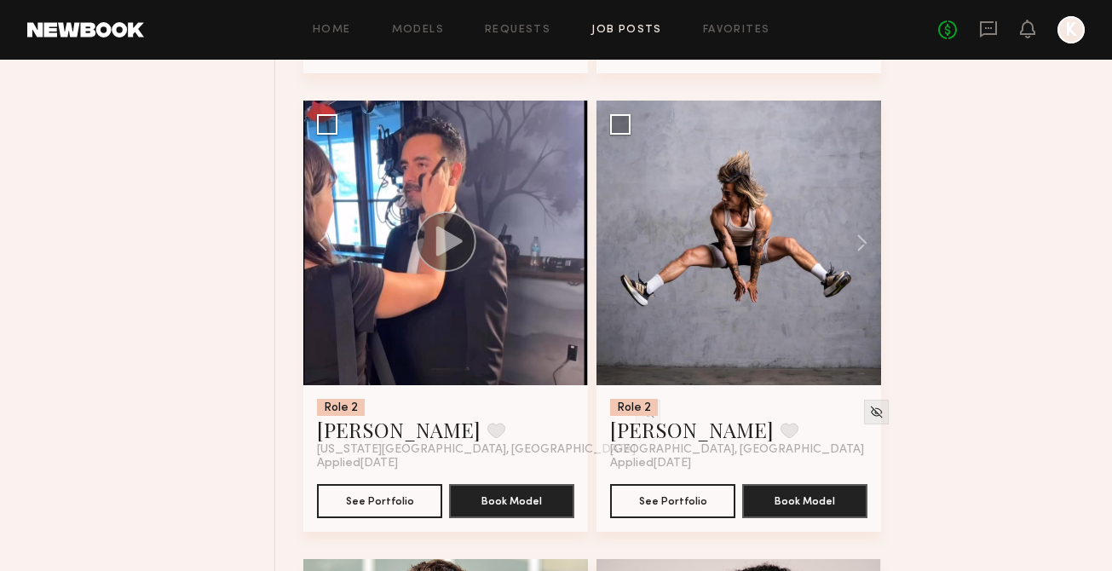
scroll to position [2961, 0]
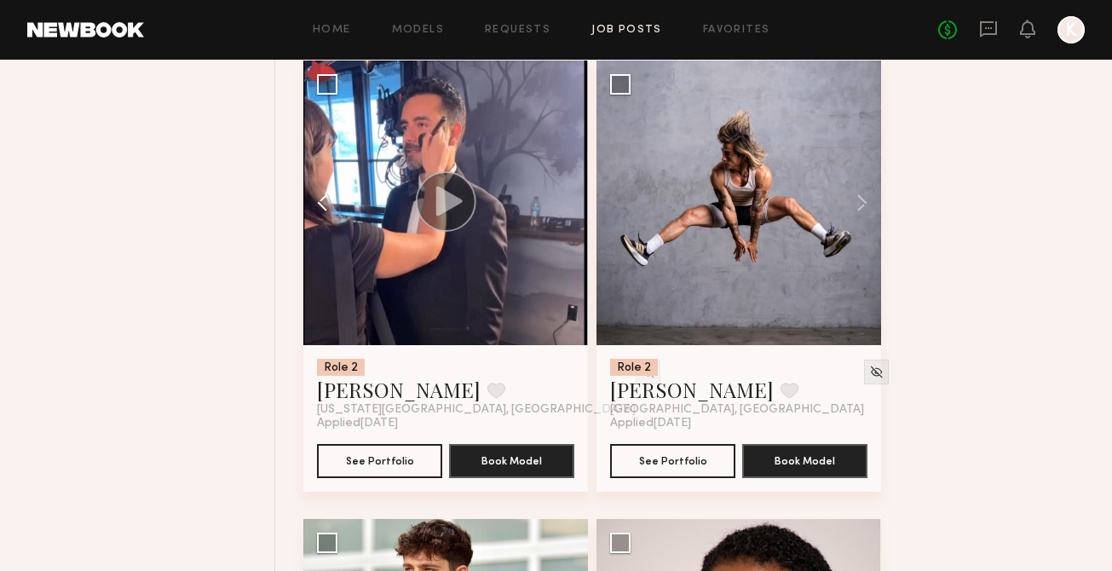
click at [334, 205] on button at bounding box center [330, 202] width 55 height 285
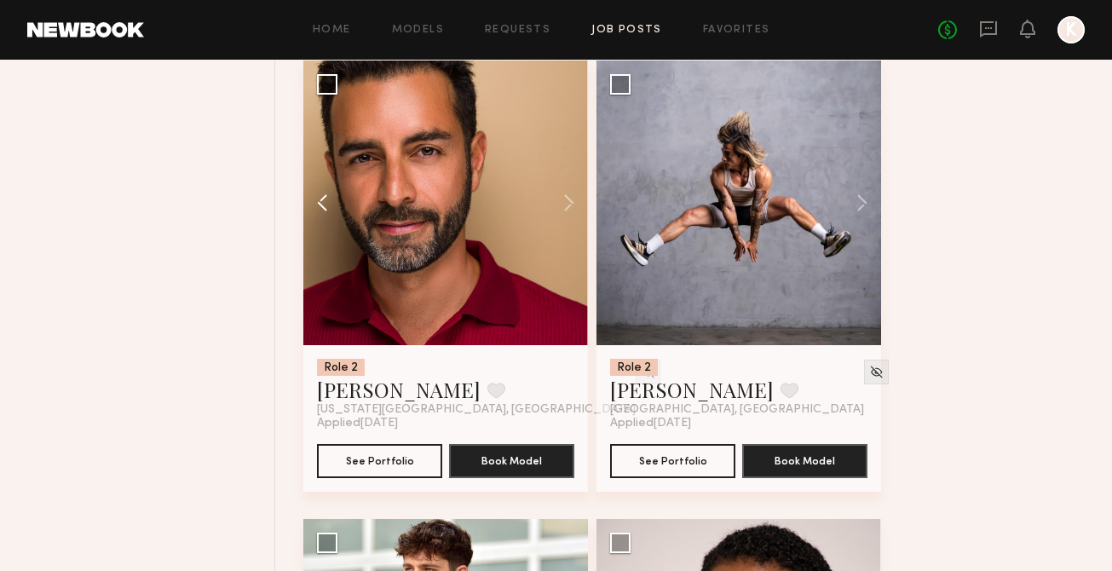
click at [334, 205] on button at bounding box center [330, 202] width 55 height 285
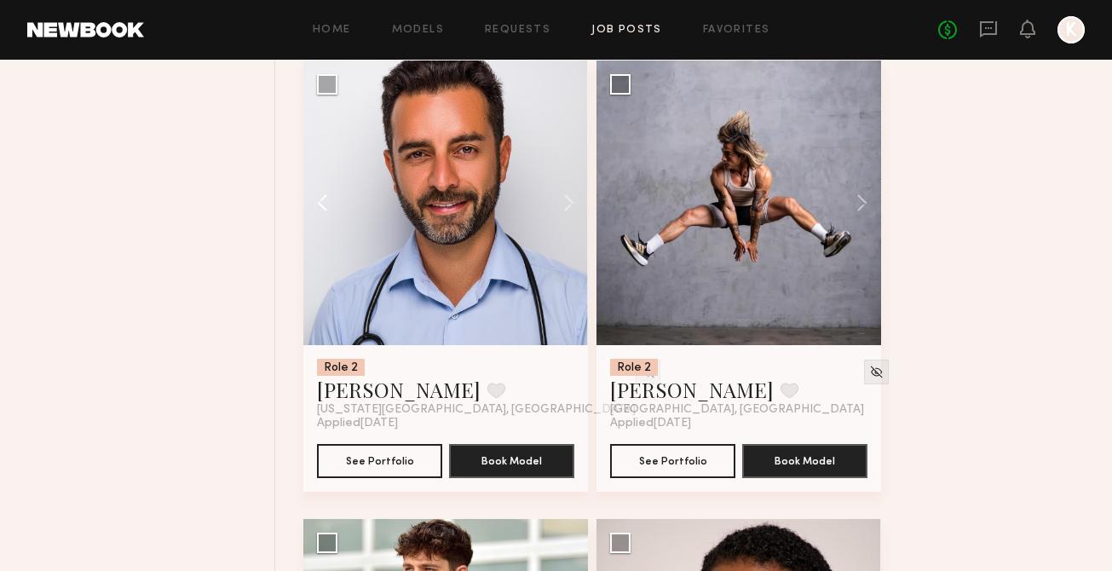
click at [334, 205] on button at bounding box center [330, 202] width 55 height 285
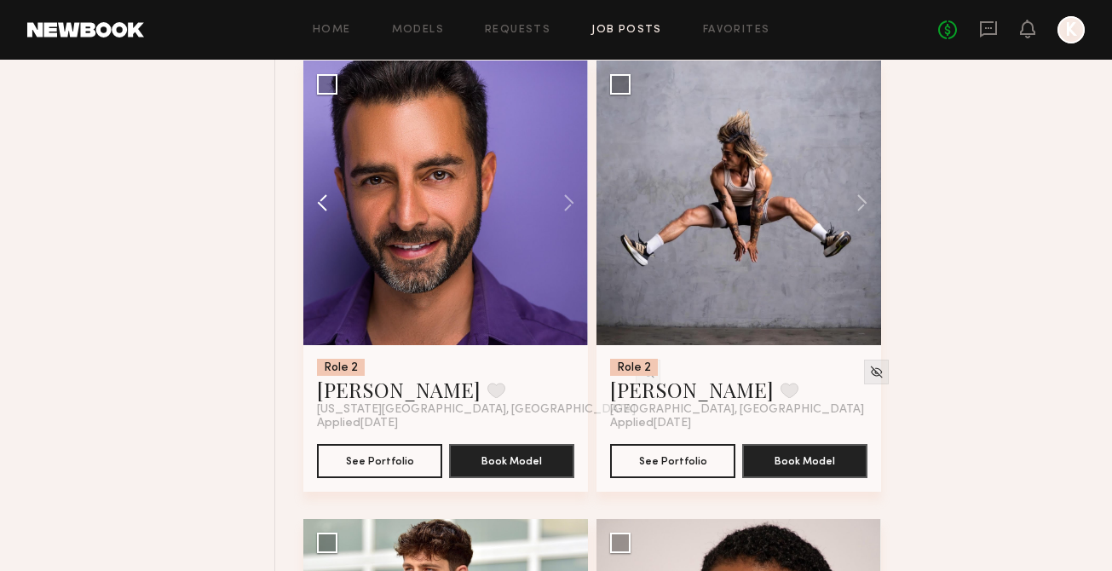
click at [334, 205] on button at bounding box center [330, 202] width 55 height 285
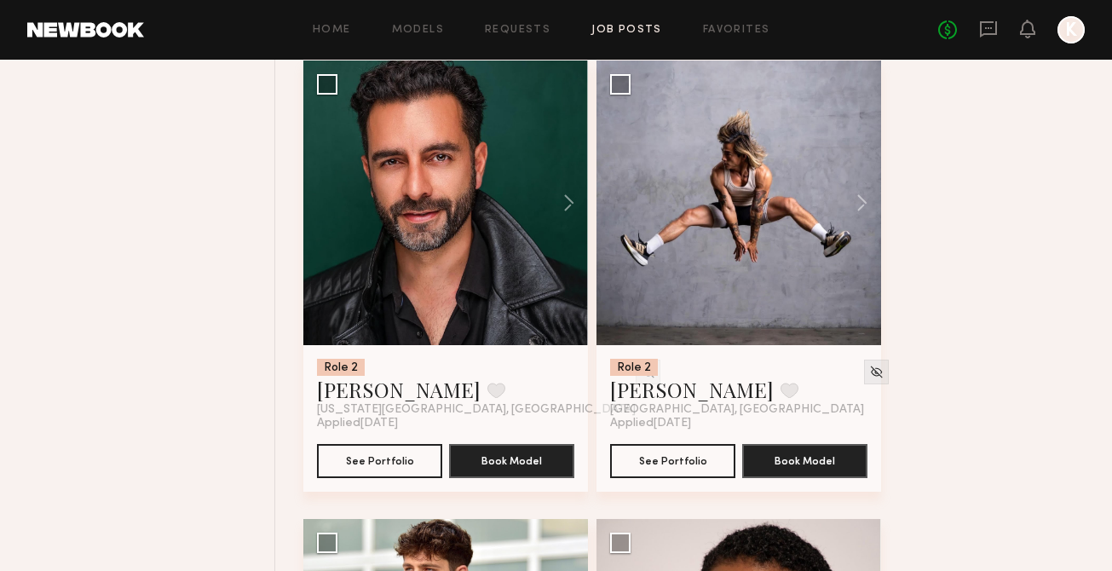
click at [334, 205] on div at bounding box center [445, 202] width 285 height 285
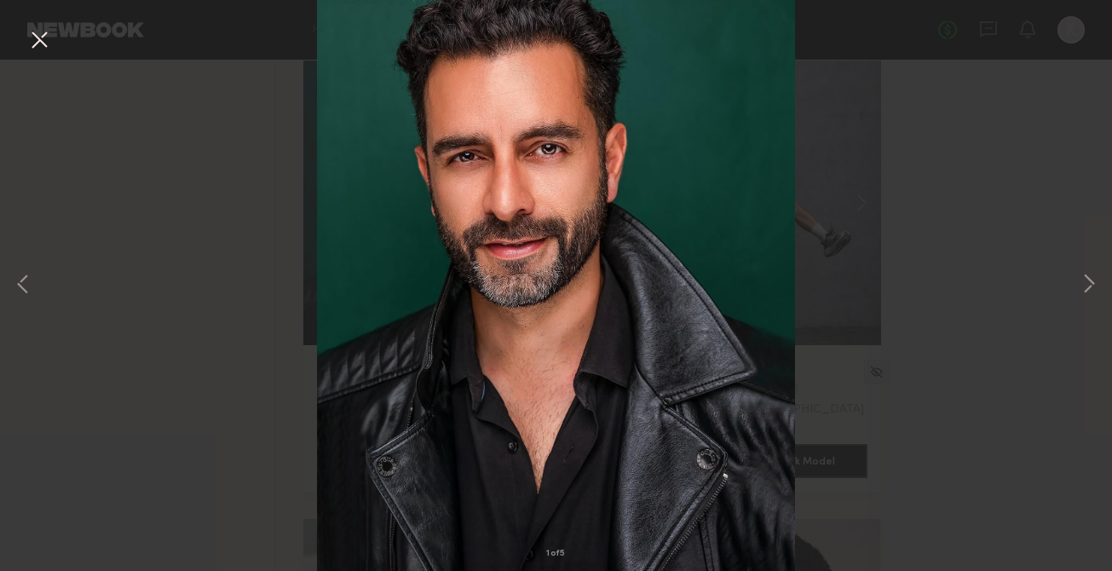
click at [47, 54] on button at bounding box center [39, 41] width 27 height 31
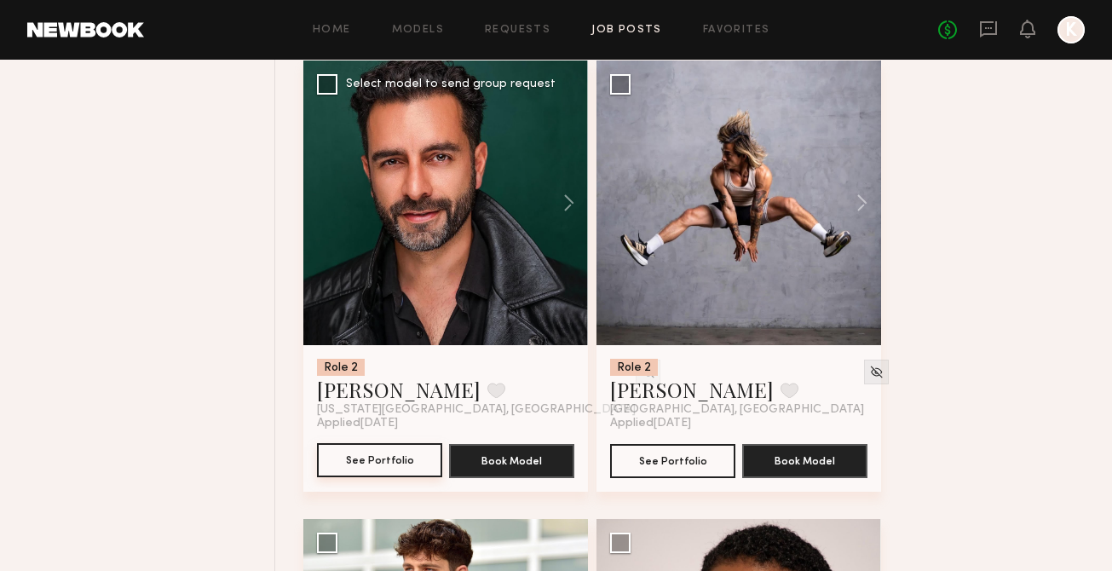
click at [372, 455] on button "See Portfolio" at bounding box center [379, 460] width 125 height 34
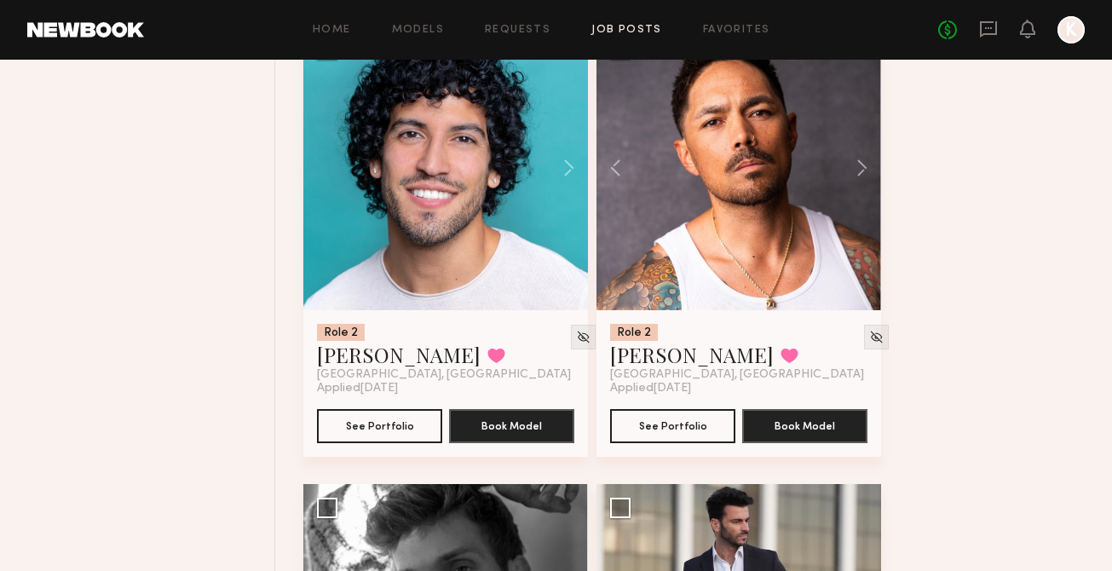
scroll to position [1781, 0]
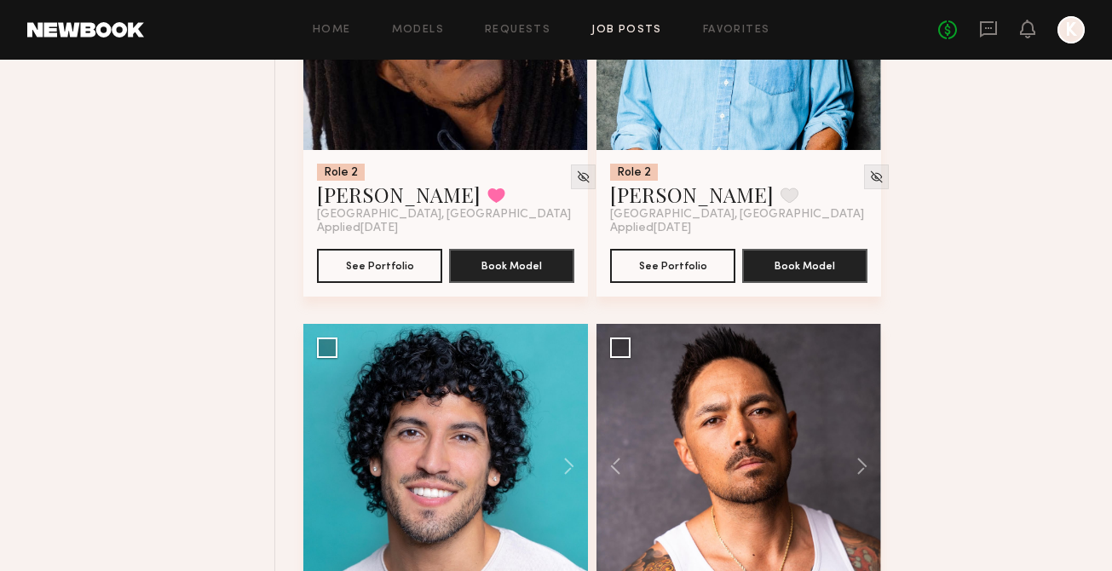
click at [719, 36] on div "Home Models Requests Job Posts Favorites Sign Out No fees up to $5,000 K" at bounding box center [614, 29] width 941 height 27
click at [720, 29] on link "Favorites" at bounding box center [736, 30] width 67 height 11
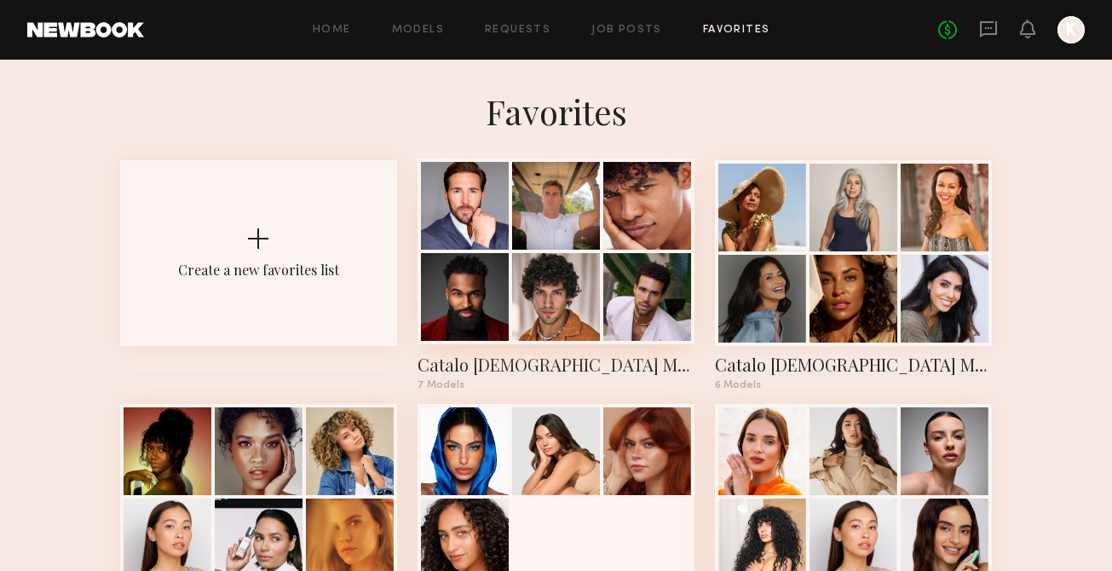
click at [566, 227] on div at bounding box center [556, 206] width 88 height 88
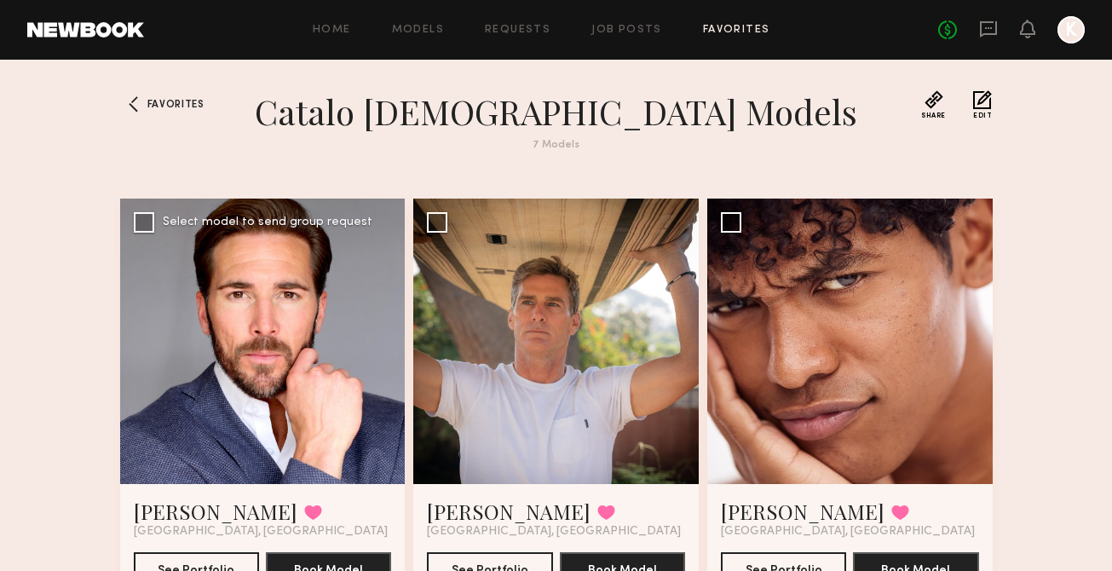
scroll to position [109, 0]
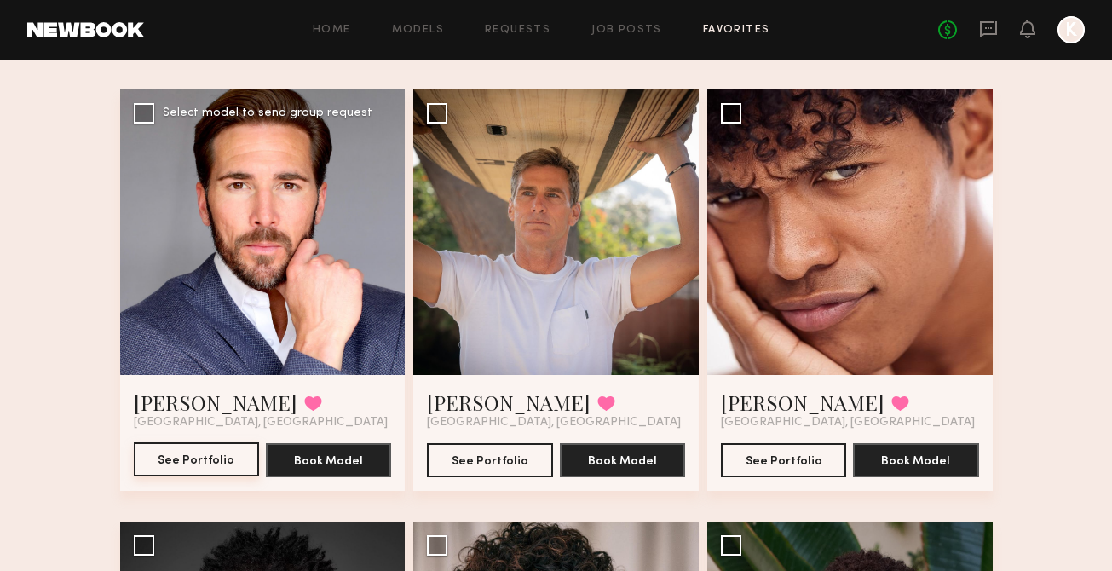
click at [199, 450] on button "See Portfolio" at bounding box center [196, 459] width 125 height 34
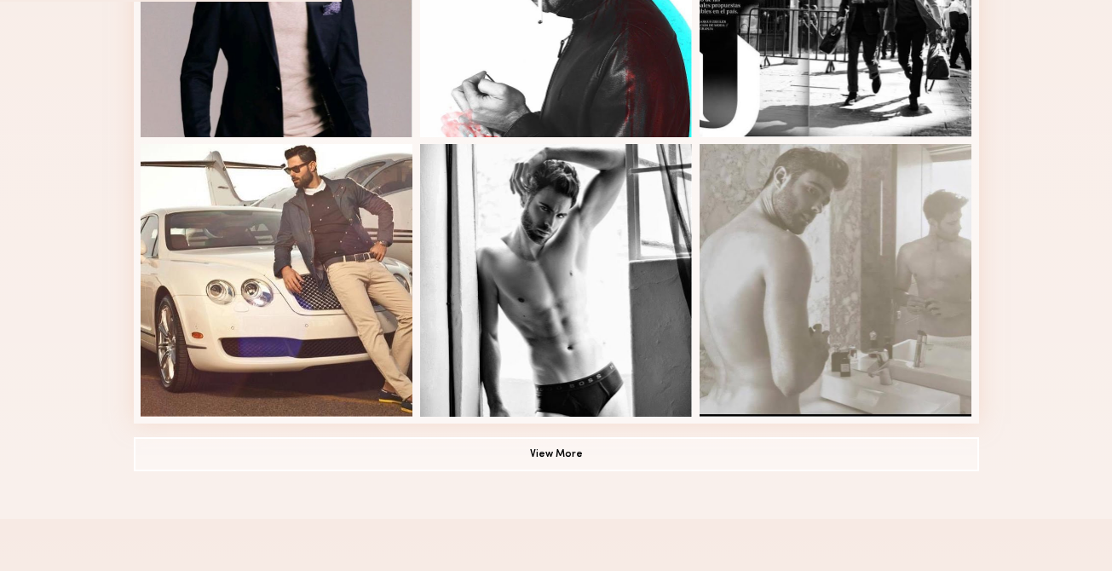
scroll to position [1143, 0]
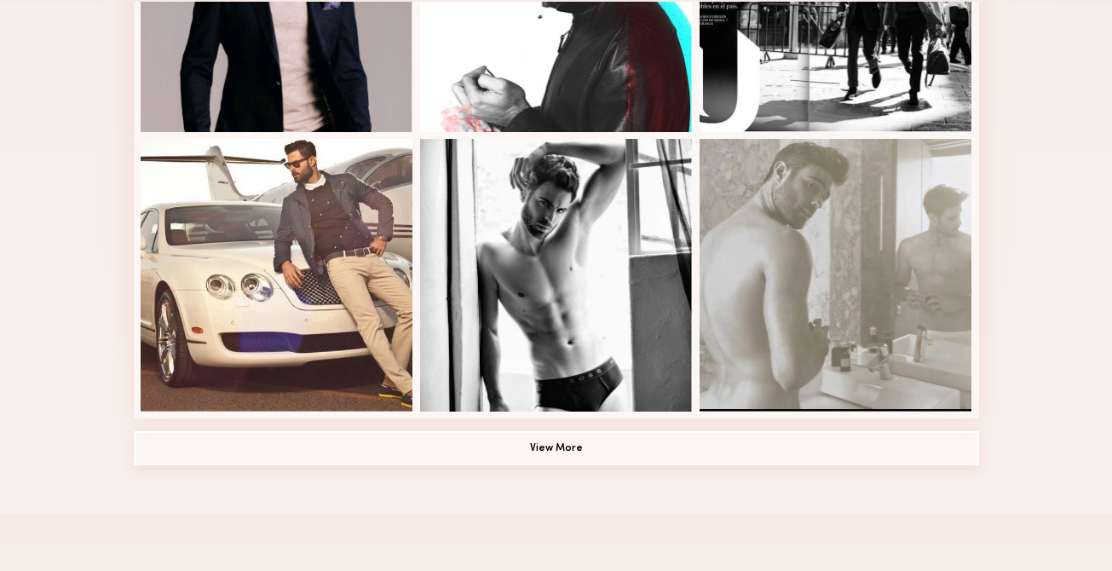
click at [502, 447] on button "View More" at bounding box center [556, 448] width 845 height 34
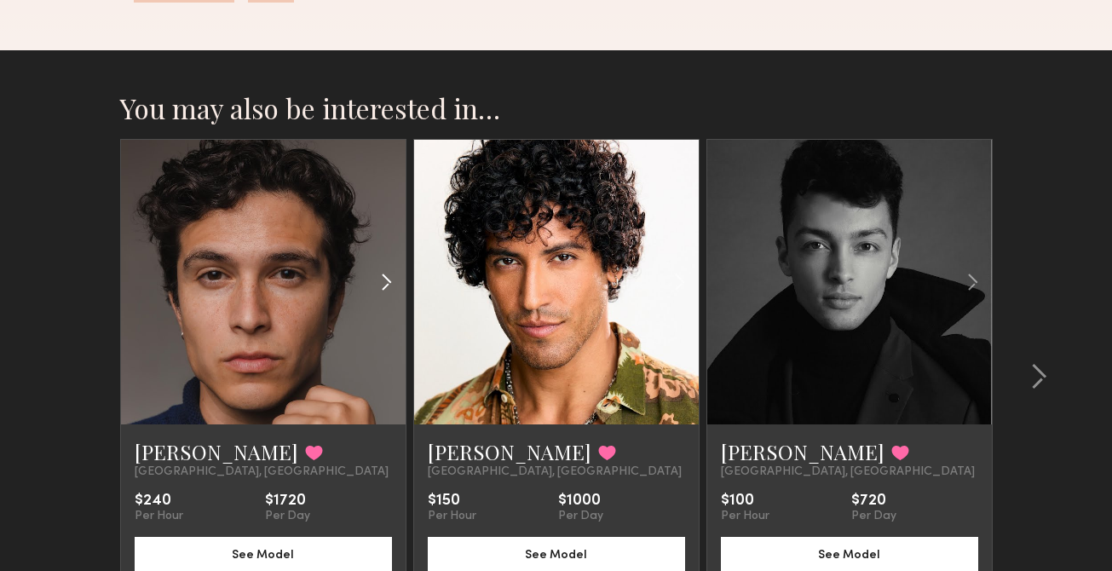
scroll to position [2122, 0]
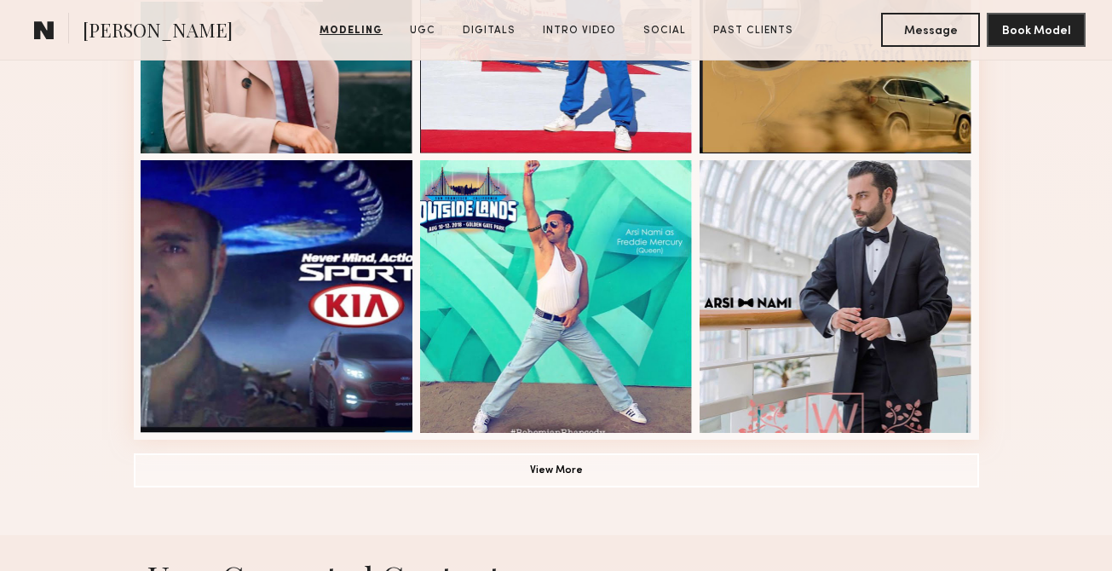
scroll to position [1408, 0]
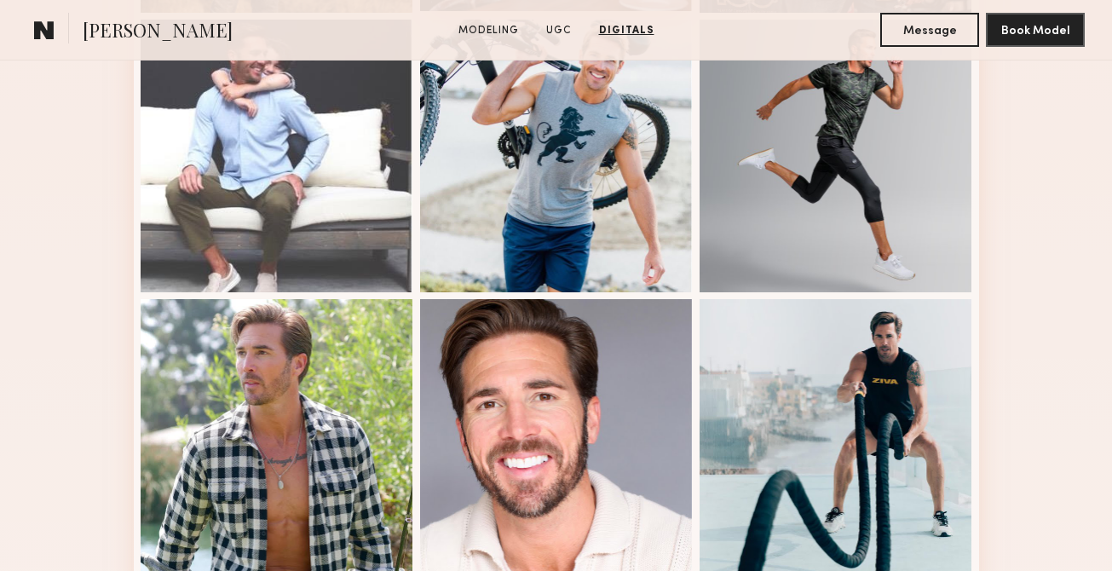
scroll to position [387, 0]
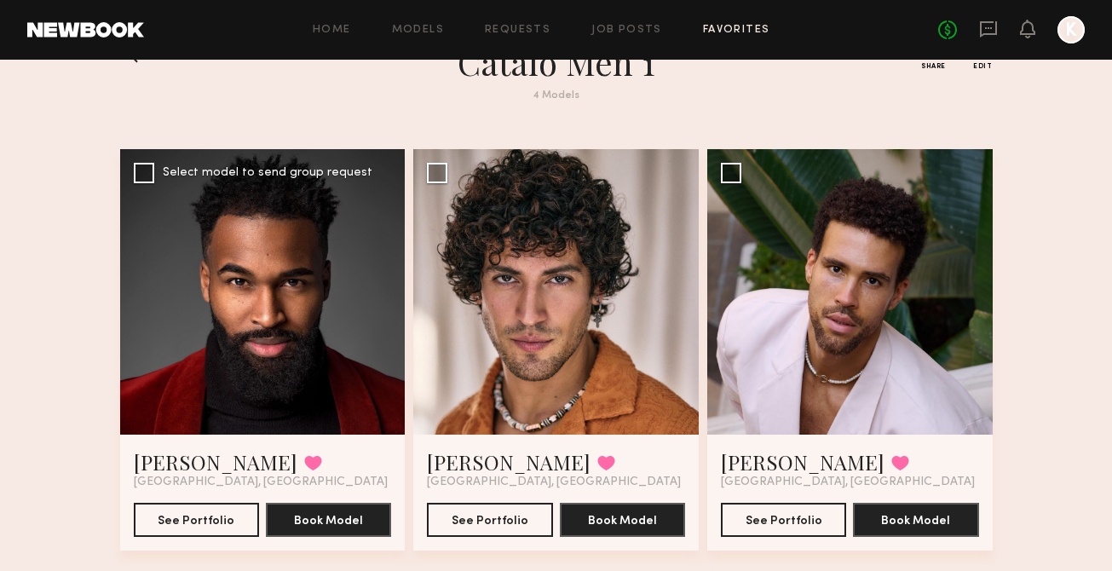
scroll to position [49, 0]
click at [214, 511] on button "See Portfolio" at bounding box center [196, 519] width 125 height 34
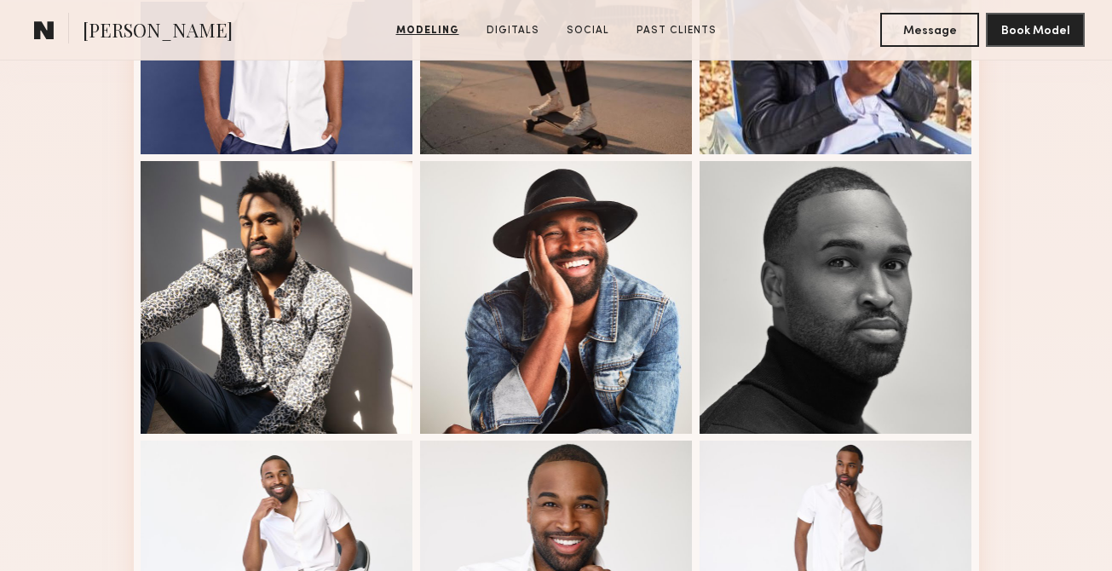
scroll to position [626, 0]
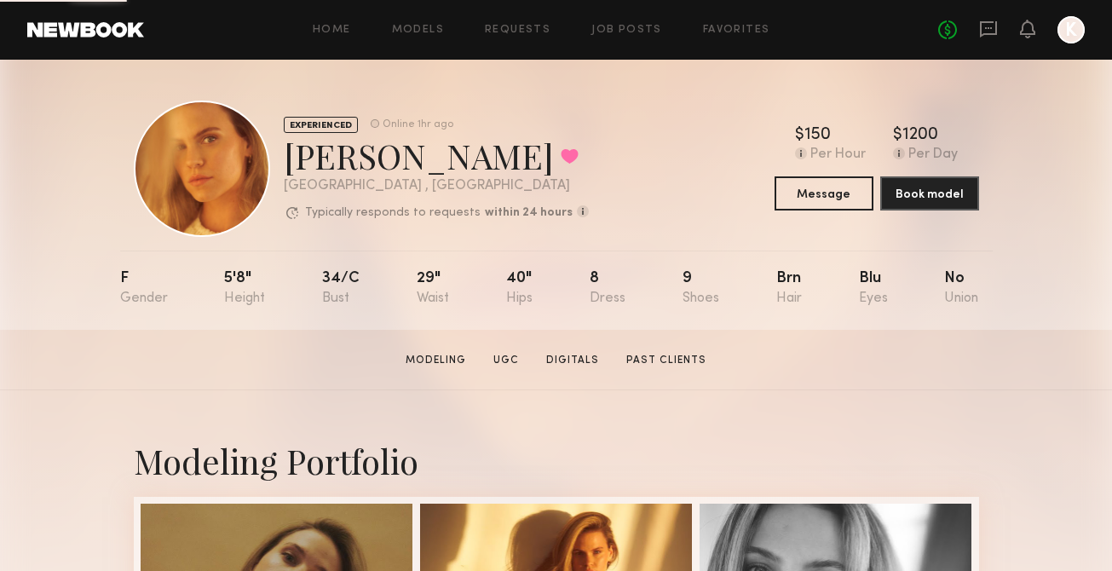
scroll to position [412, 0]
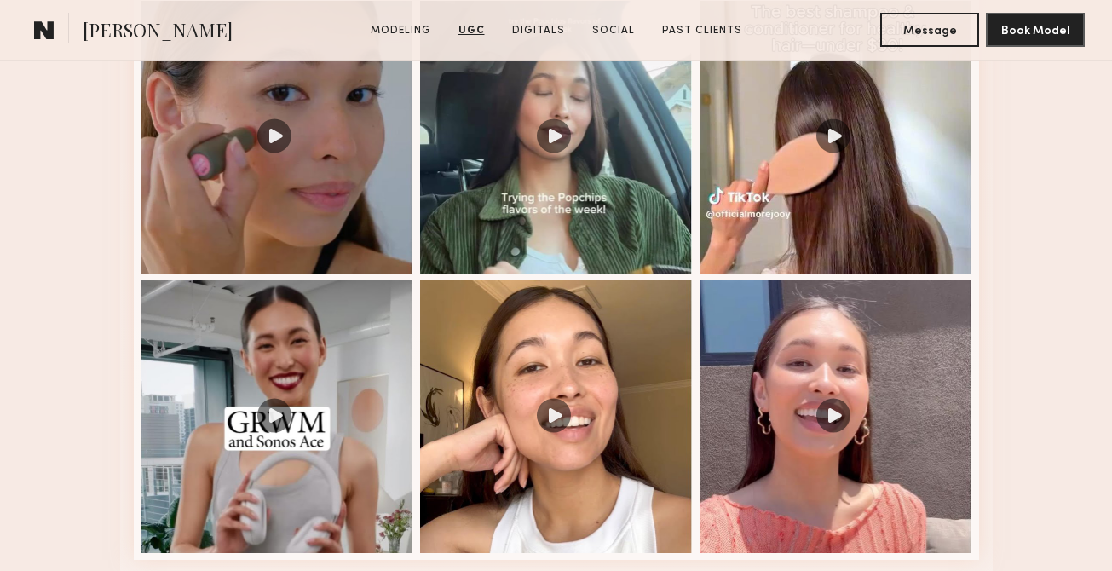
scroll to position [2053, 0]
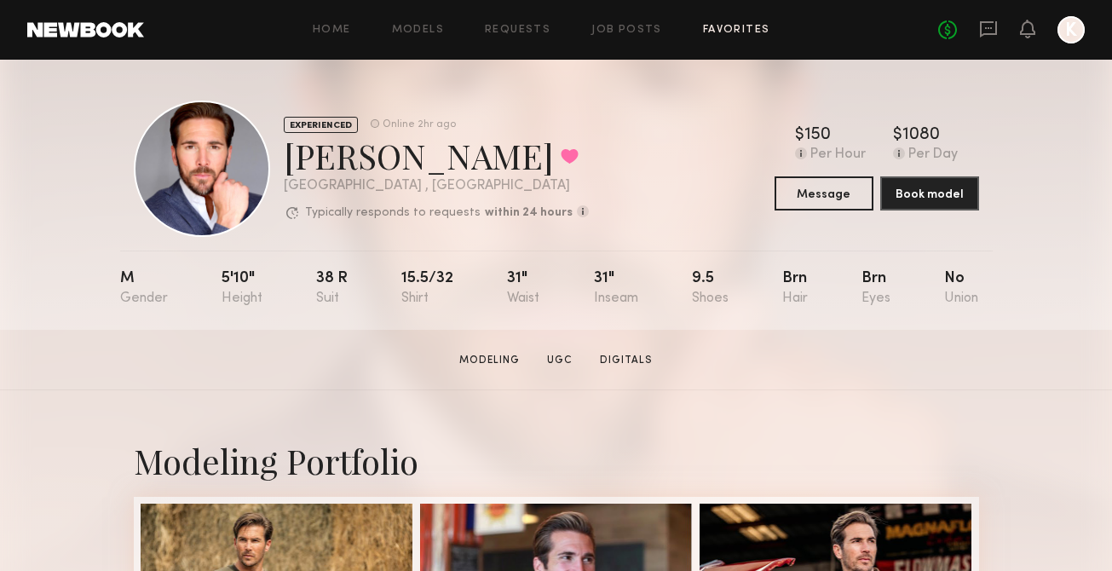
click at [735, 26] on link "Favorites" at bounding box center [736, 30] width 67 height 11
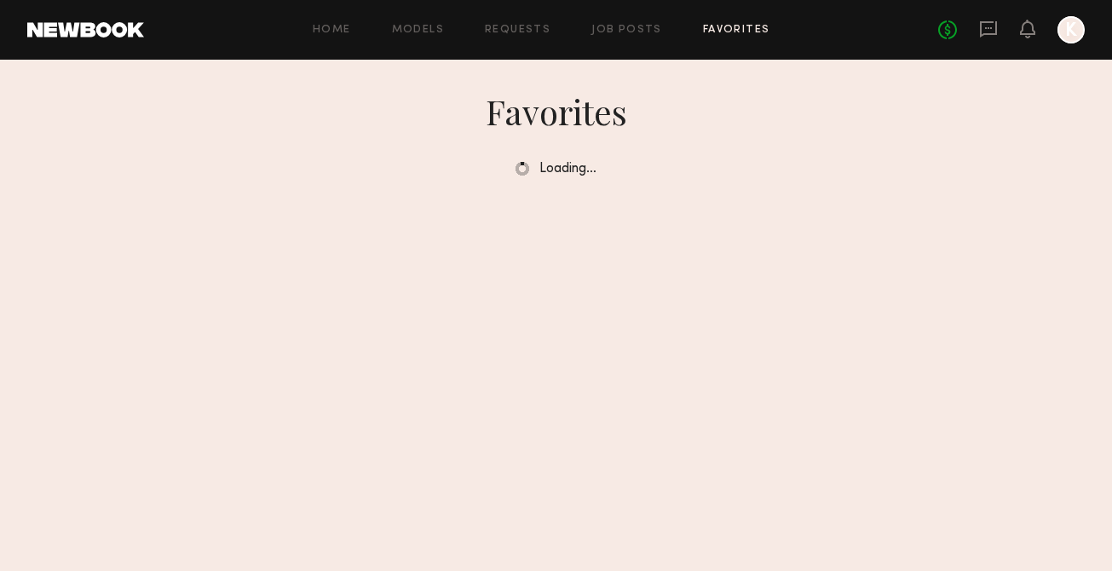
click at [759, 173] on div "Loading…" at bounding box center [556, 168] width 873 height 16
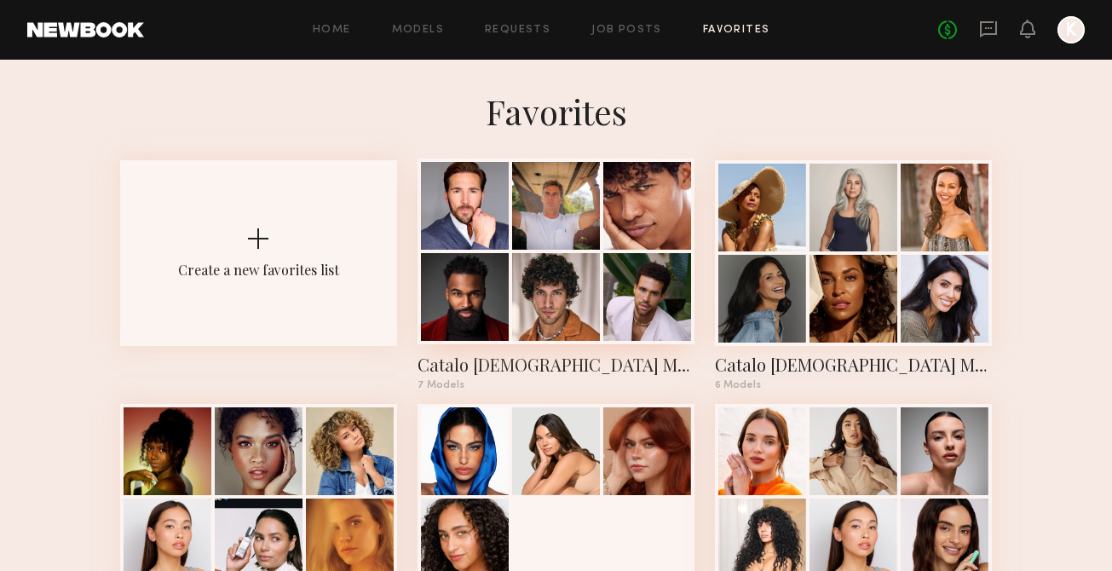
click at [579, 230] on div at bounding box center [556, 206] width 88 height 88
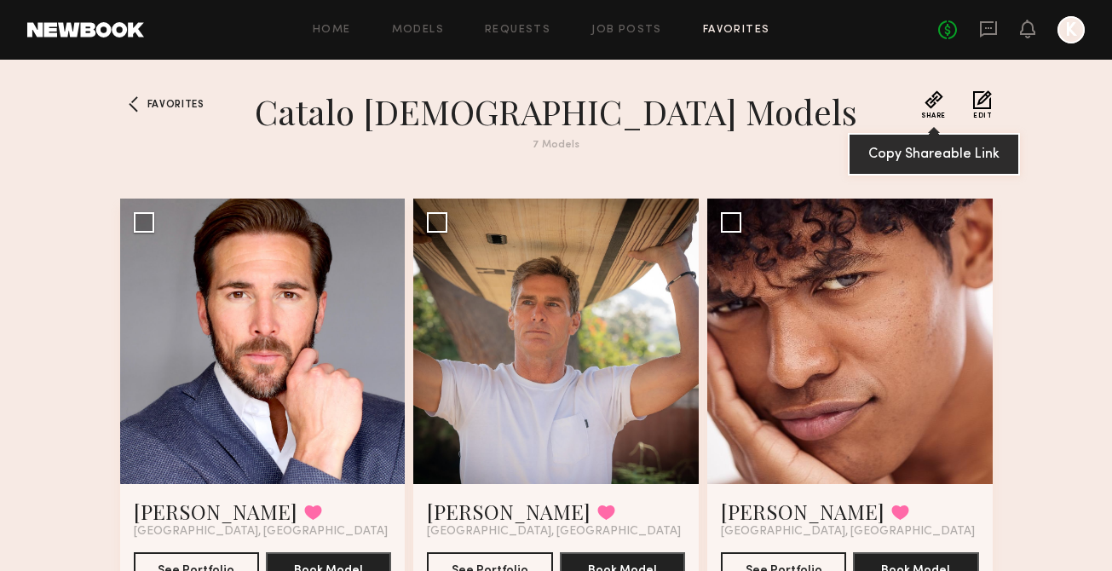
click at [923, 103] on button "Share" at bounding box center [933, 104] width 25 height 29
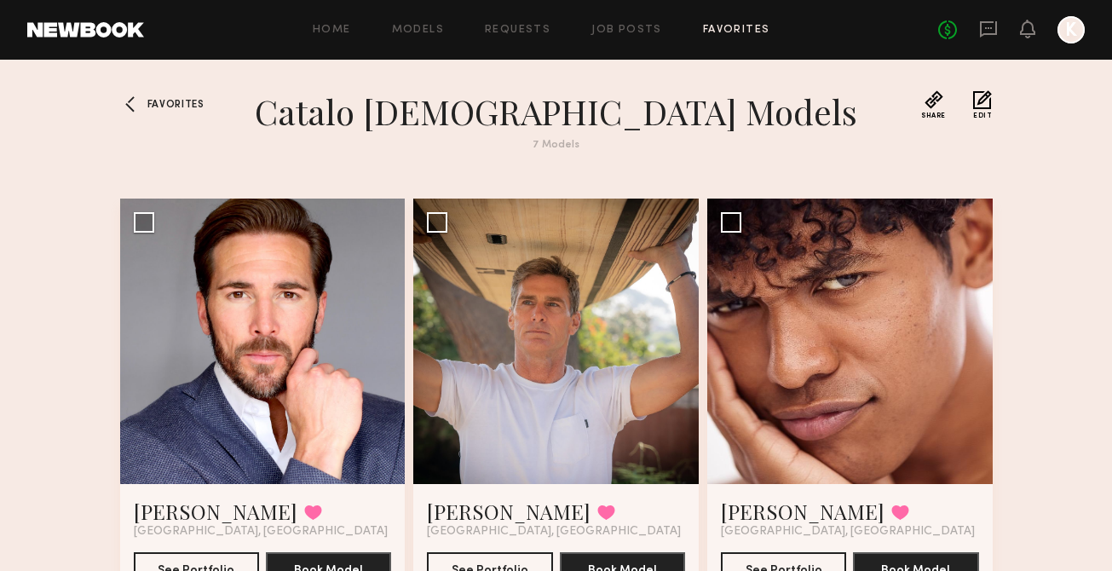
click at [160, 108] on span "Favorites" at bounding box center [175, 105] width 57 height 10
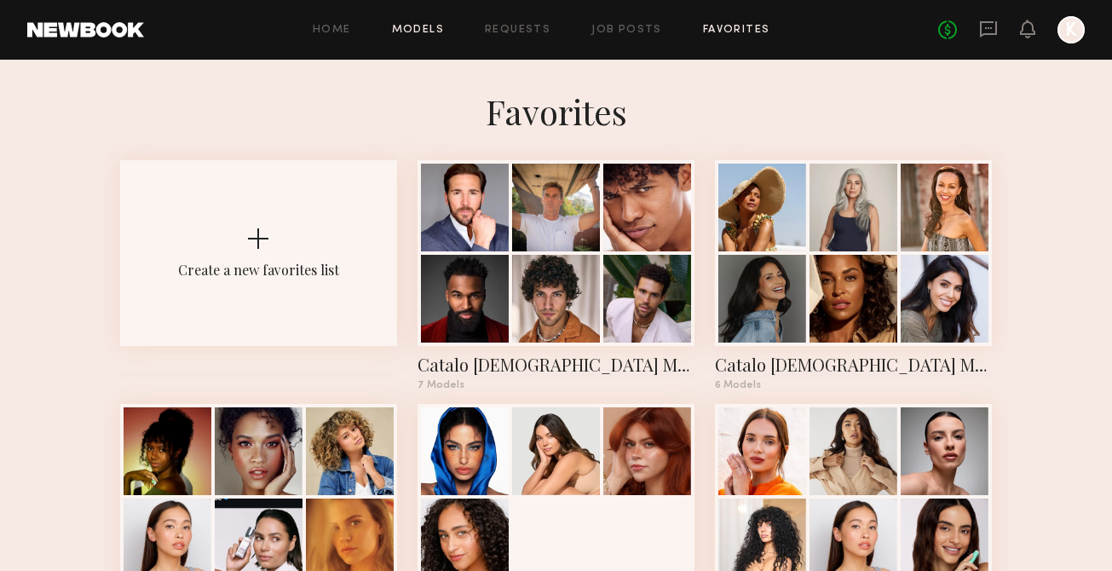
click at [406, 29] on link "Models" at bounding box center [418, 30] width 52 height 11
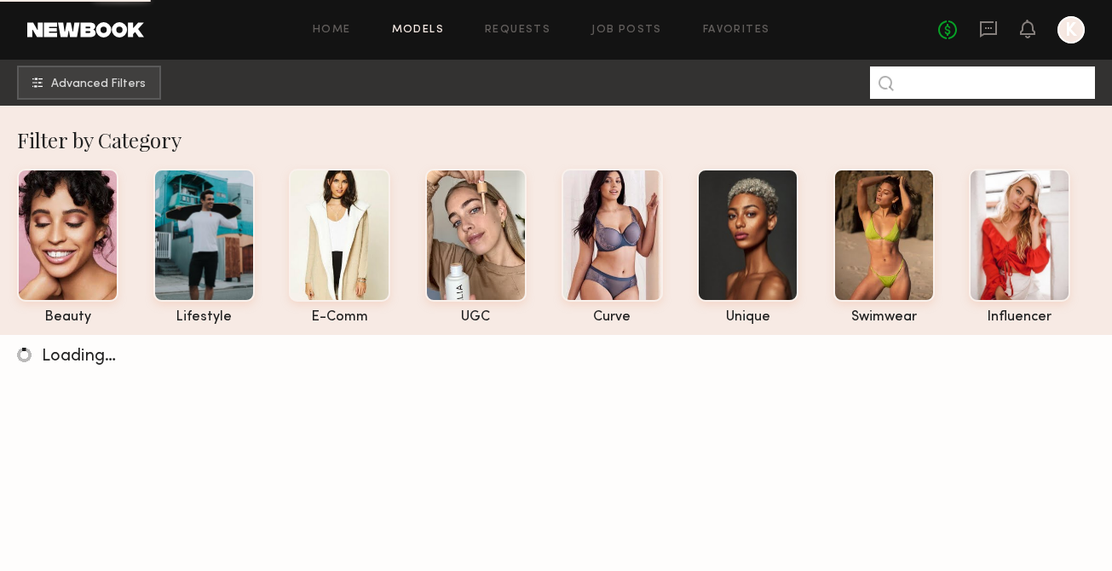
click at [954, 92] on input at bounding box center [982, 82] width 225 height 32
type input "***"
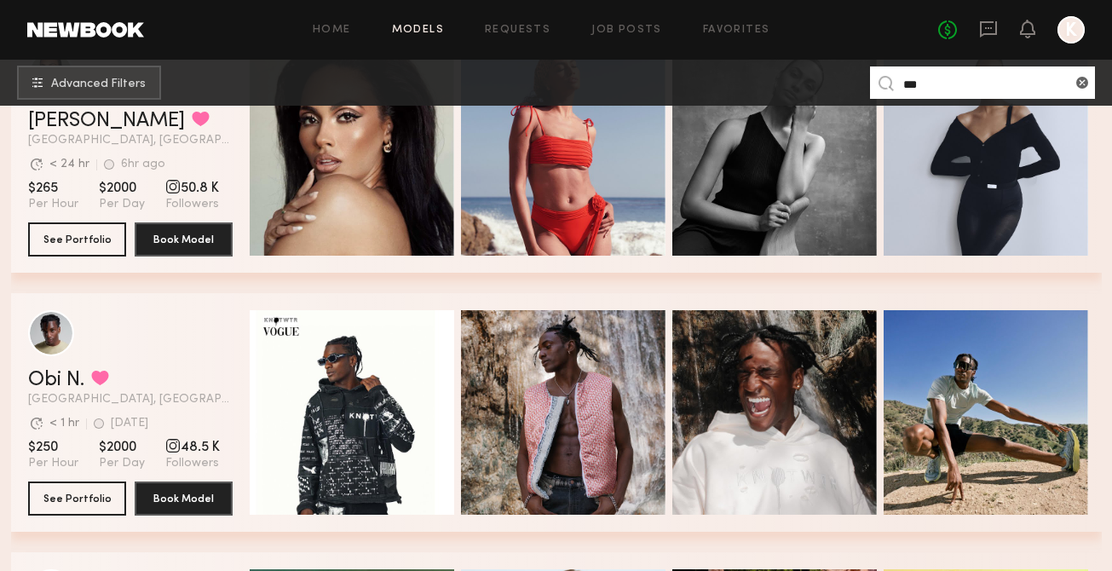
scroll to position [422, 0]
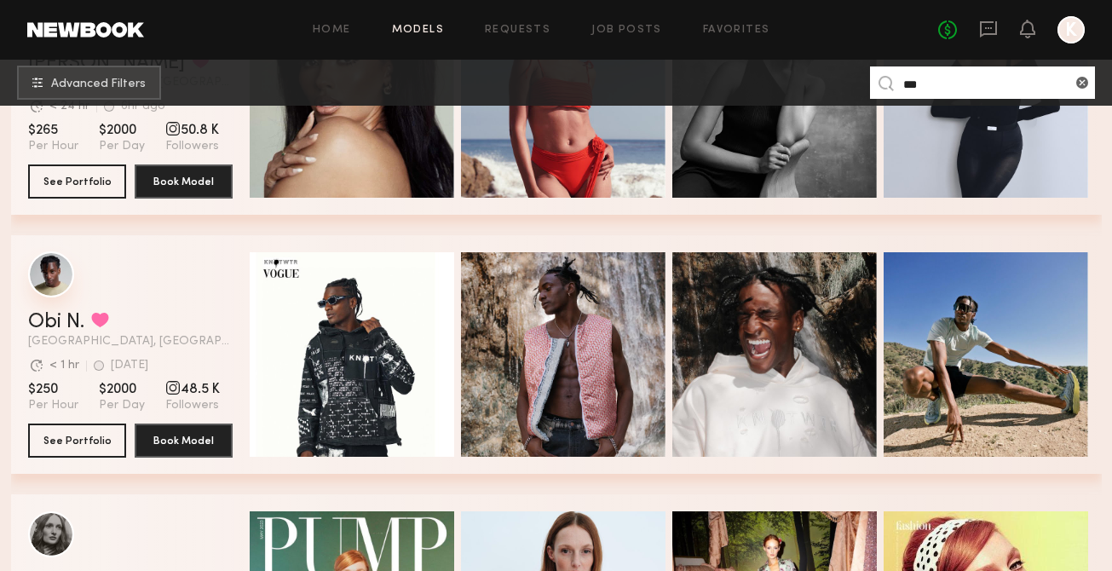
click at [59, 289] on div "grid" at bounding box center [51, 274] width 46 height 46
click at [740, 26] on link "Favorites" at bounding box center [736, 30] width 67 height 11
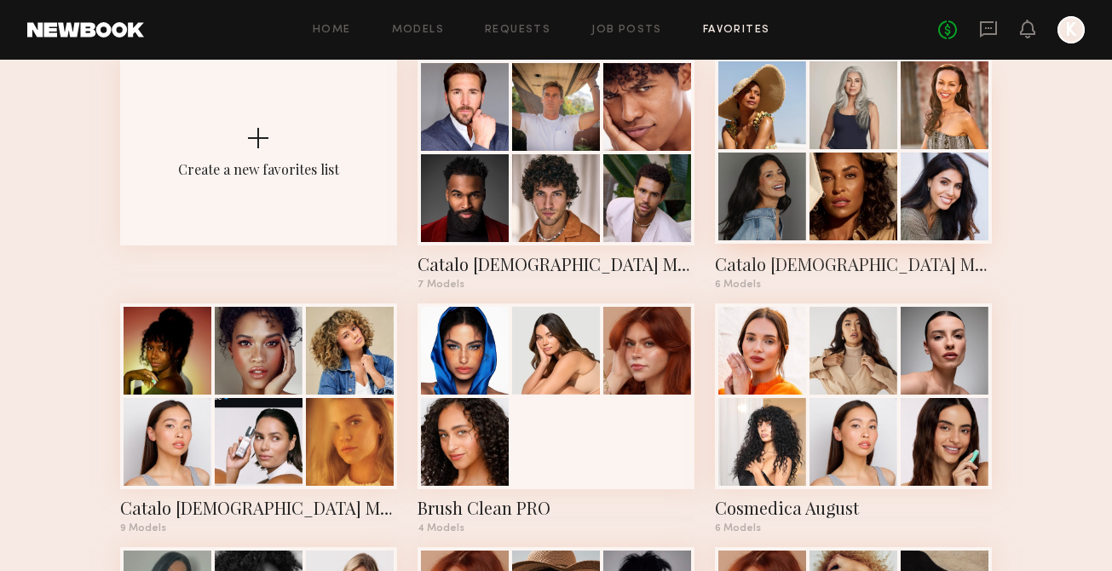
scroll to position [100, 0]
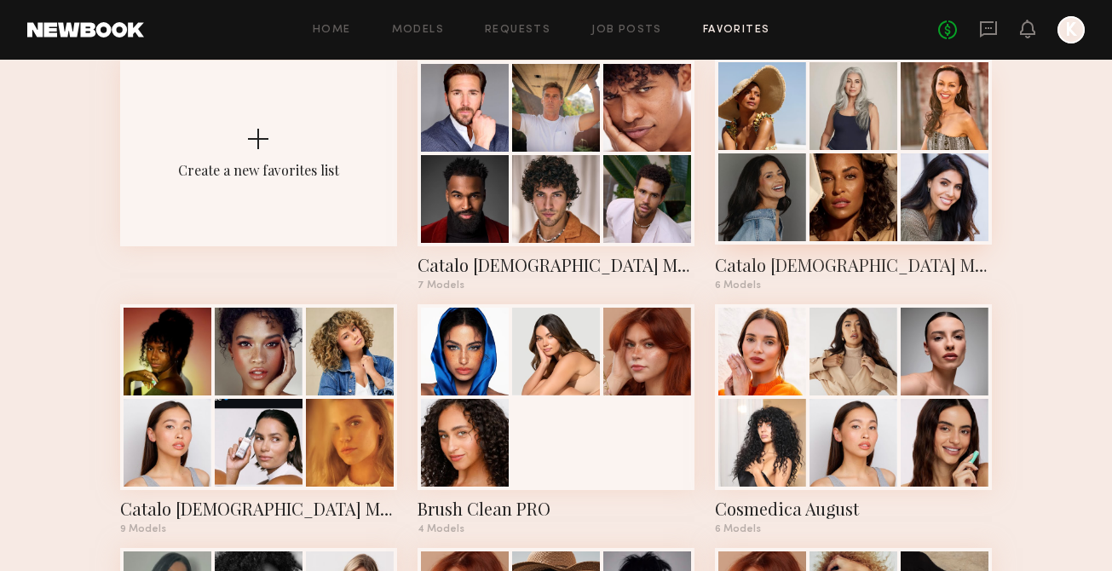
click at [797, 177] on div at bounding box center [762, 197] width 88 height 88
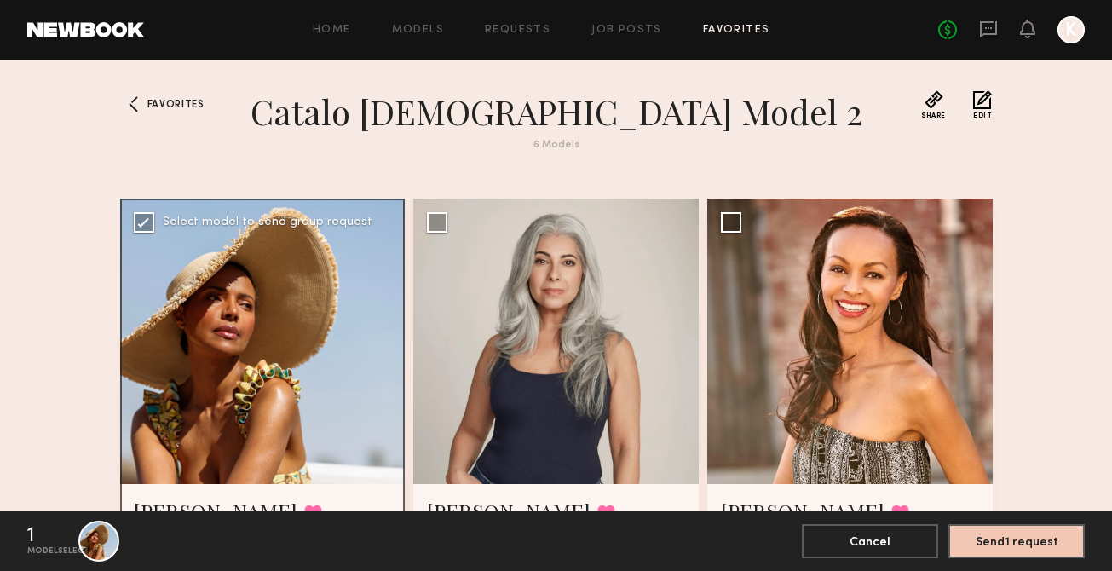
click at [149, 234] on div at bounding box center [262, 341] width 285 height 285
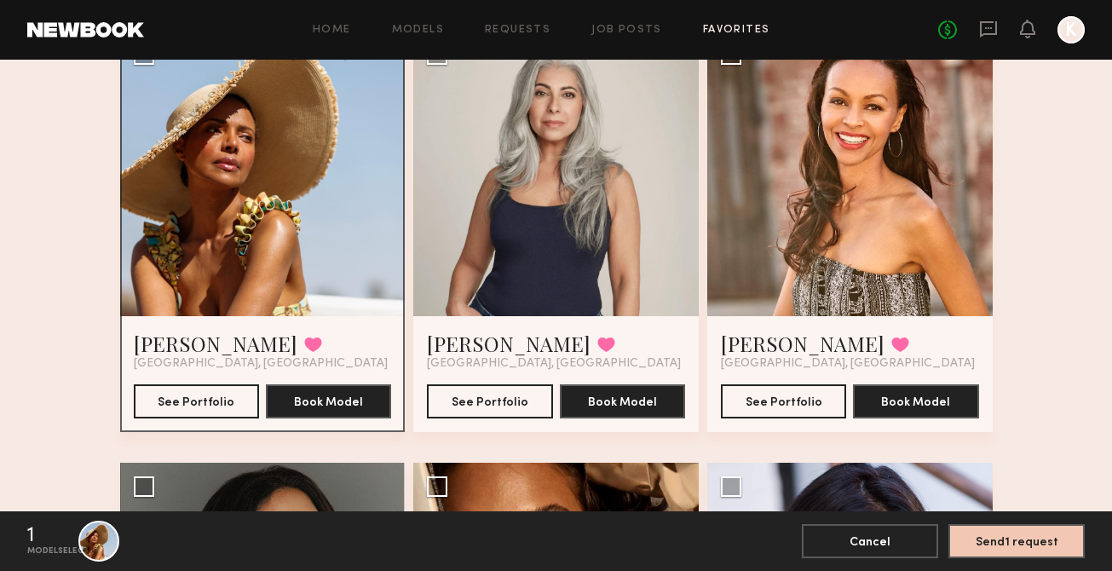
scroll to position [266, 0]
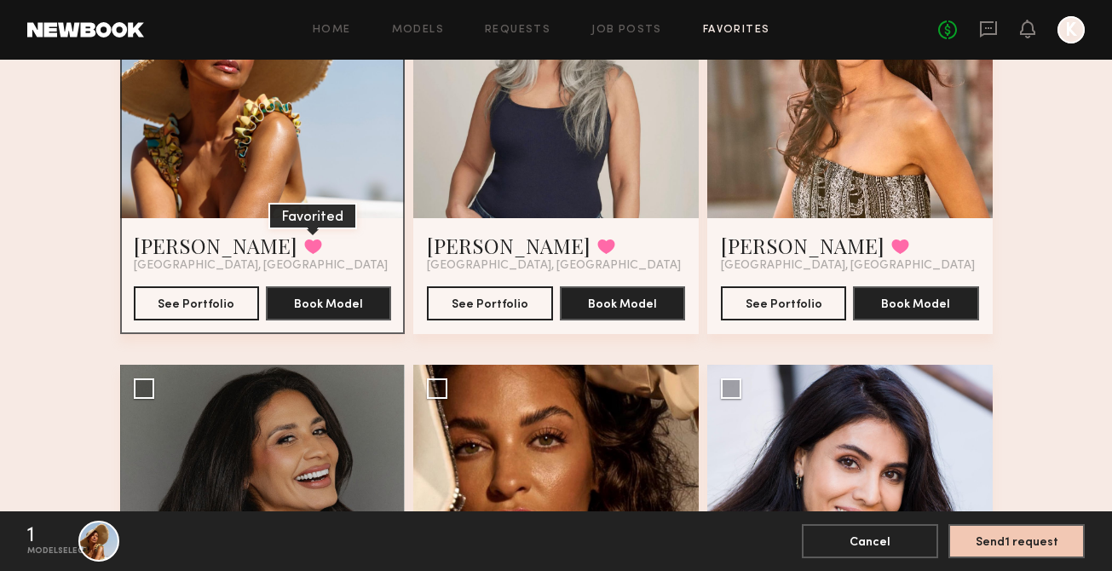
click at [304, 241] on button at bounding box center [313, 246] width 18 height 15
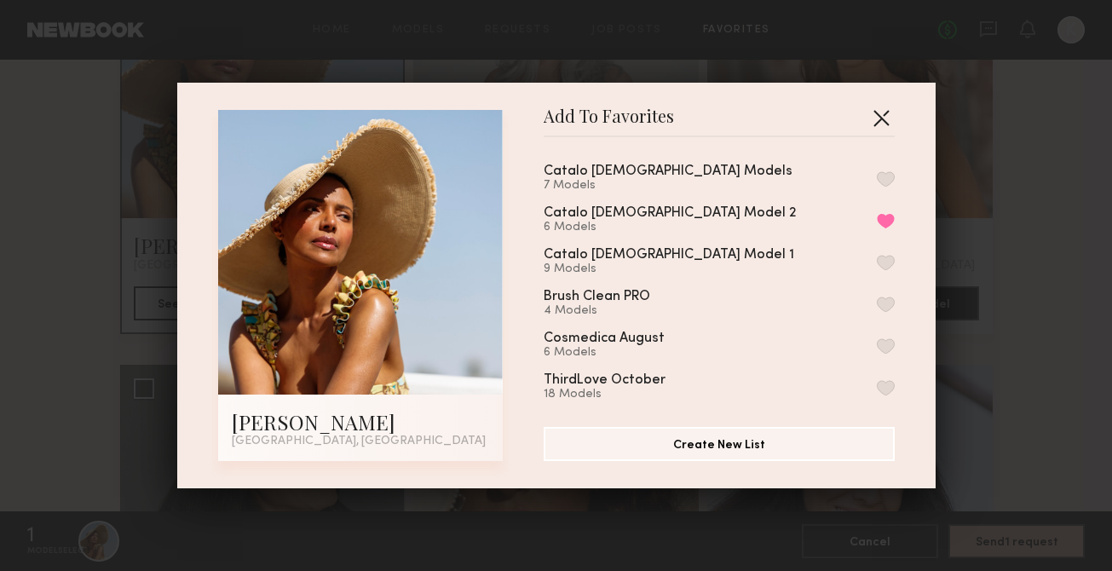
click at [884, 118] on button "button" at bounding box center [880, 117] width 27 height 27
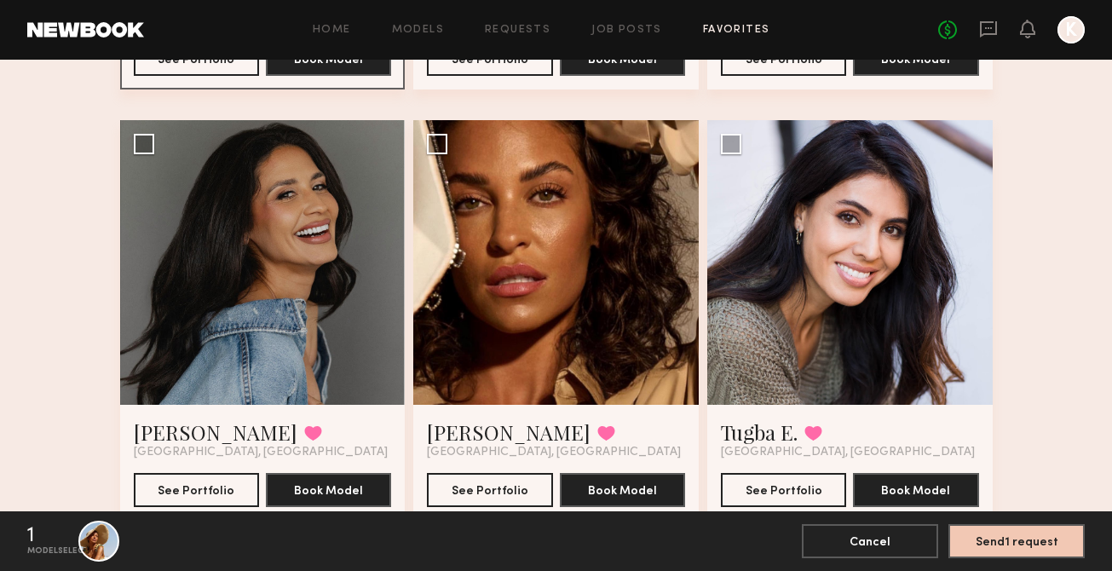
scroll to position [577, 0]
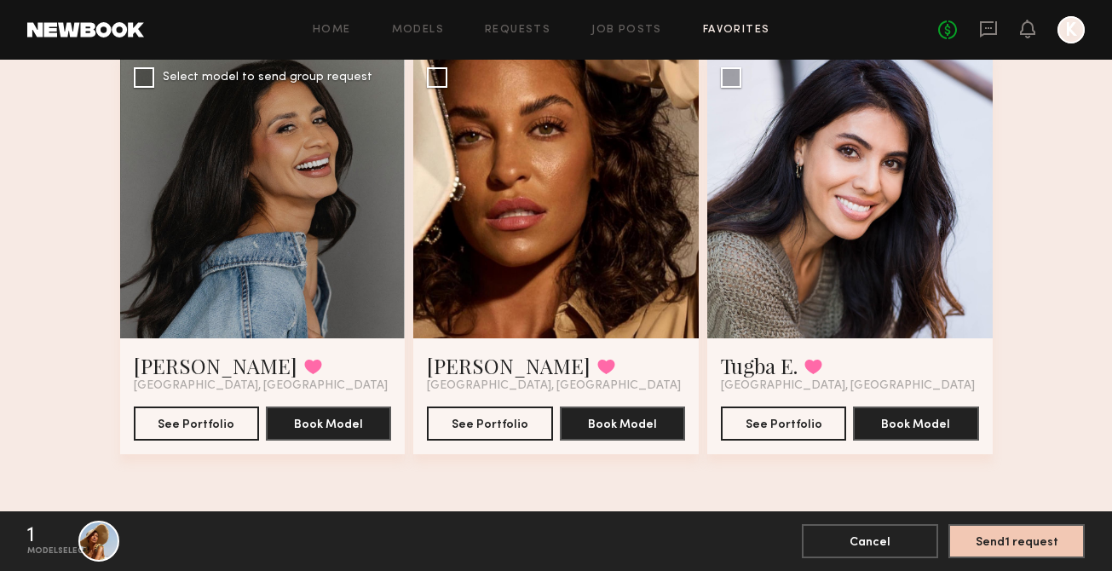
click at [222, 368] on div "Andrea P. Favorited" at bounding box center [228, 365] width 188 height 27
click at [304, 359] on button at bounding box center [313, 366] width 18 height 15
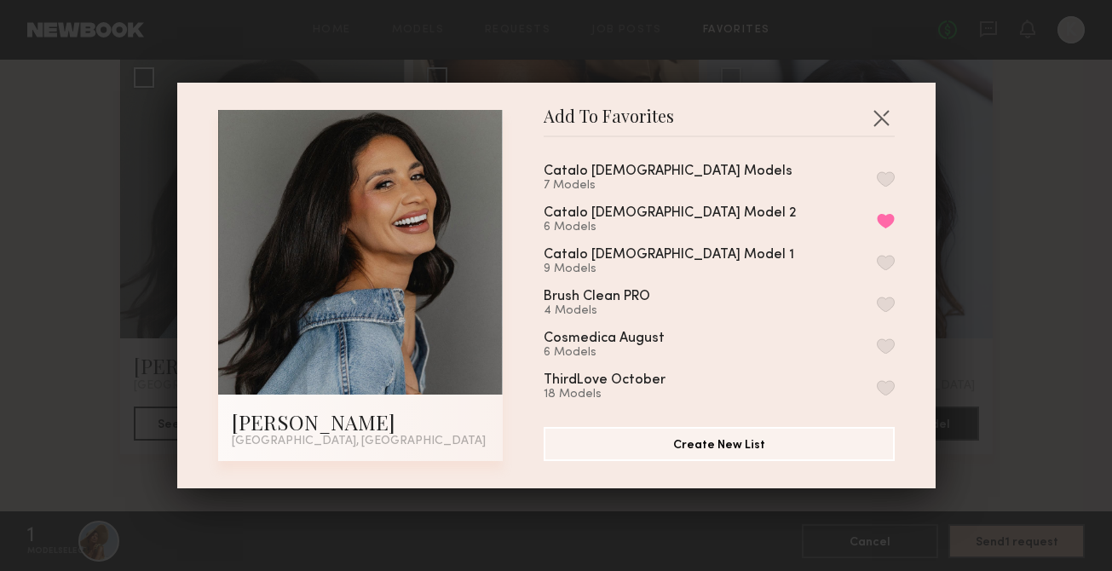
click at [880, 255] on button "button" at bounding box center [886, 262] width 18 height 15
click at [880, 220] on button "Remove from favorite list" at bounding box center [886, 220] width 18 height 15
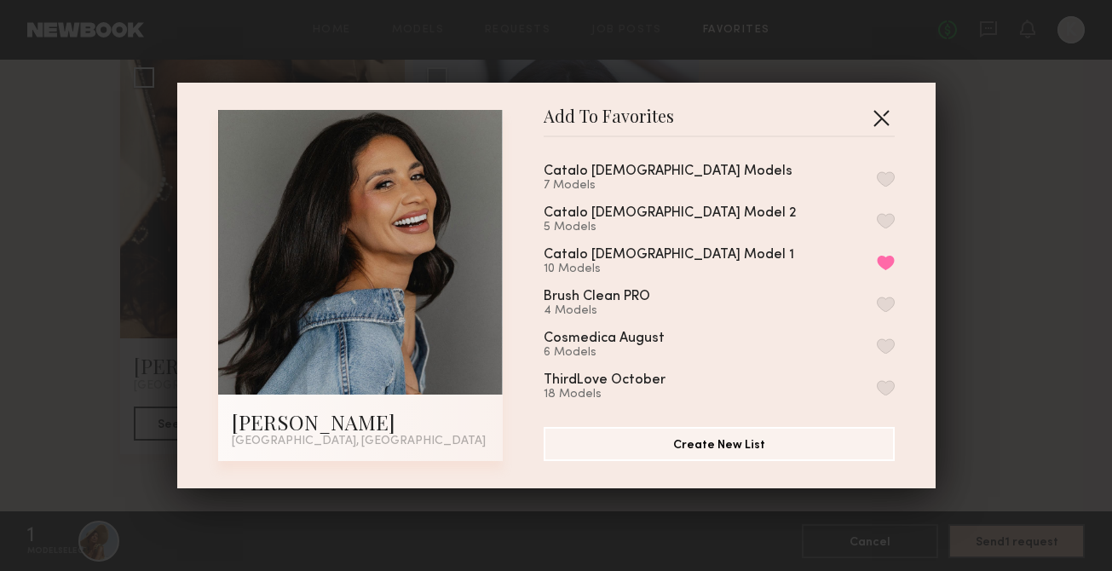
click at [878, 120] on button "button" at bounding box center [880, 117] width 27 height 27
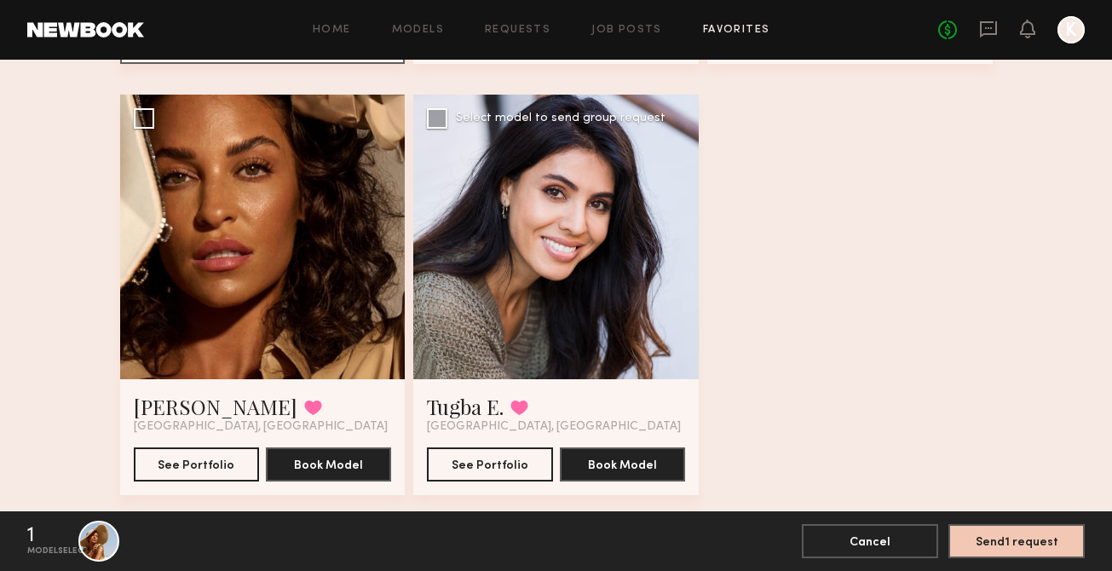
scroll to position [533, 0]
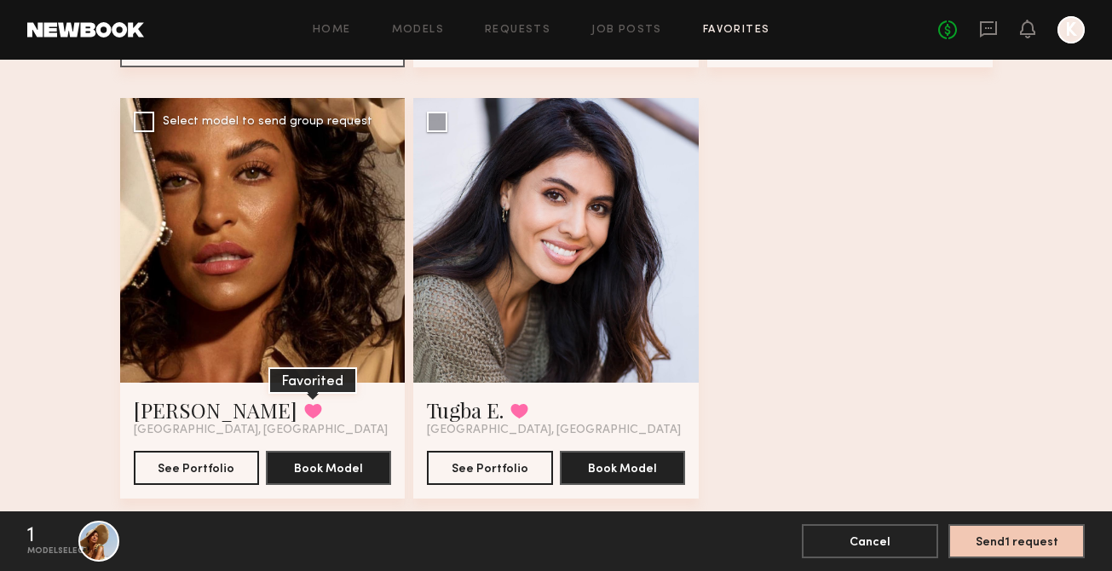
click at [304, 411] on button at bounding box center [313, 410] width 18 height 15
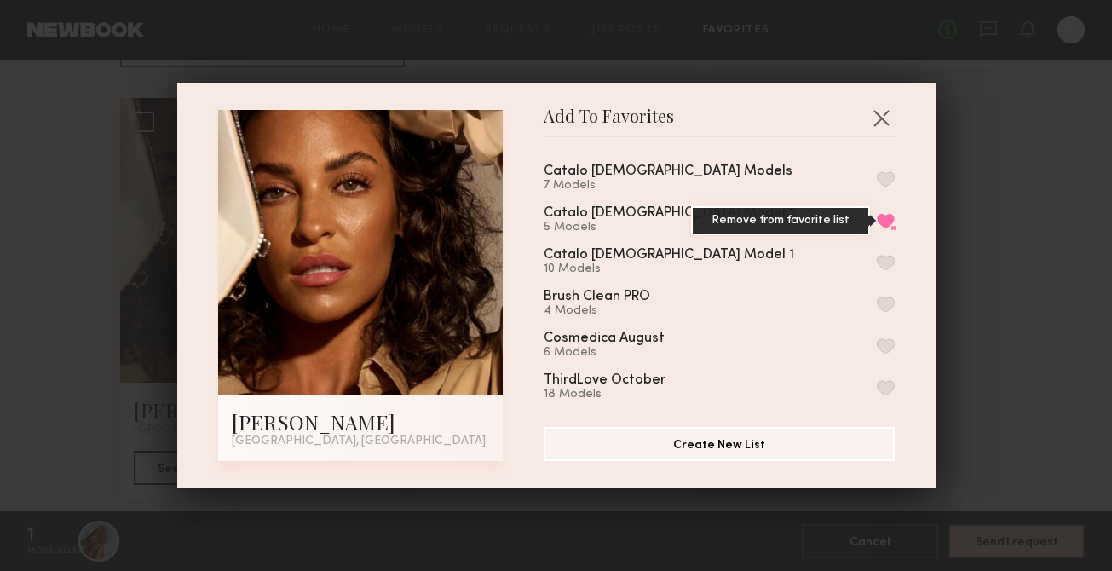
click at [884, 216] on button "Remove from favorite list" at bounding box center [886, 220] width 18 height 15
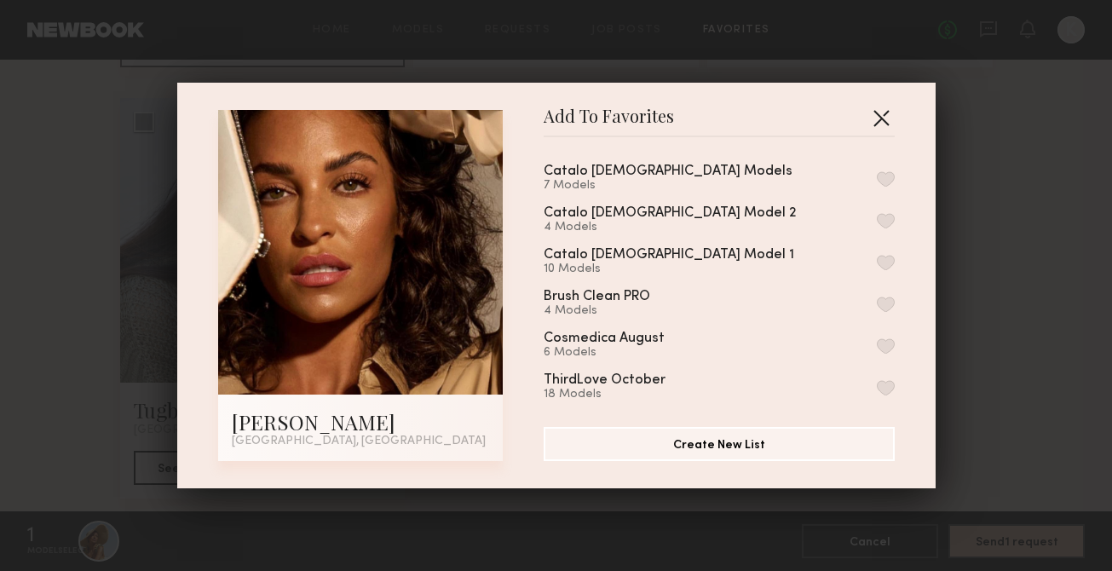
click at [889, 119] on button "button" at bounding box center [880, 117] width 27 height 27
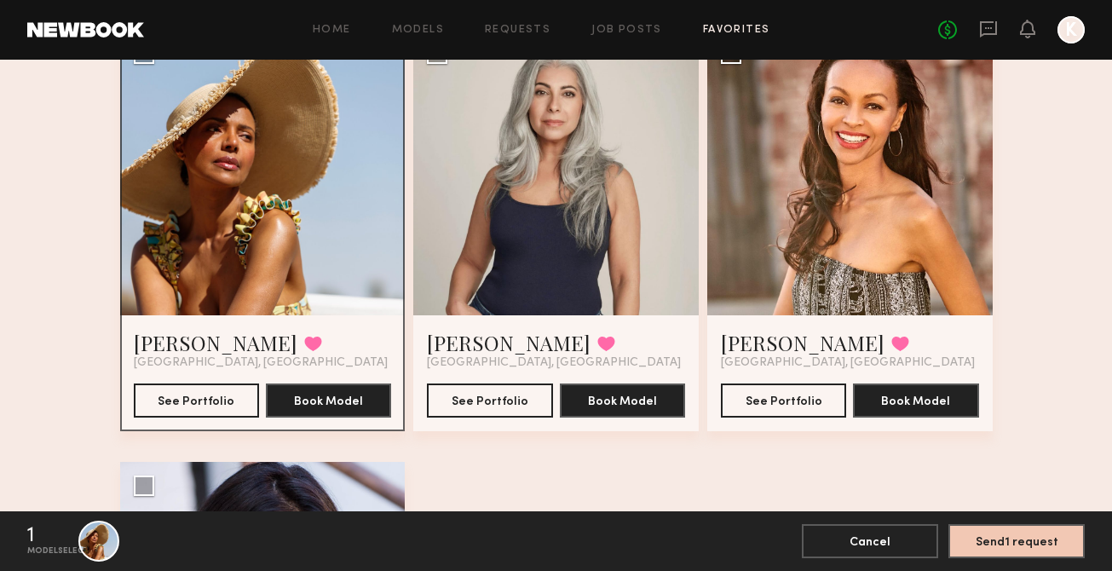
scroll to position [161, 0]
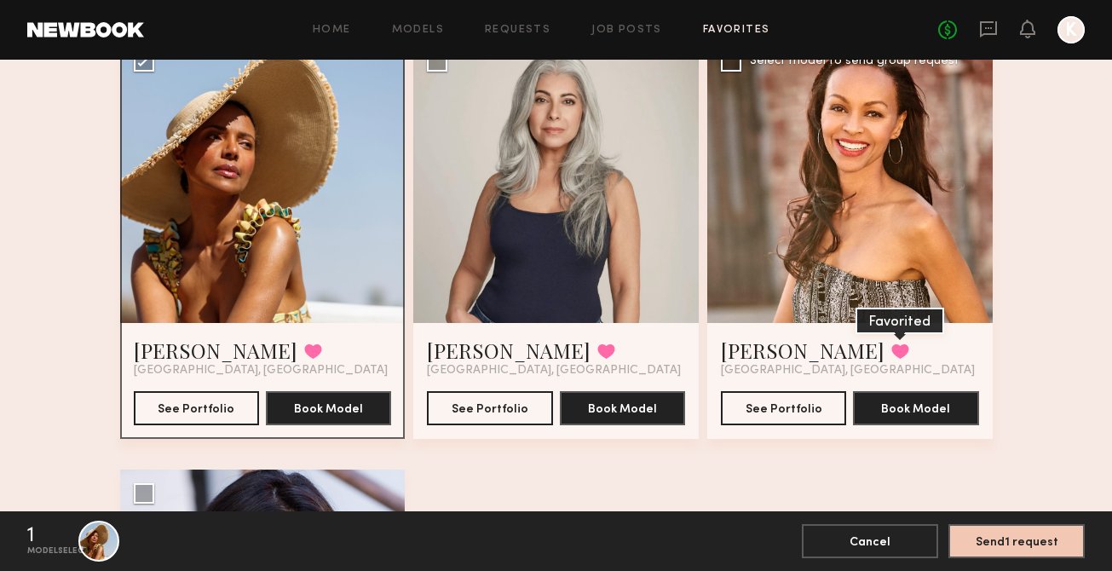
click at [891, 348] on button at bounding box center [900, 350] width 18 height 15
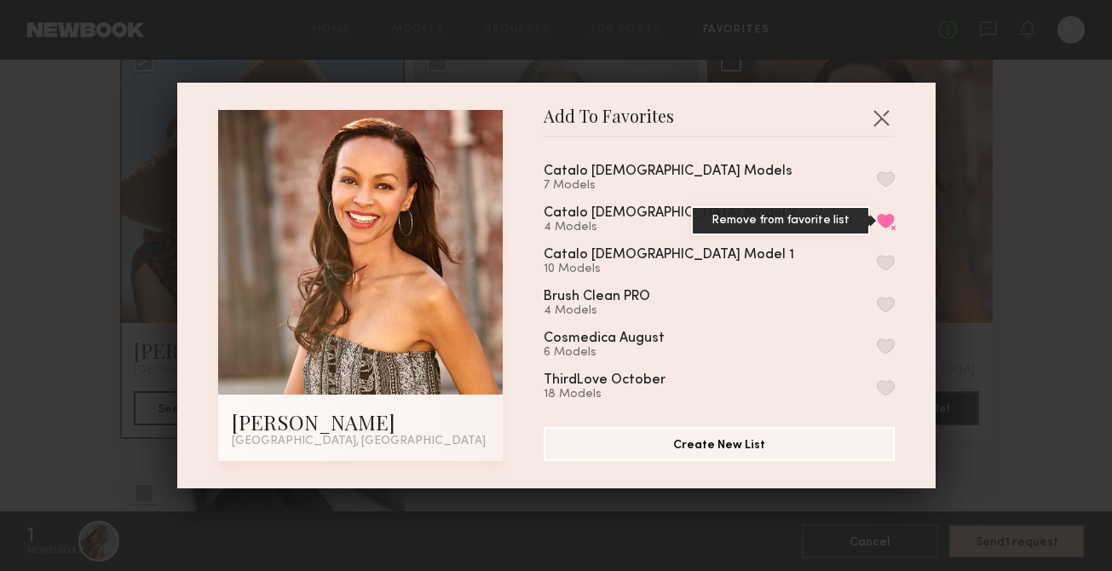
click at [883, 213] on button "Remove from favorite list" at bounding box center [886, 220] width 18 height 15
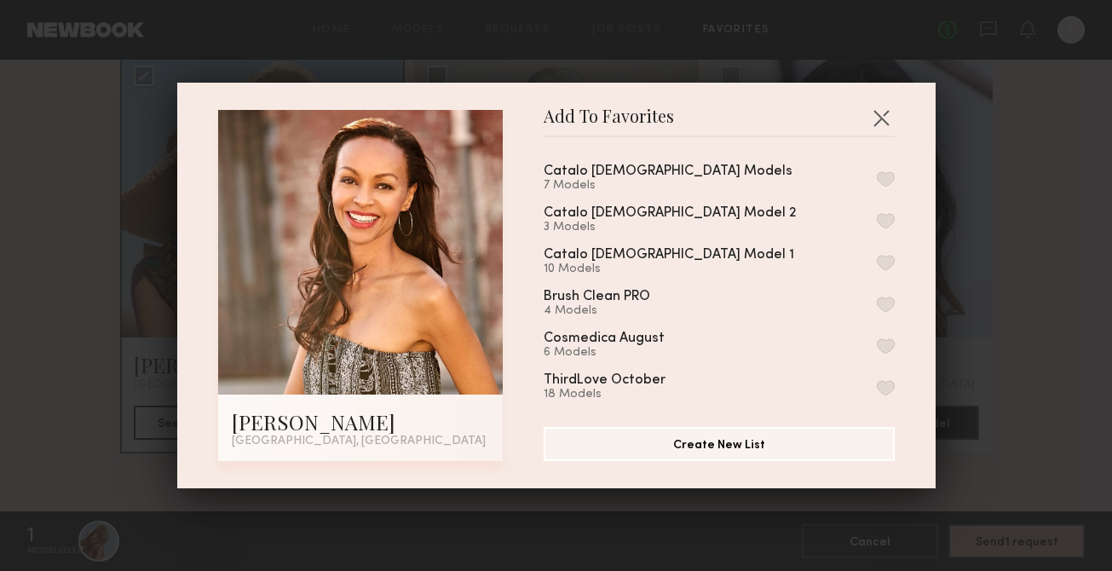
scroll to position [145, 0]
click at [891, 261] on button "button" at bounding box center [886, 262] width 18 height 15
click at [885, 109] on button "button" at bounding box center [880, 117] width 27 height 27
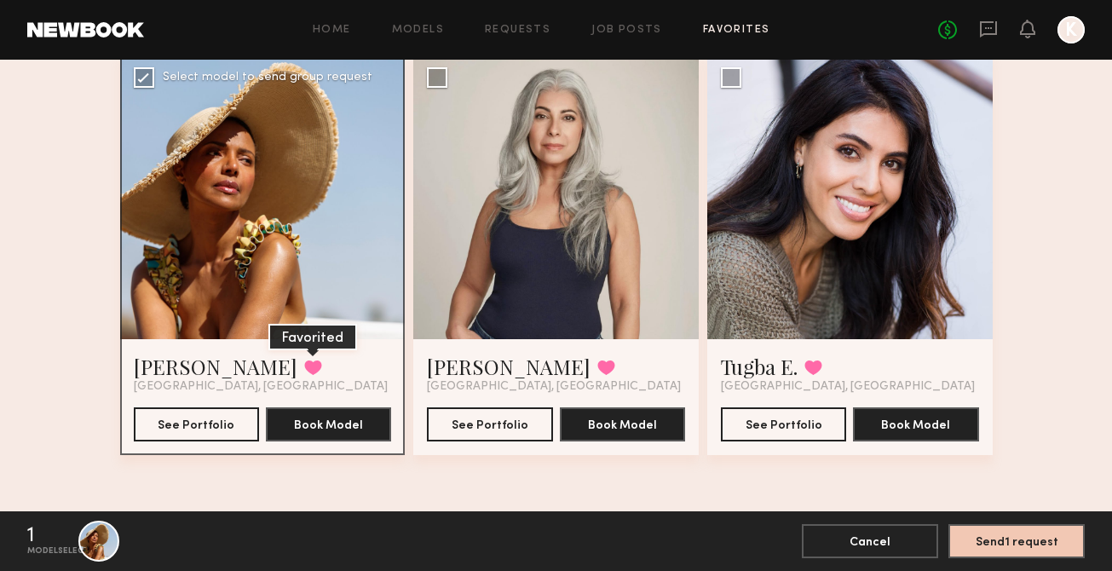
click at [304, 369] on button at bounding box center [313, 367] width 18 height 15
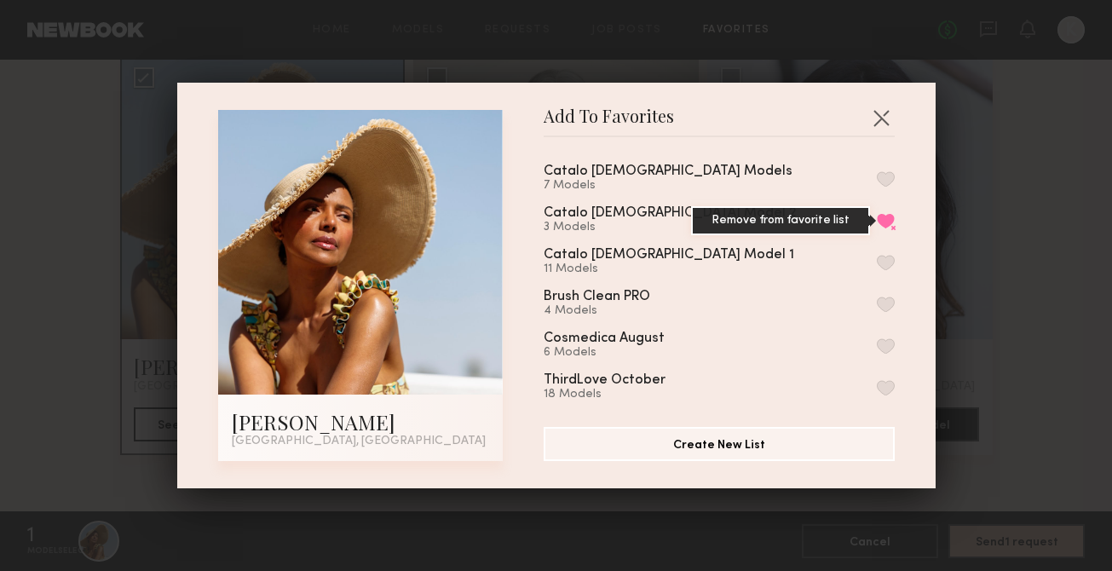
click at [884, 216] on button "Remove from favorite list" at bounding box center [886, 220] width 18 height 15
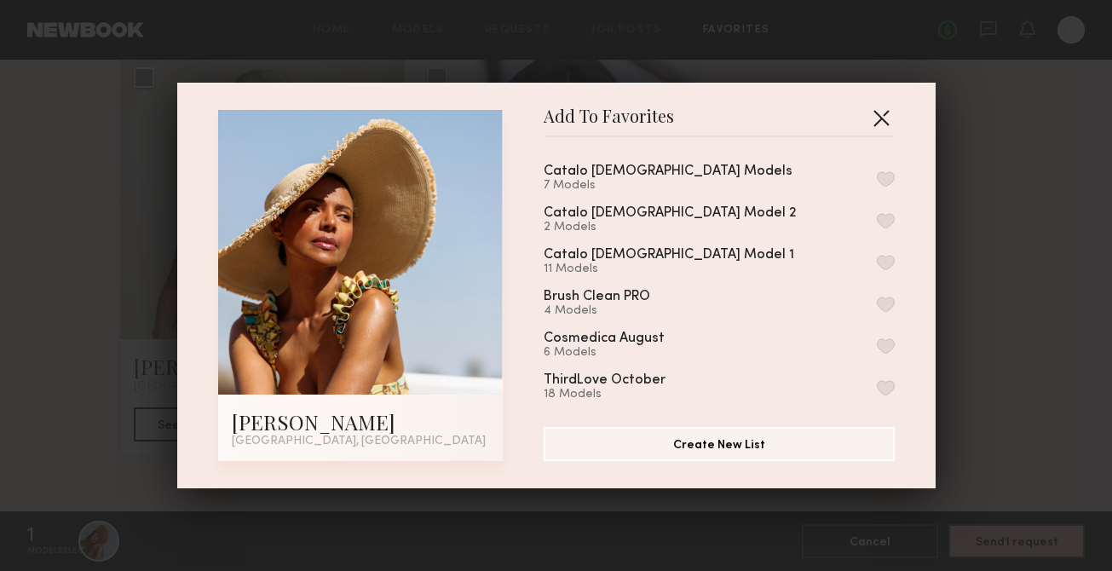
click at [878, 106] on button "button" at bounding box center [880, 117] width 27 height 27
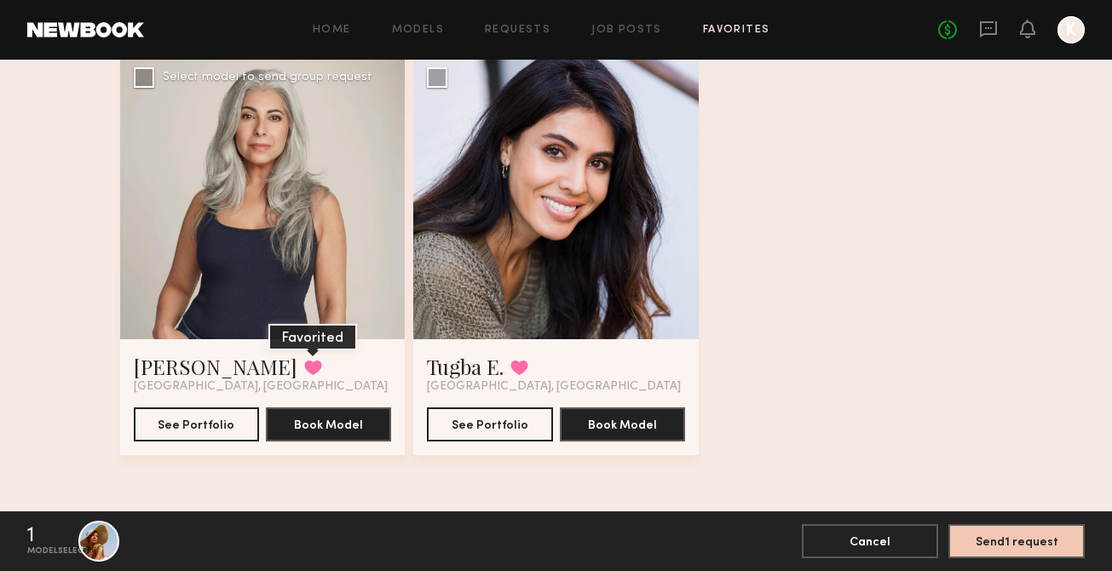
click at [304, 360] on button at bounding box center [313, 367] width 18 height 15
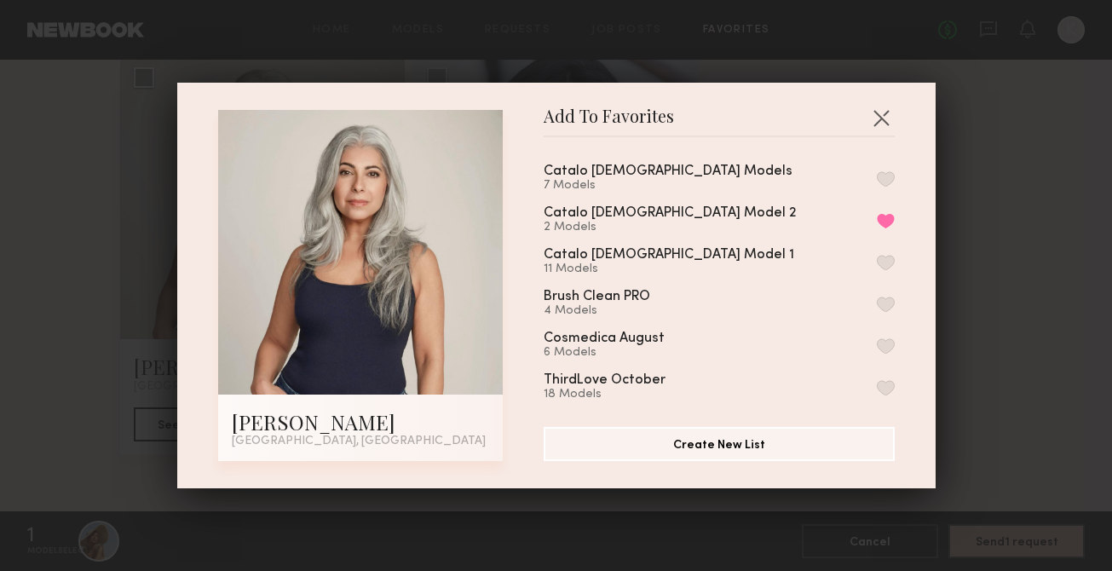
click at [884, 260] on button "button" at bounding box center [886, 262] width 18 height 15
click at [884, 217] on button "Remove from favorite list" at bounding box center [886, 220] width 18 height 15
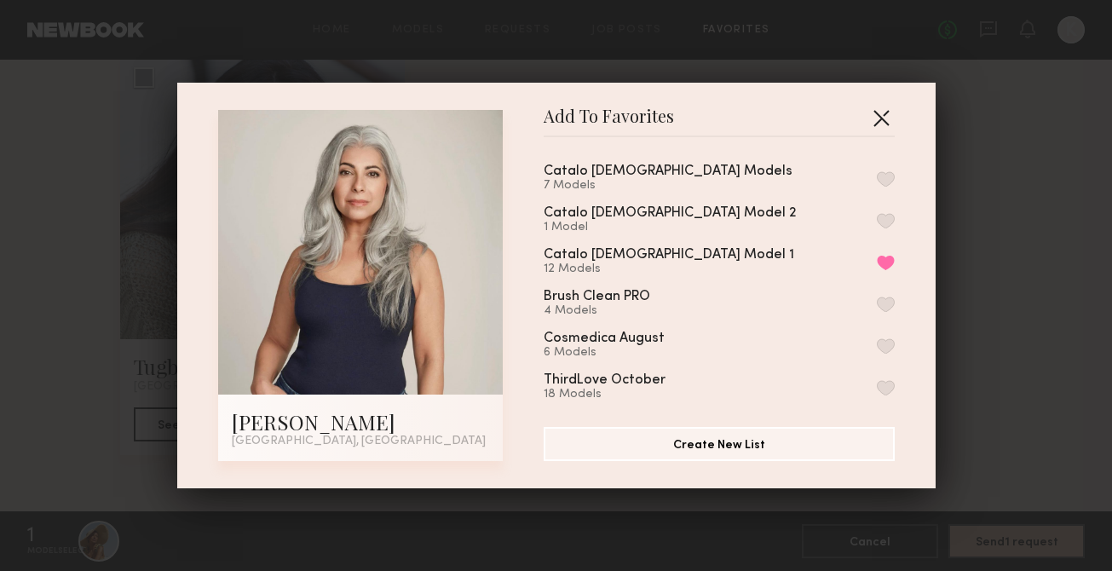
click at [875, 125] on button "button" at bounding box center [880, 117] width 27 height 27
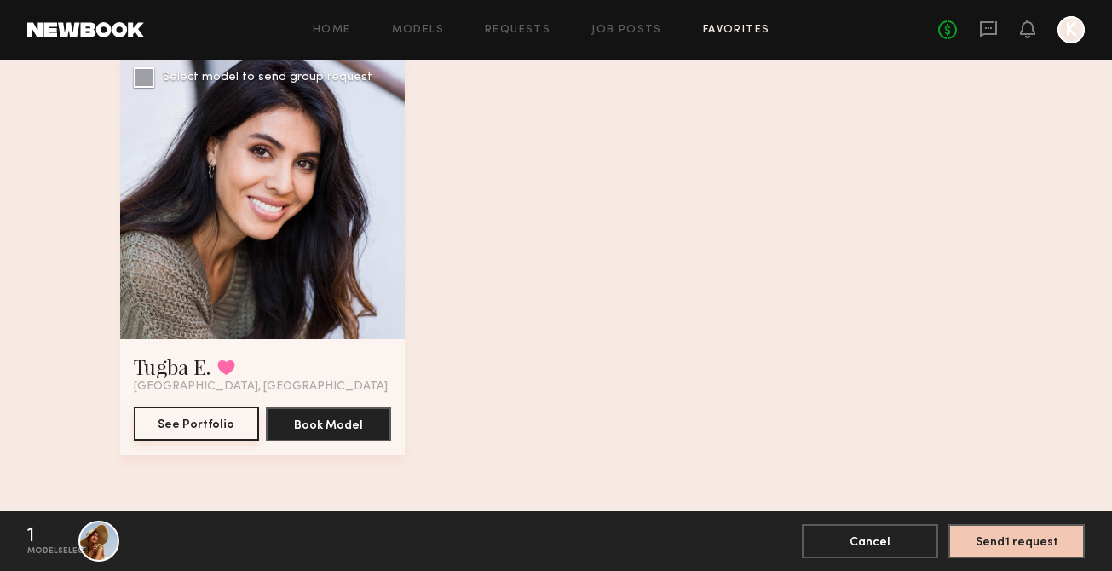
click at [210, 422] on button "See Portfolio" at bounding box center [196, 423] width 125 height 34
click at [231, 361] on button at bounding box center [226, 367] width 18 height 15
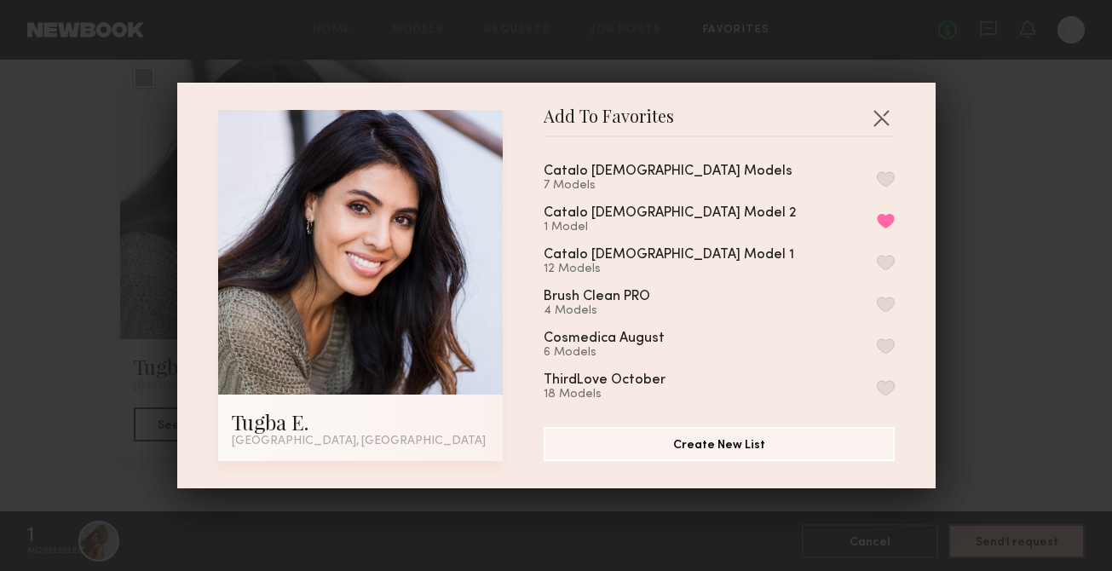
click at [894, 217] on div "Catalo Male Models 7 Models Catalo Female Model 2 1 Model Remove from favorite …" at bounding box center [728, 275] width 368 height 249
click at [892, 217] on button "Remove from favorite list" at bounding box center [886, 220] width 18 height 15
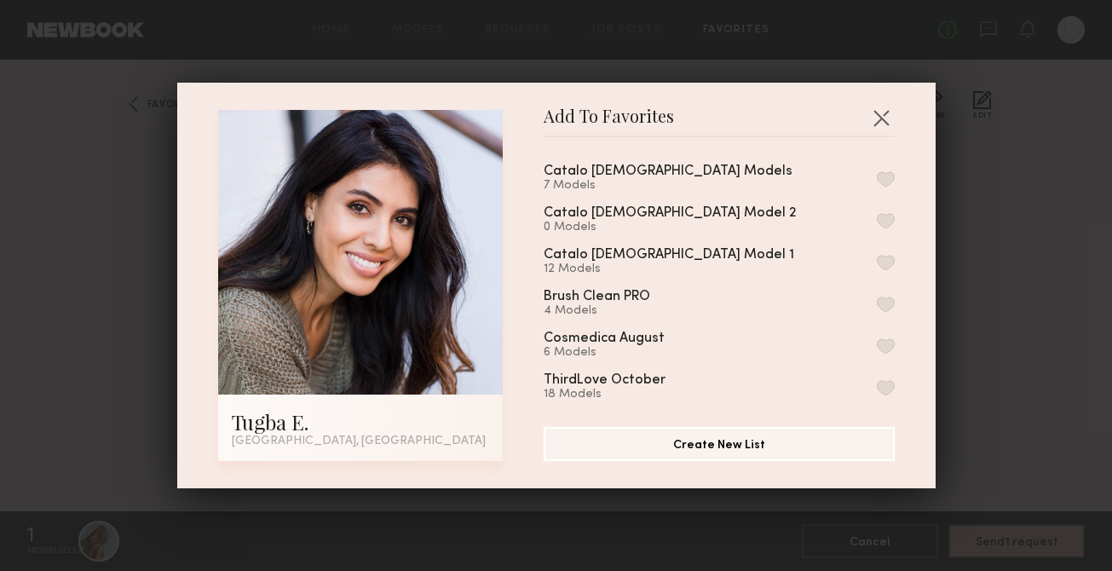
click at [1025, 137] on div "Add To Favorites Tugba E. Los Angeles, CA Add To Favorites Catalo Male Models 7…" at bounding box center [556, 285] width 1112 height 571
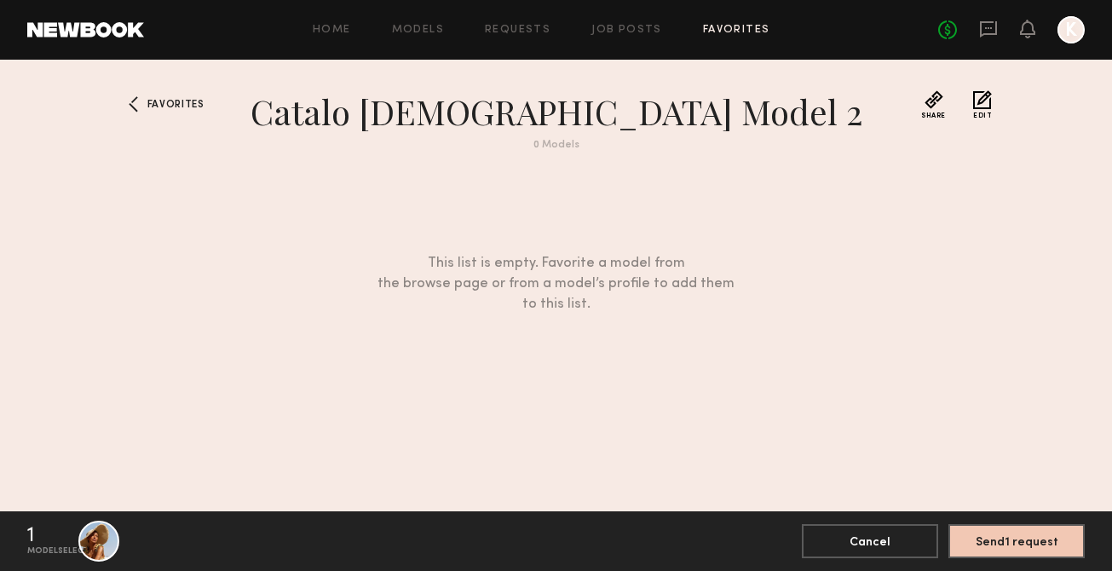
click at [983, 105] on button "Edit" at bounding box center [982, 104] width 19 height 29
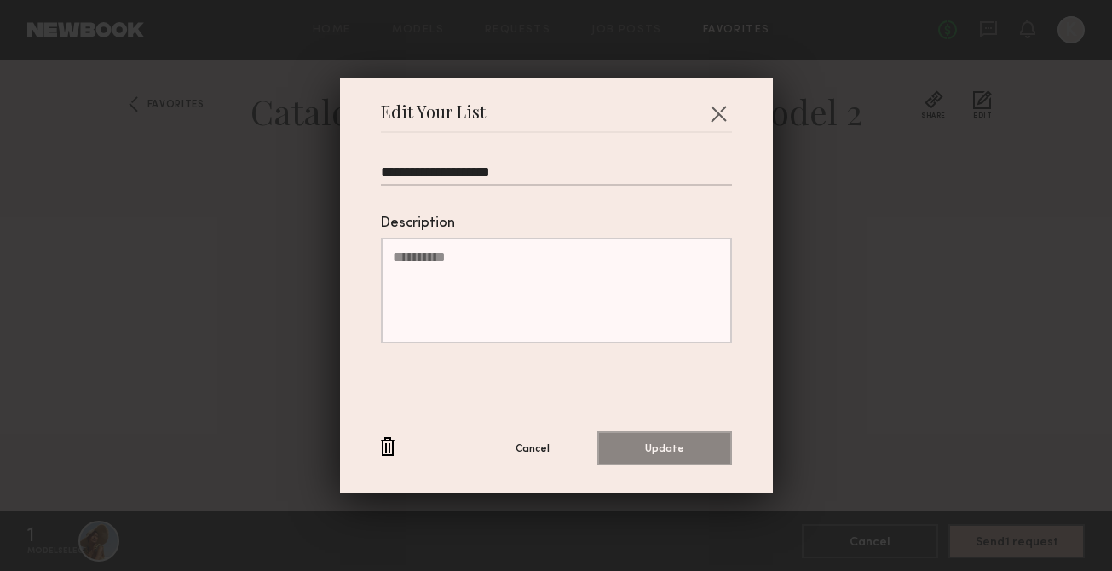
click at [381, 448] on button "button" at bounding box center [388, 447] width 14 height 21
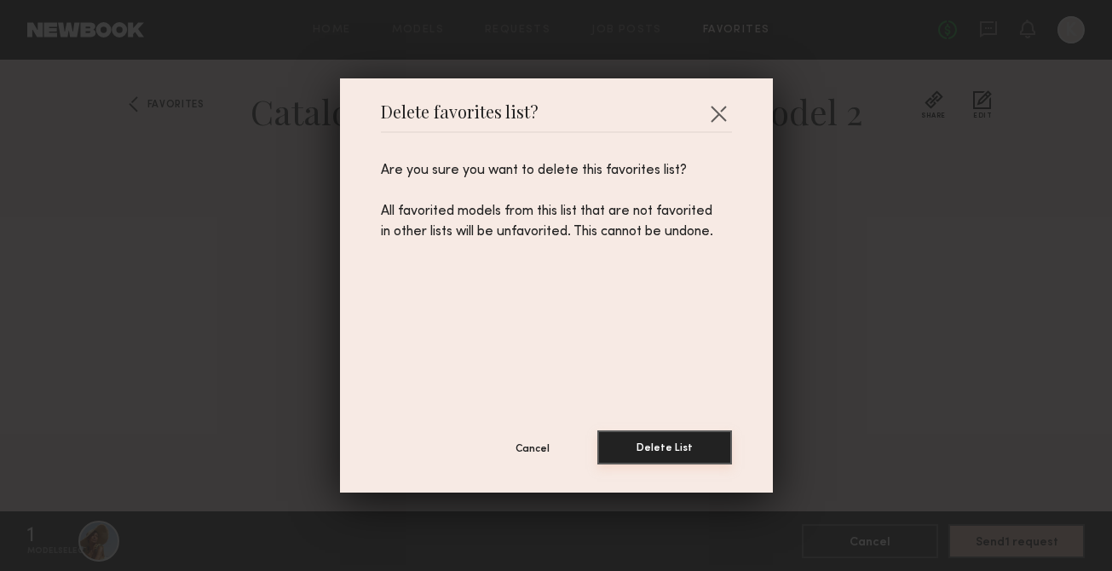
click at [661, 435] on button "Delete List" at bounding box center [664, 447] width 135 height 34
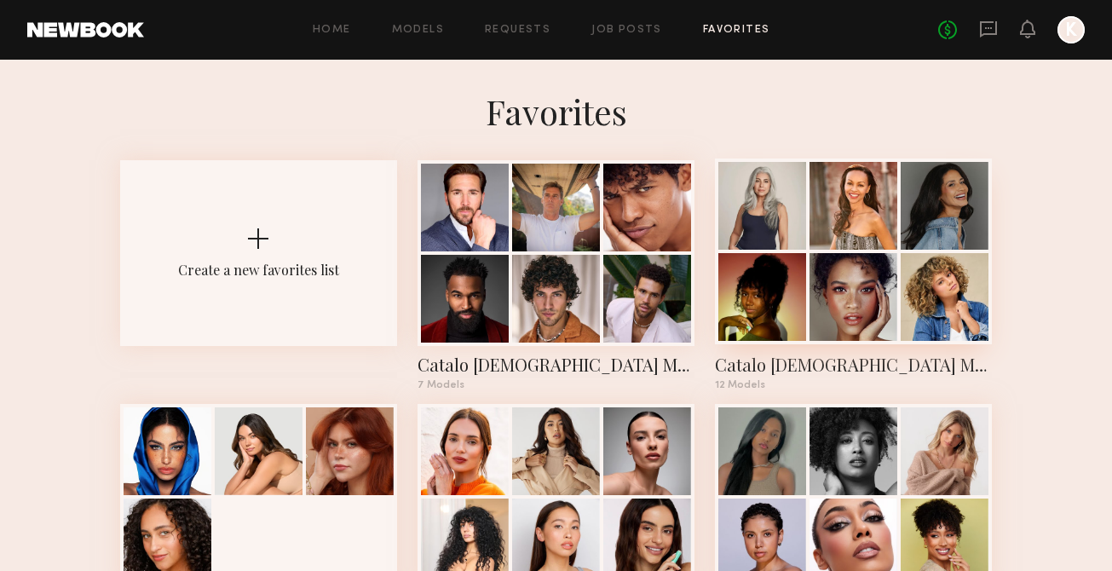
click at [844, 289] on div at bounding box center [853, 297] width 88 height 88
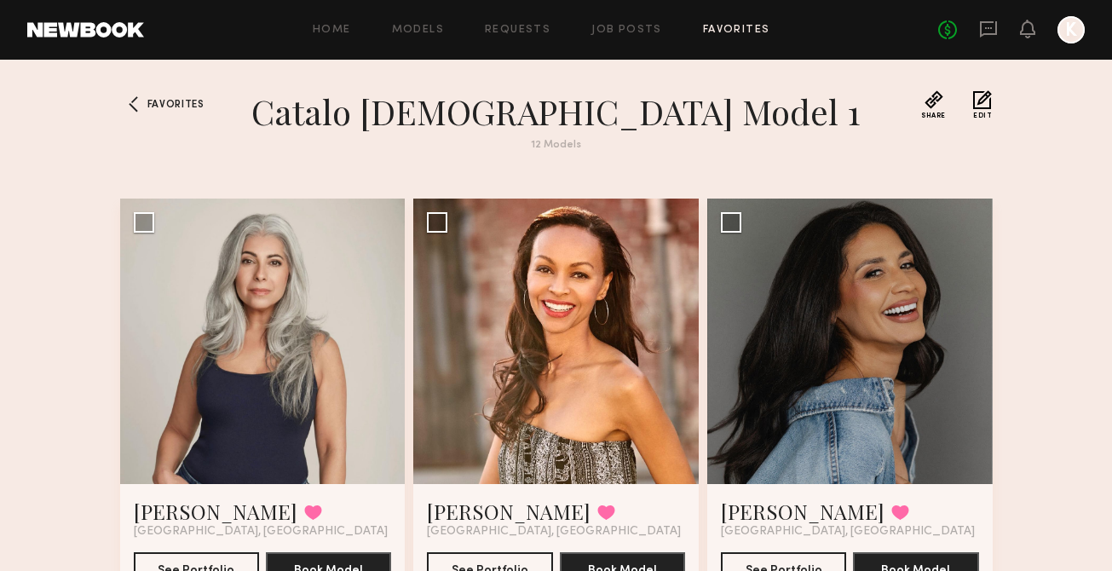
click at [977, 102] on button "Edit" at bounding box center [982, 104] width 19 height 29
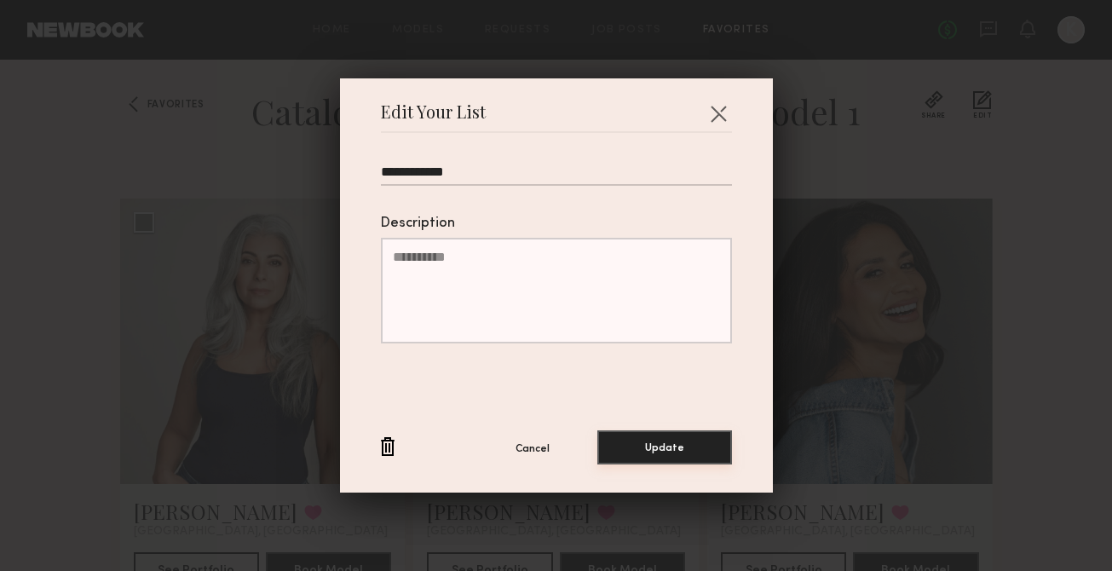
type input "**********"
click at [619, 438] on button "Update" at bounding box center [664, 447] width 135 height 34
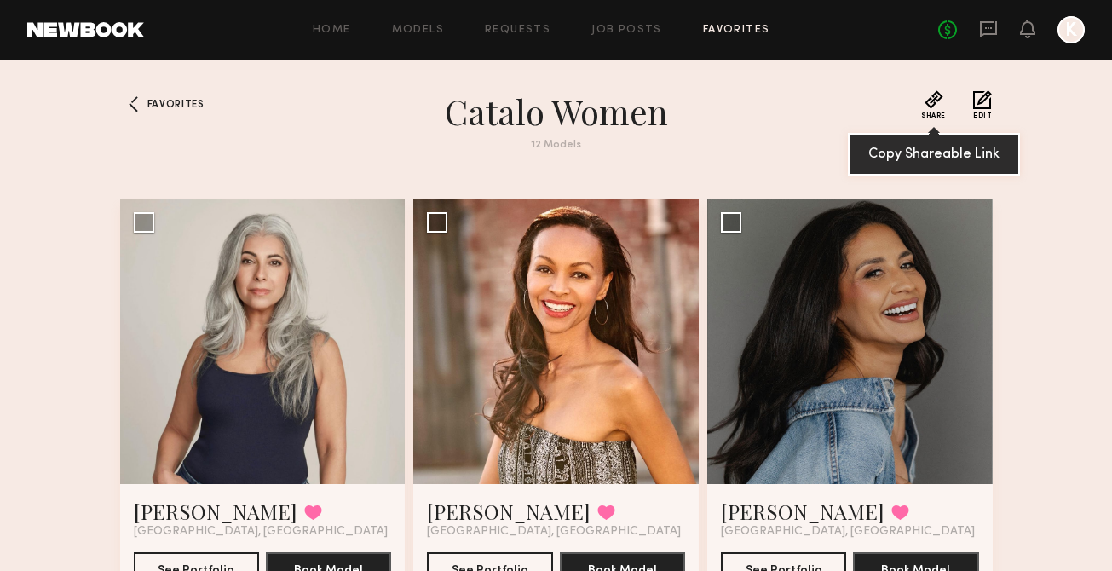
click at [936, 104] on button "Share" at bounding box center [933, 104] width 25 height 29
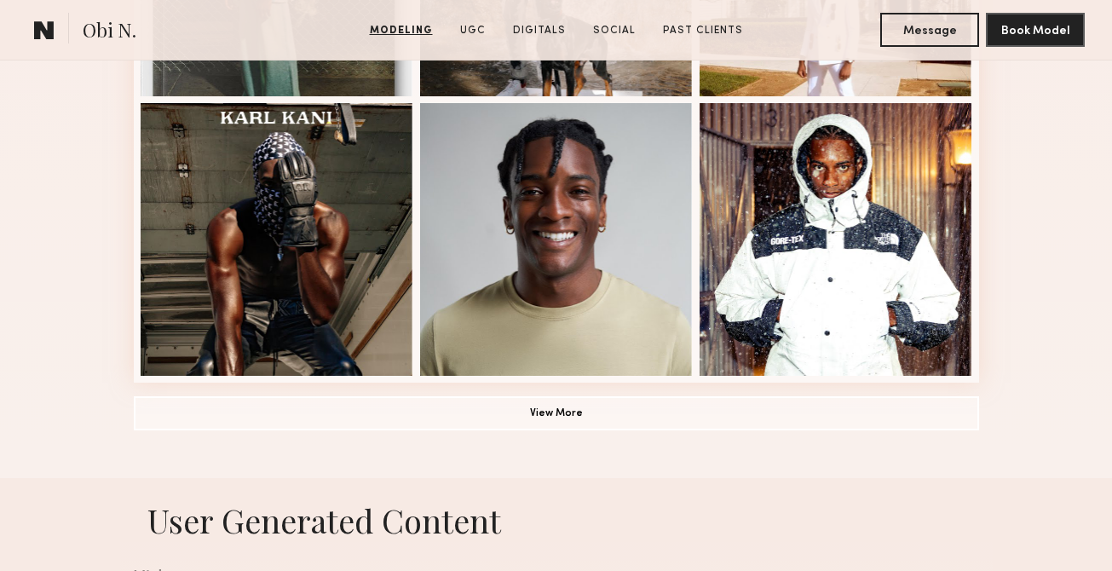
scroll to position [1494, 0]
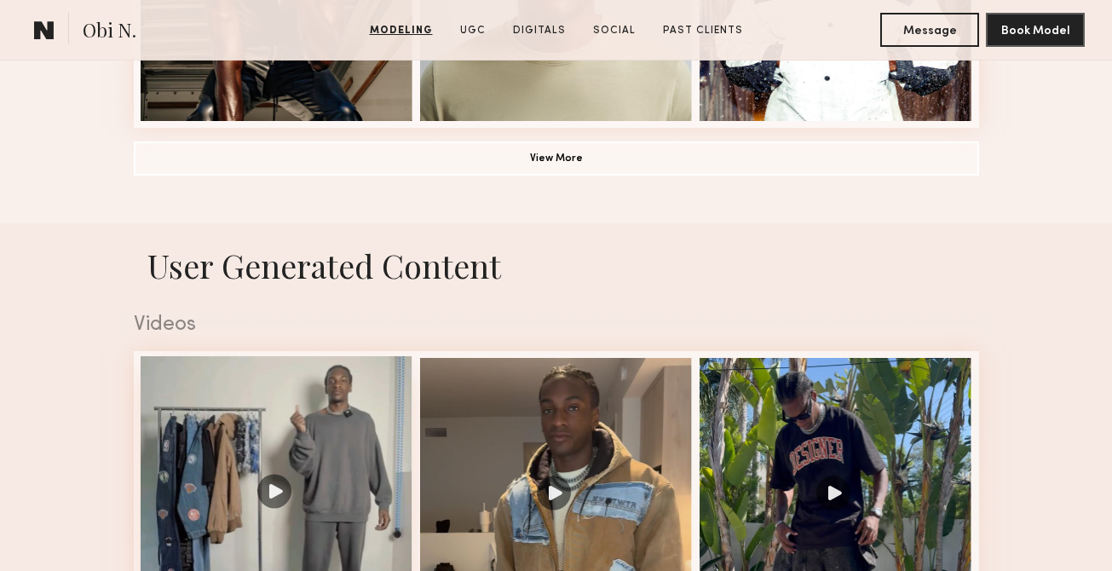
click at [367, 419] on div at bounding box center [277, 492] width 273 height 273
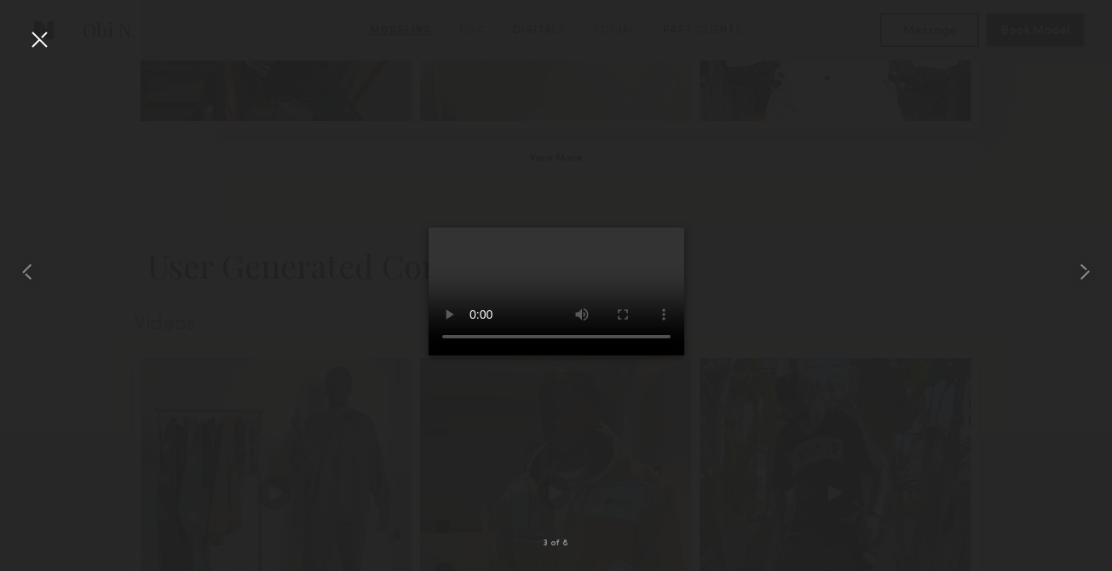
click at [798, 181] on div at bounding box center [556, 271] width 1112 height 489
click at [37, 42] on div at bounding box center [39, 39] width 27 height 27
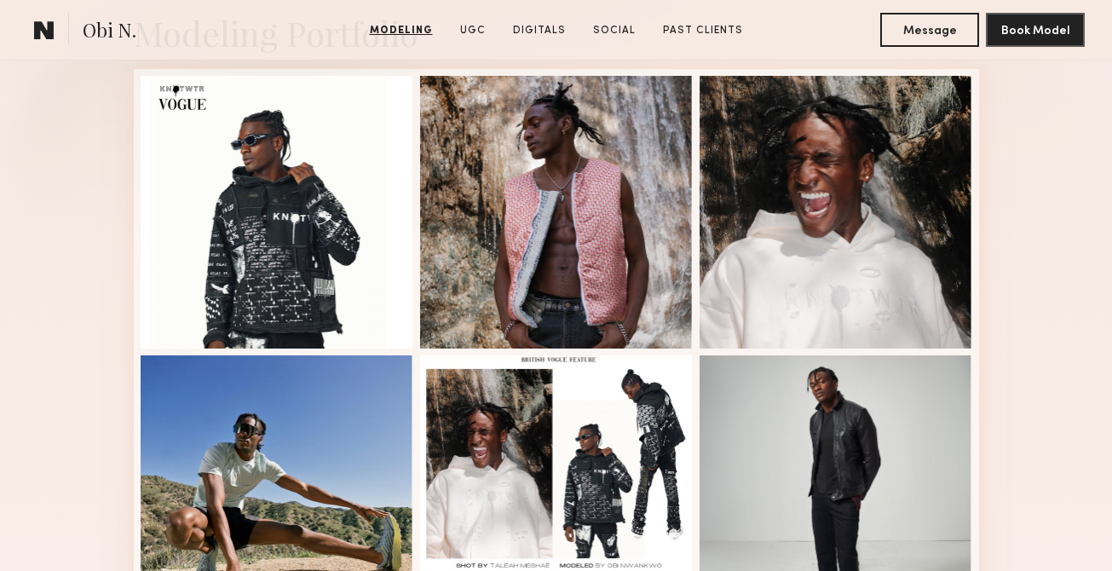
scroll to position [0, 0]
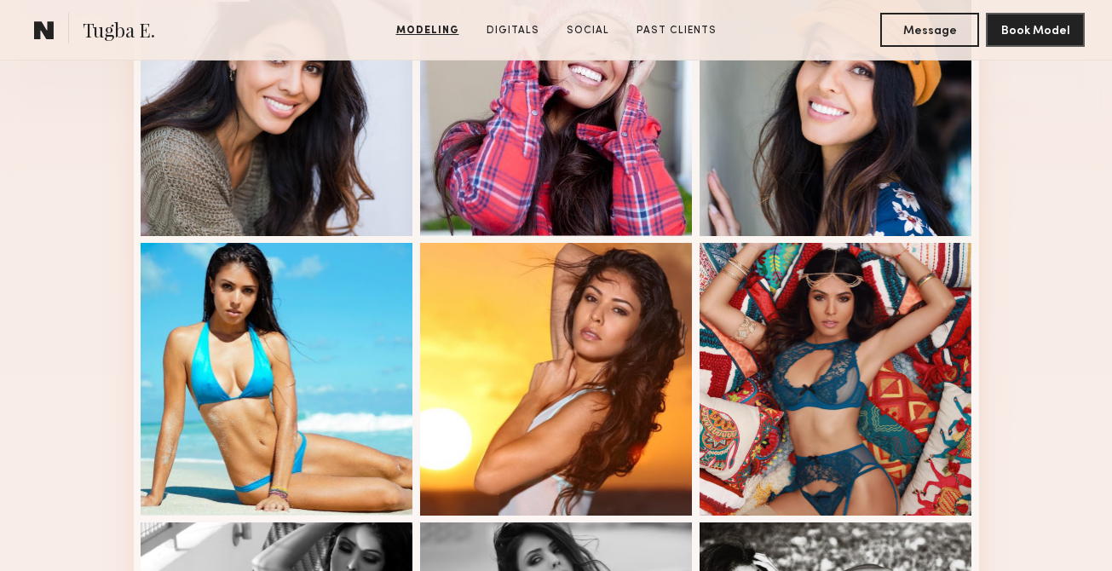
scroll to position [539, 0]
